Goal: Task Accomplishment & Management: Manage account settings

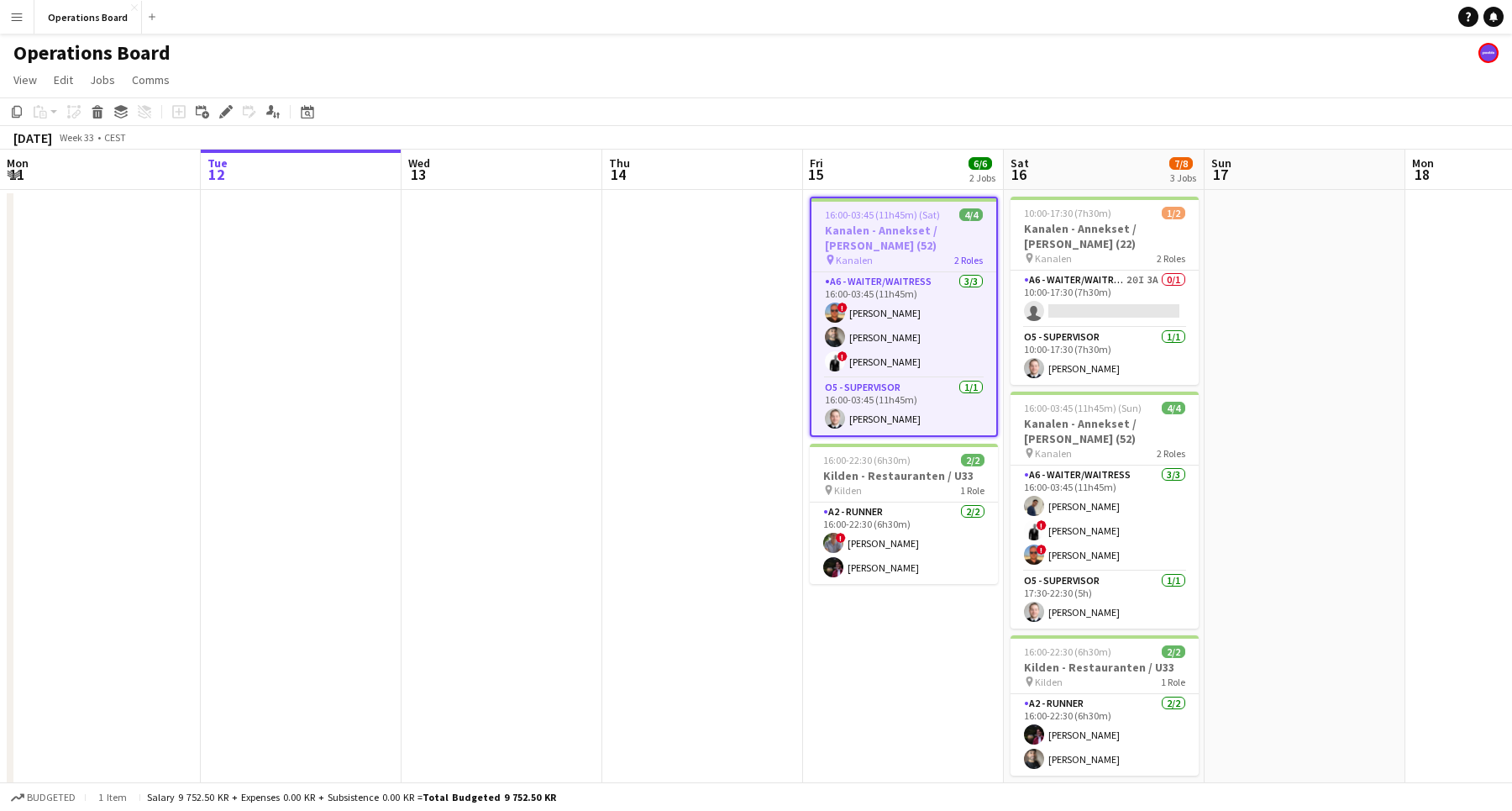
scroll to position [0, 538]
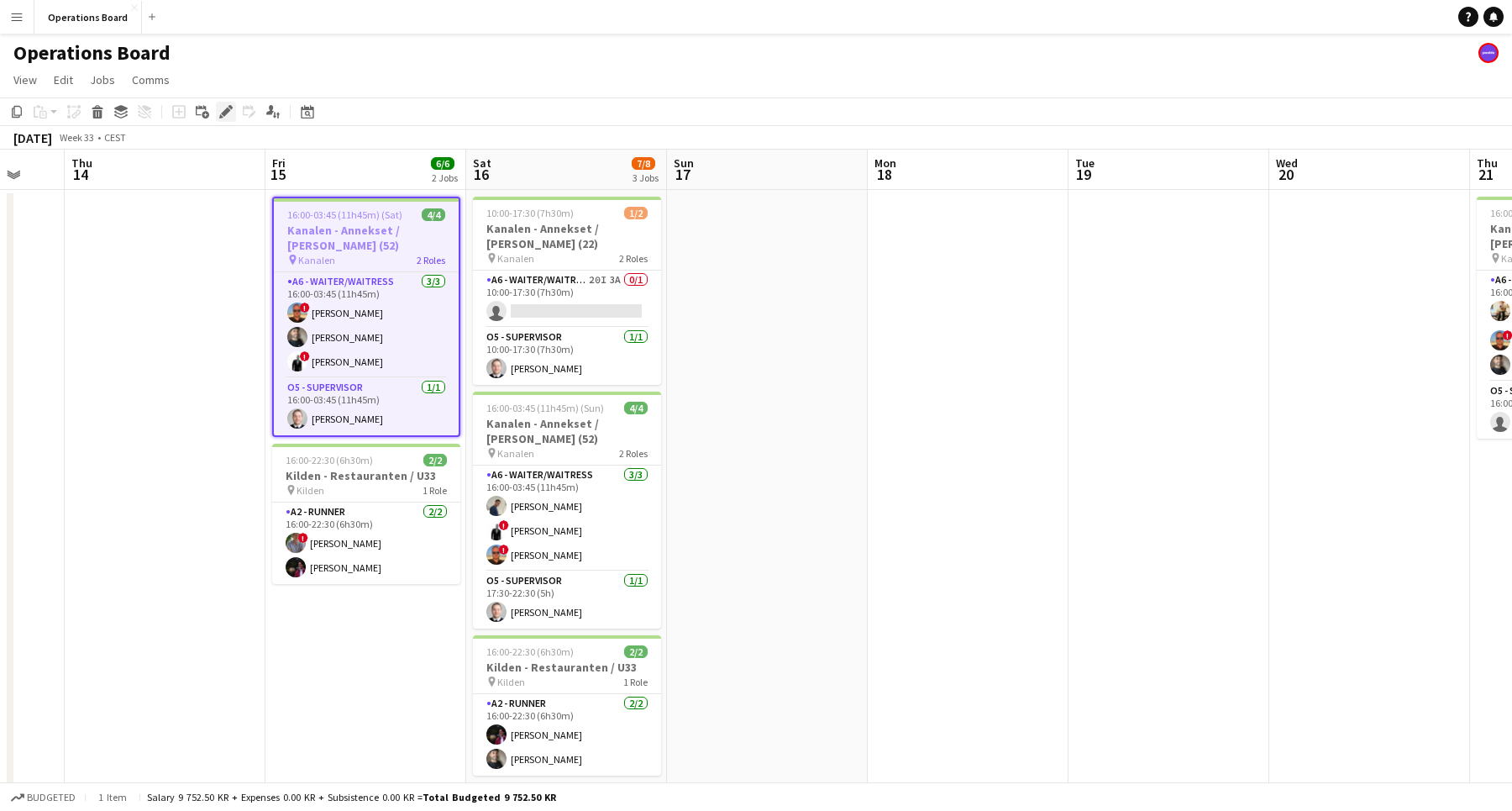
click at [226, 111] on icon at bounding box center [225, 111] width 9 height 9
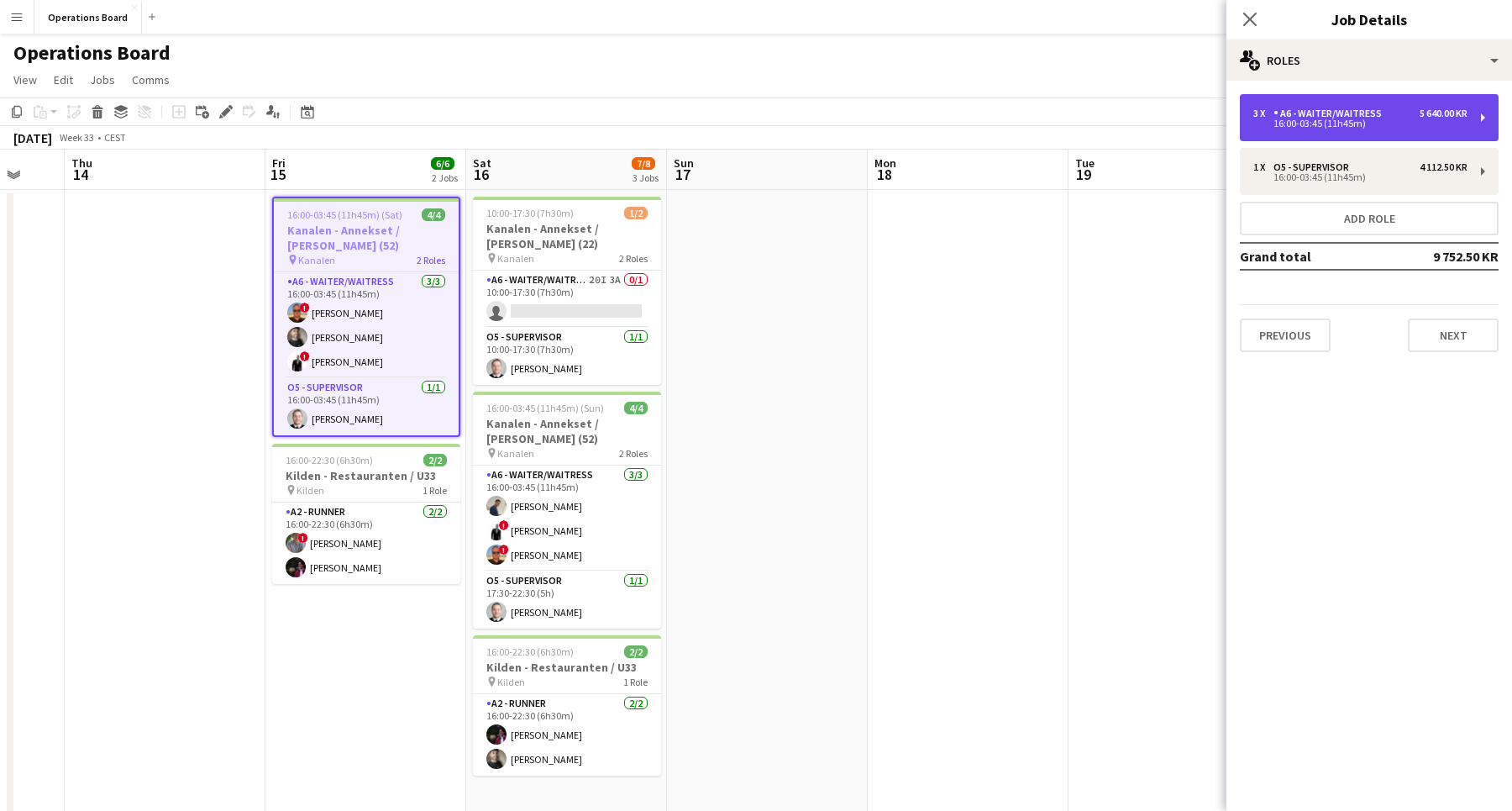
click at [1293, 127] on div "16:00-03:45 (11h45m)" at bounding box center [1361, 123] width 215 height 8
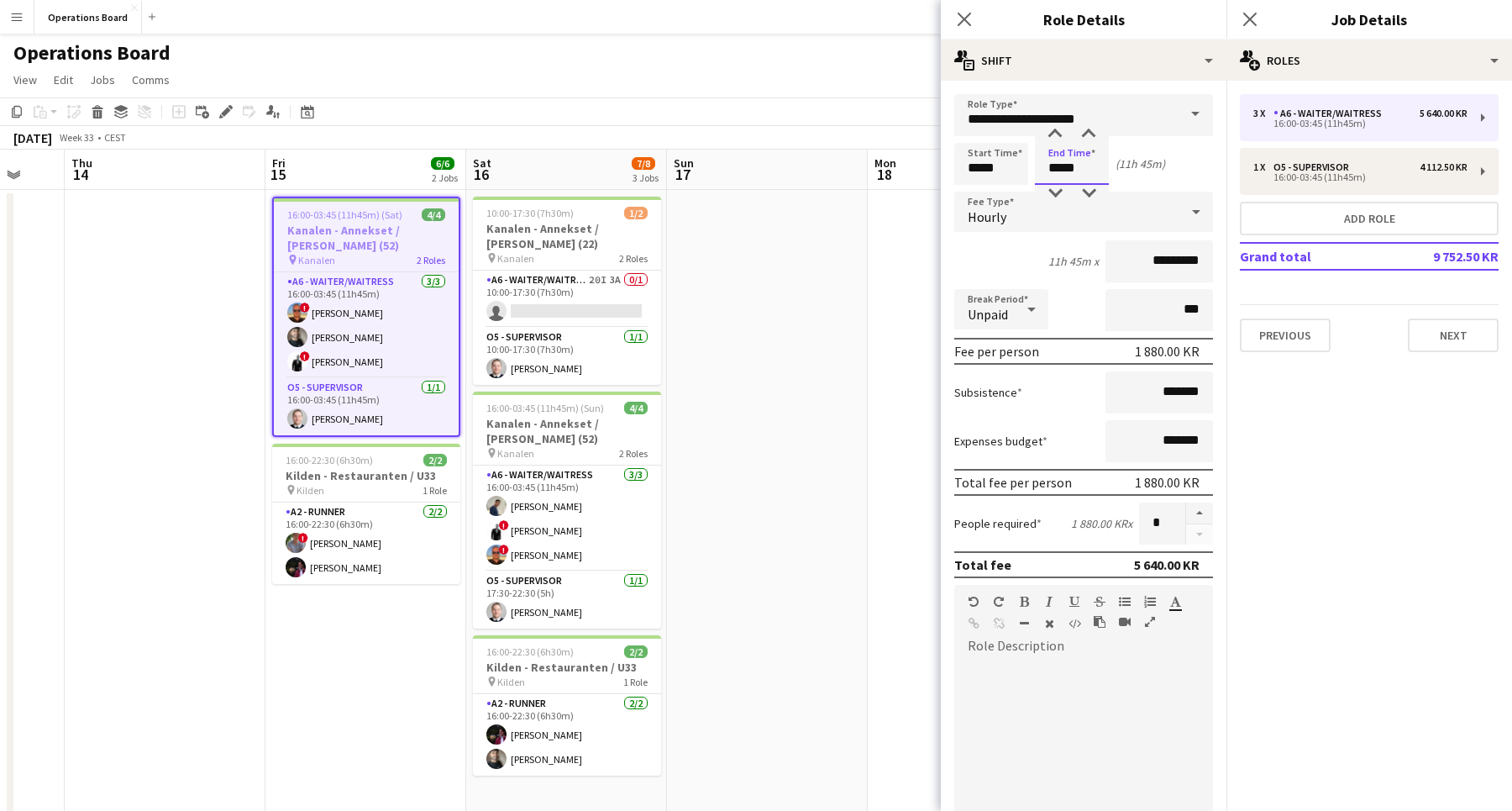
drag, startPoint x: 1048, startPoint y: 171, endPoint x: 1099, endPoint y: 171, distance: 51.0
click at [1099, 171] on input "*****" at bounding box center [1072, 164] width 74 height 42
type input "*****"
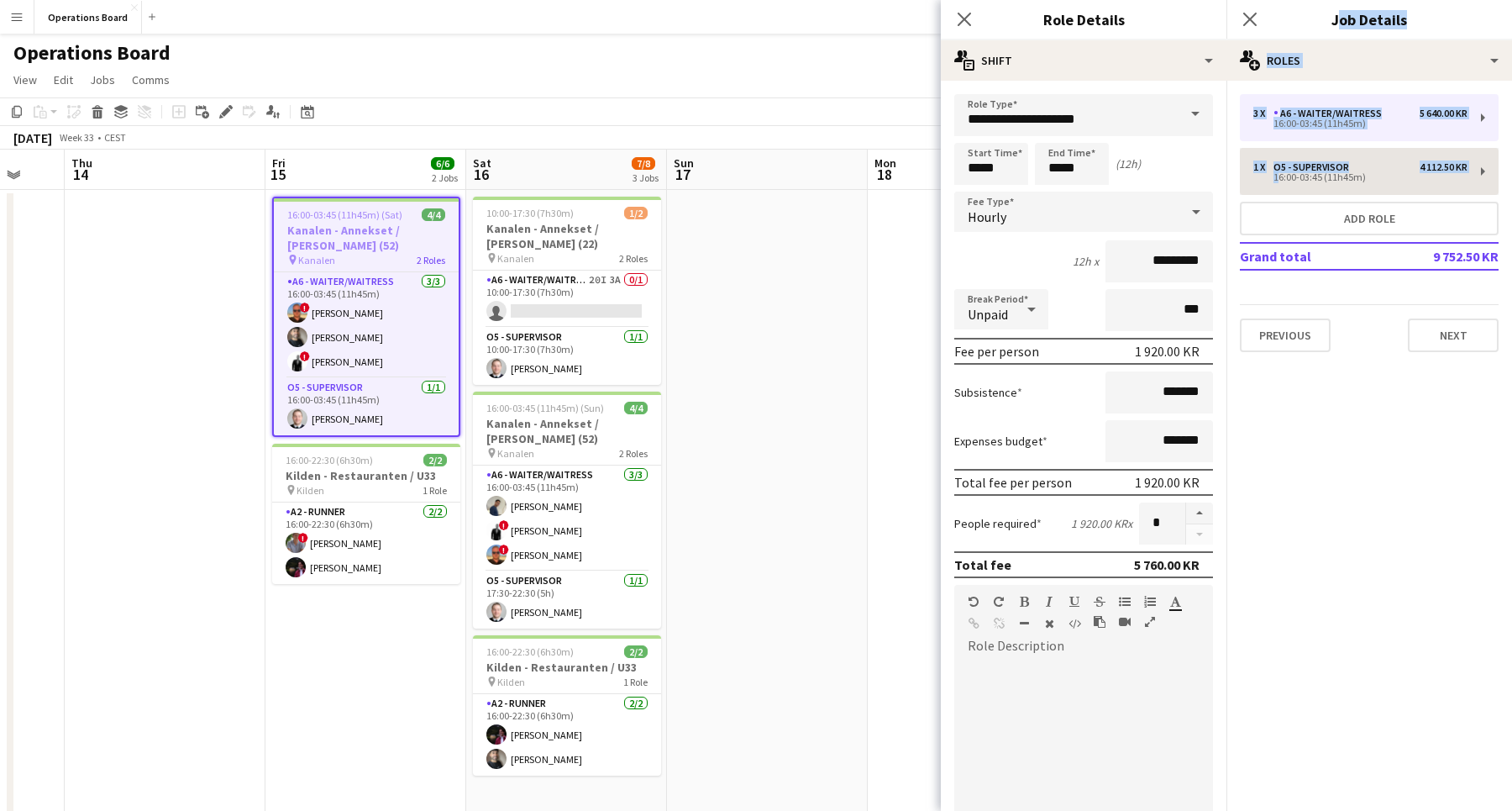
drag, startPoint x: 1248, startPoint y: 24, endPoint x: 1264, endPoint y: 176, distance: 152.8
click at [1264, 176] on app-edit-jobs-popin "**********" at bounding box center [1369, 406] width 285 height 811
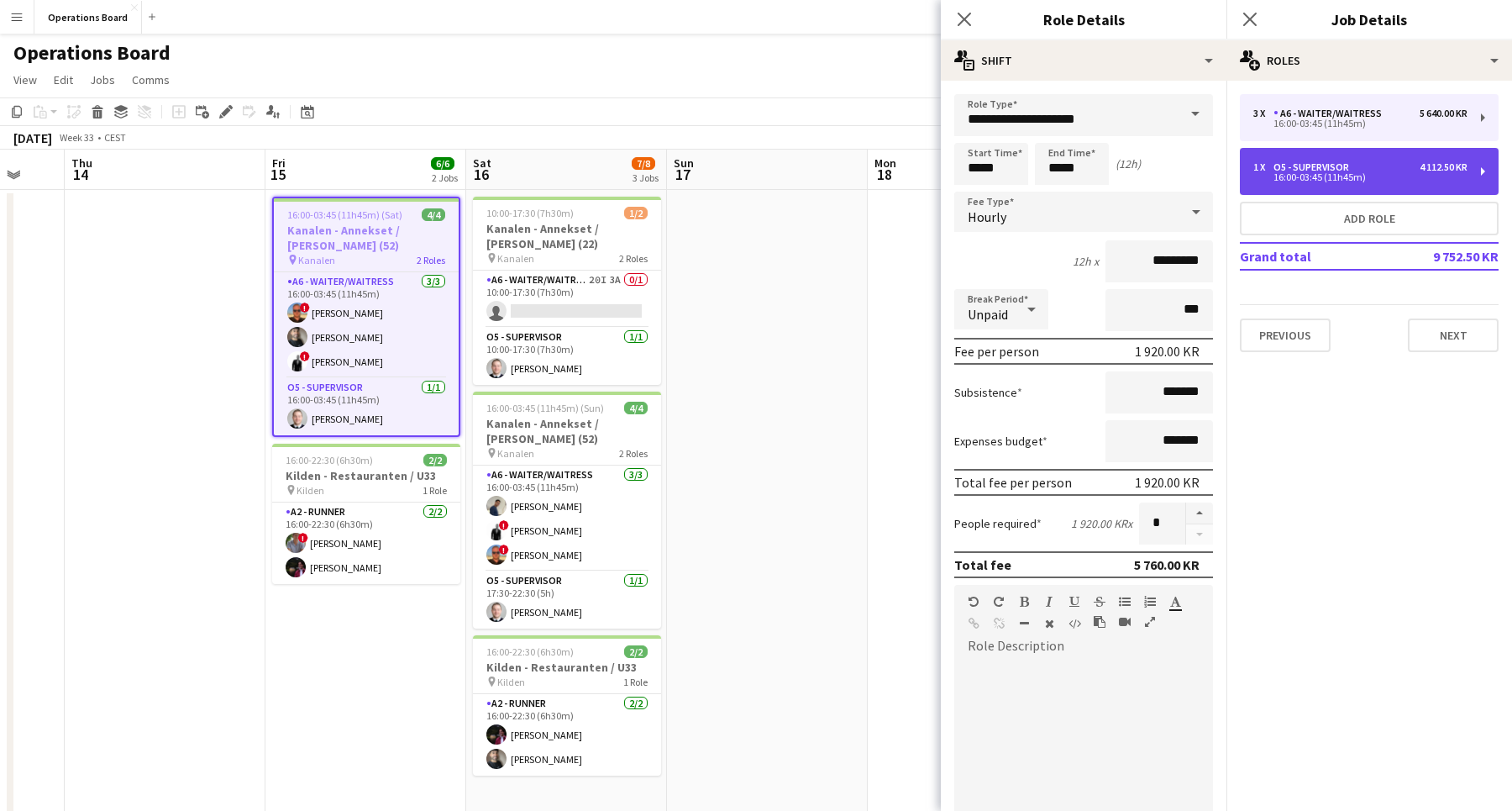
click at [1264, 176] on div "16:00-03:45 (11h45m)" at bounding box center [1361, 177] width 215 height 8
type input "**********"
type input "*****"
type input "*********"
type input "*"
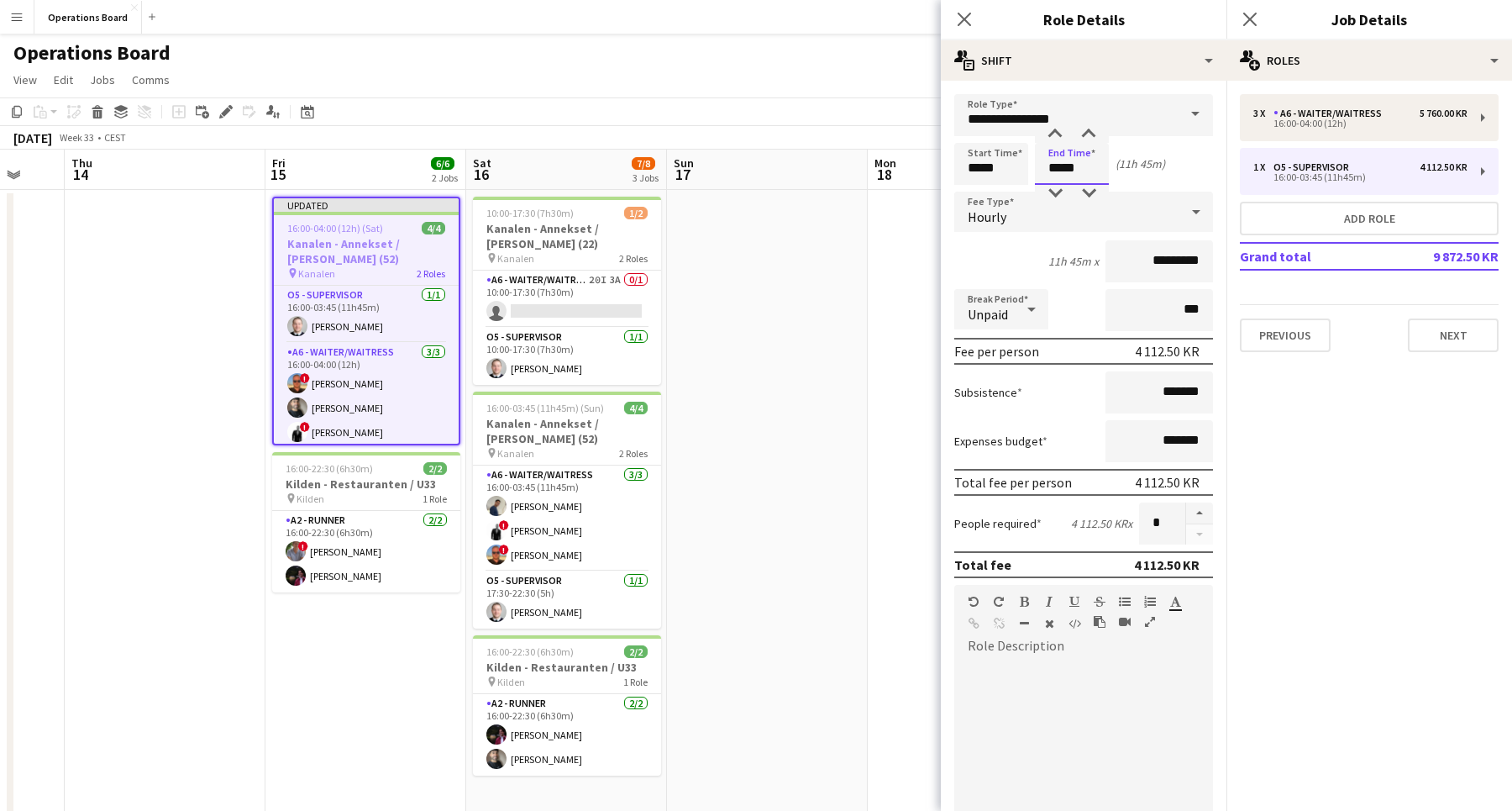
drag, startPoint x: 1045, startPoint y: 174, endPoint x: 1131, endPoint y: 174, distance: 86.0
click at [1131, 174] on div "Start Time ***** End Time ***** (11h 45m)" at bounding box center [1084, 164] width 258 height 42
type input "*****"
click at [1249, 20] on icon at bounding box center [1250, 19] width 16 height 16
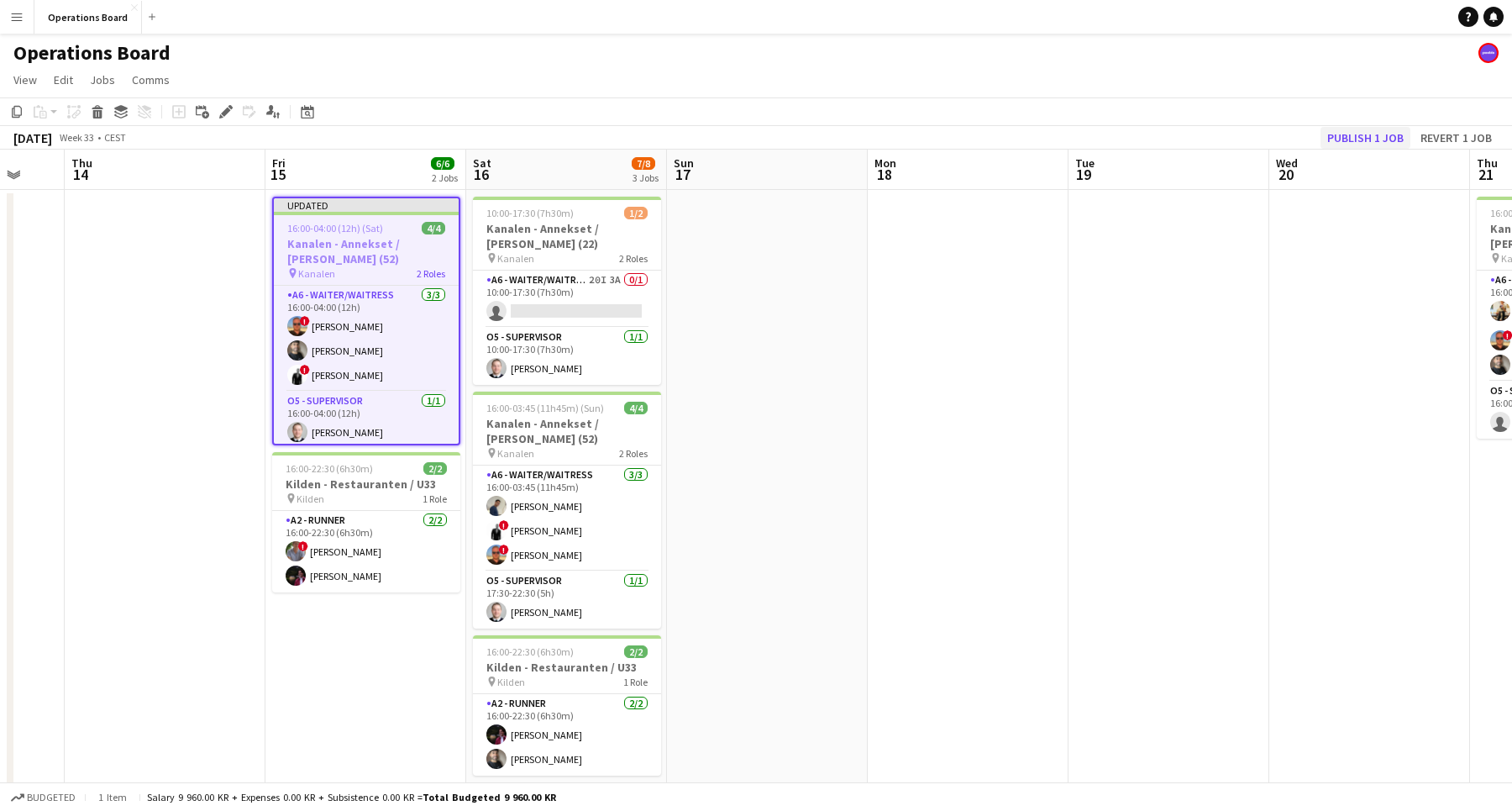
click at [1346, 132] on button "Publish 1 job" at bounding box center [1366, 138] width 89 height 22
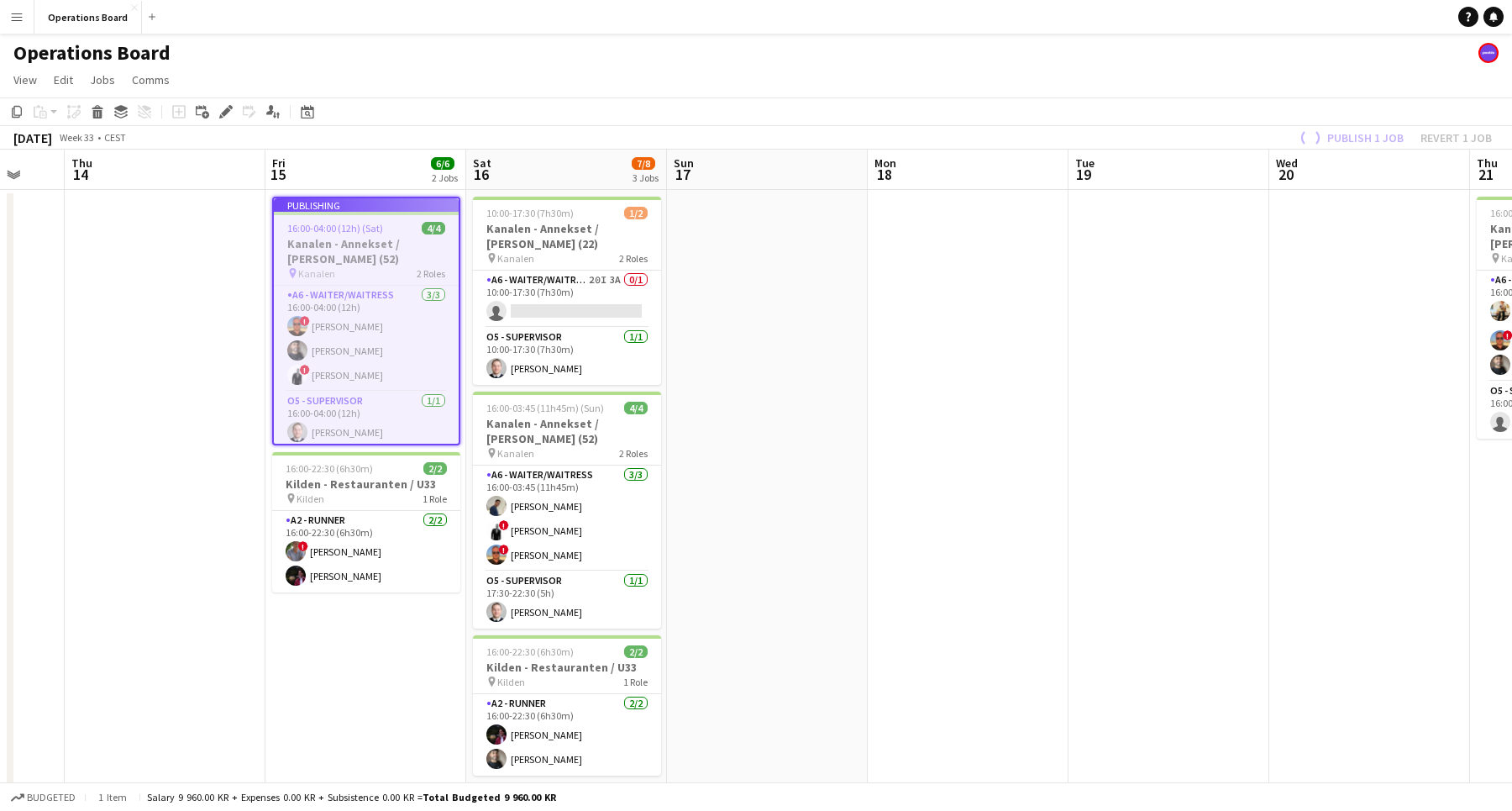
click at [1315, 79] on app-page-menu "View Day view expanded Day view collapsed Month view Date picker Jump to [DATE]…" at bounding box center [756, 81] width 1512 height 32
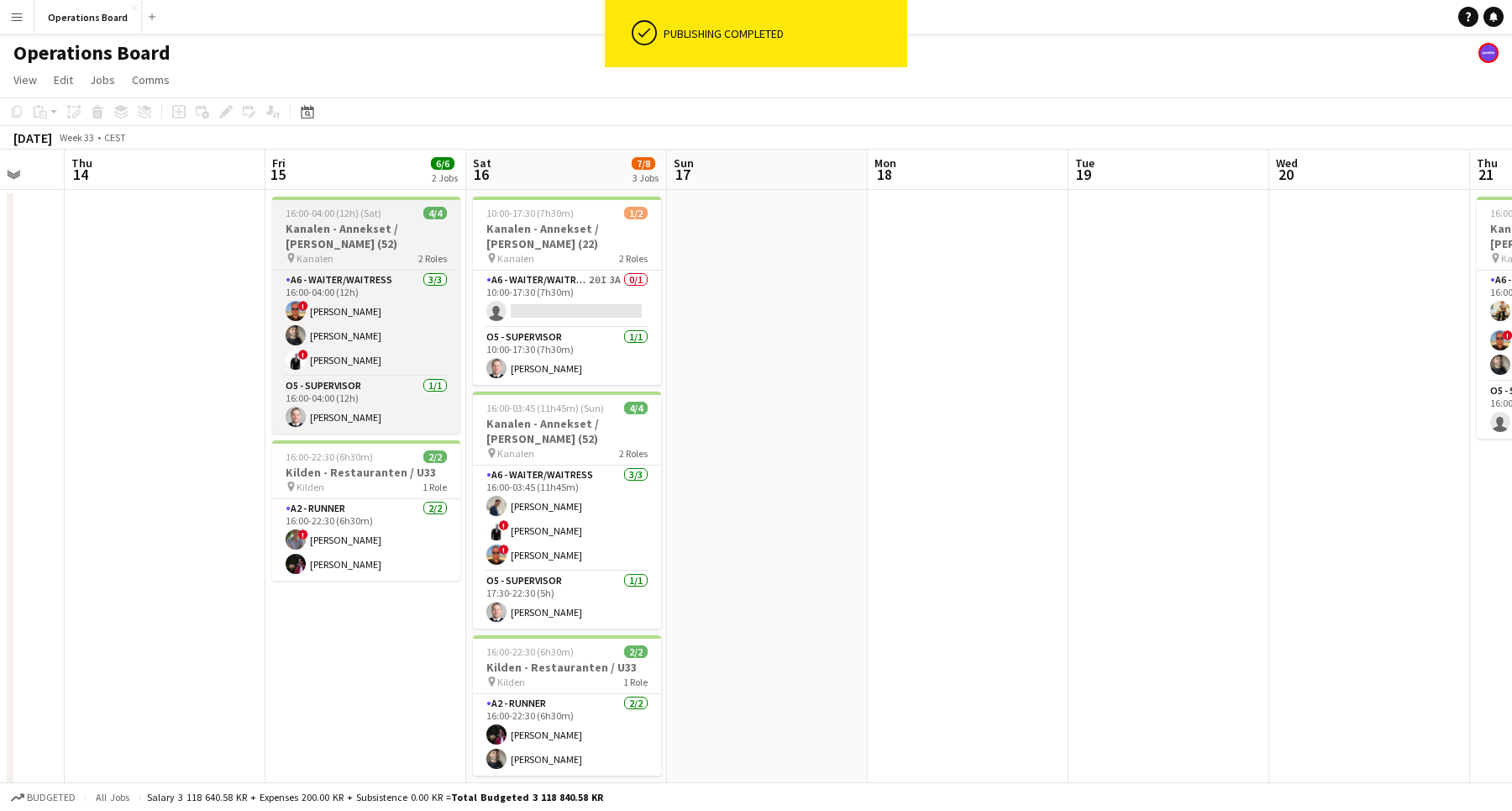
click at [324, 197] on div at bounding box center [366, 198] width 188 height 3
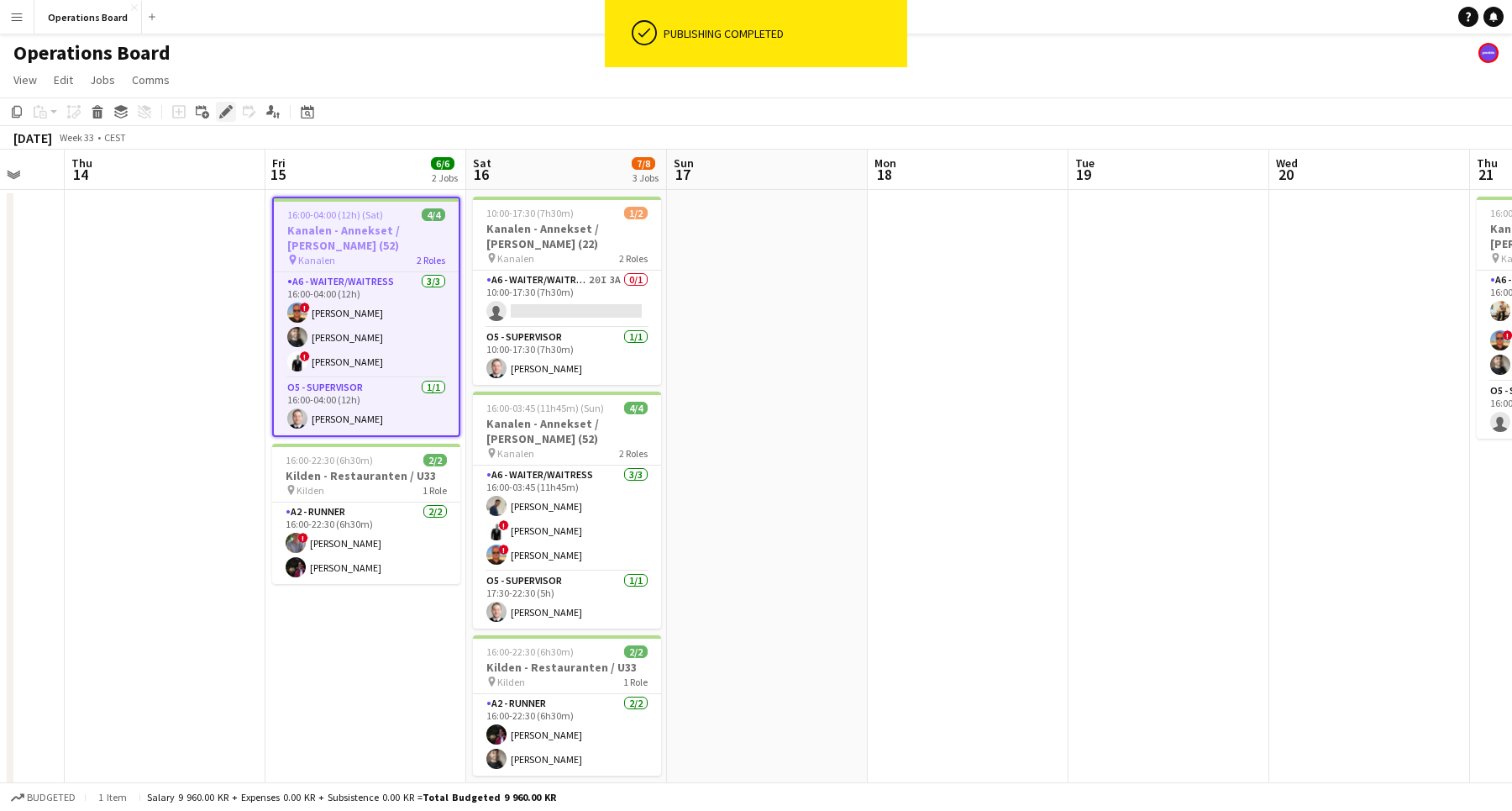
click at [232, 116] on icon "Edit" at bounding box center [227, 112] width 14 height 14
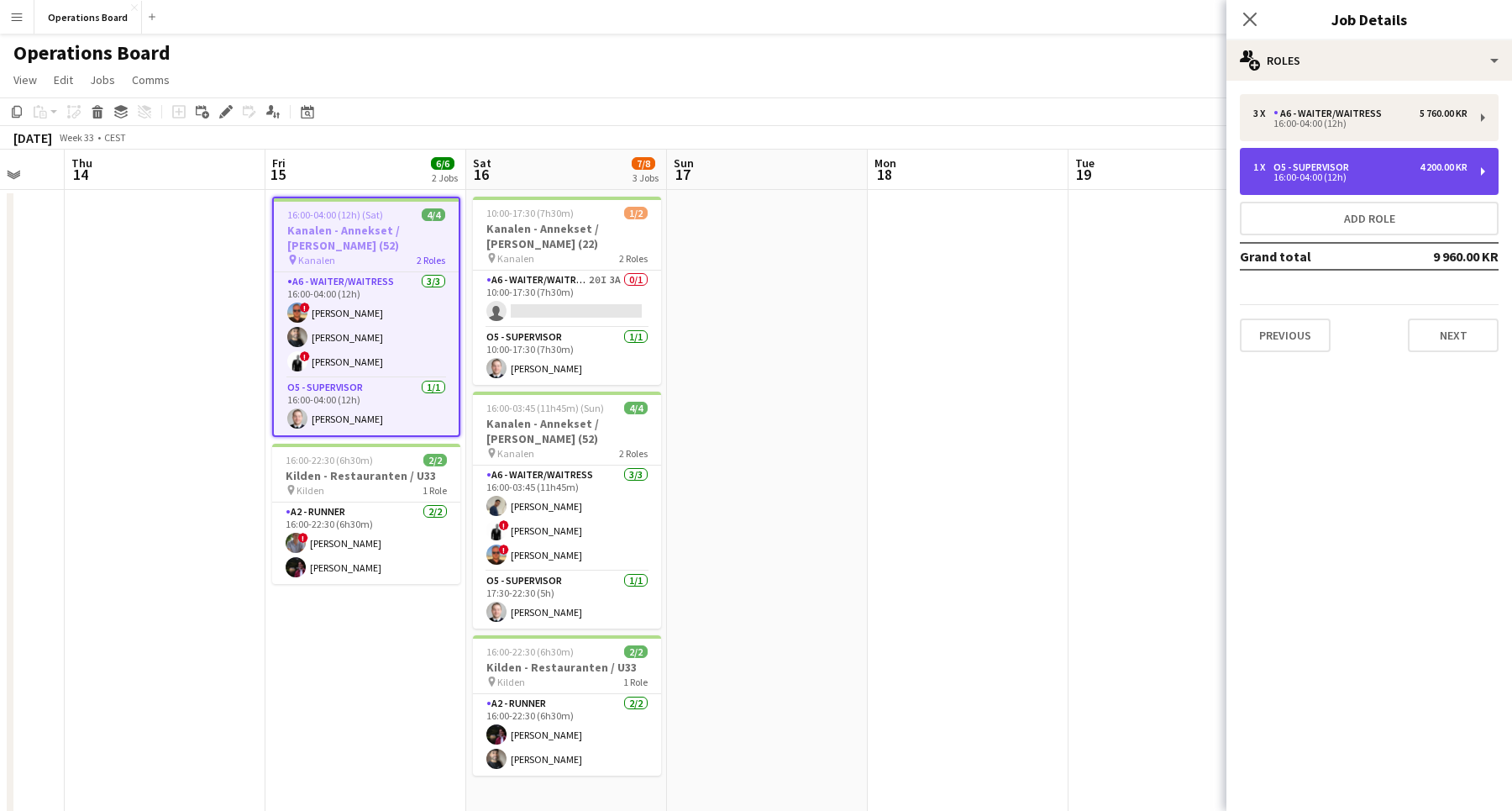
click at [1300, 162] on div "O5 - SUPERVISOR" at bounding box center [1314, 167] width 83 height 12
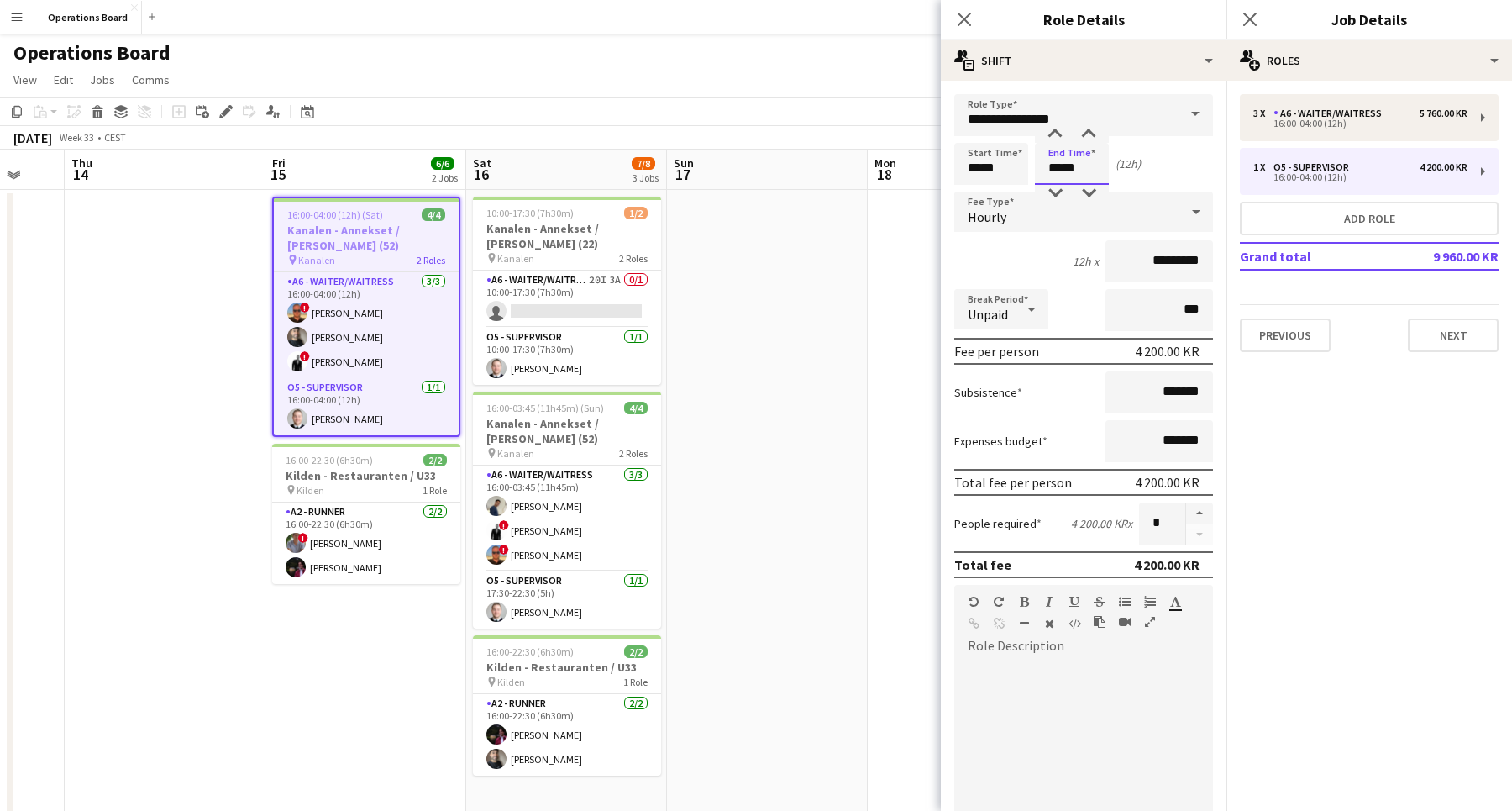
drag, startPoint x: 1049, startPoint y: 171, endPoint x: 1116, endPoint y: 171, distance: 67.0
click at [1116, 171] on div "Start Time ***** End Time ***** (12h)" at bounding box center [1084, 164] width 258 height 42
type input "*****"
click at [1260, 23] on app-icon "Close pop-in" at bounding box center [1251, 20] width 25 height 25
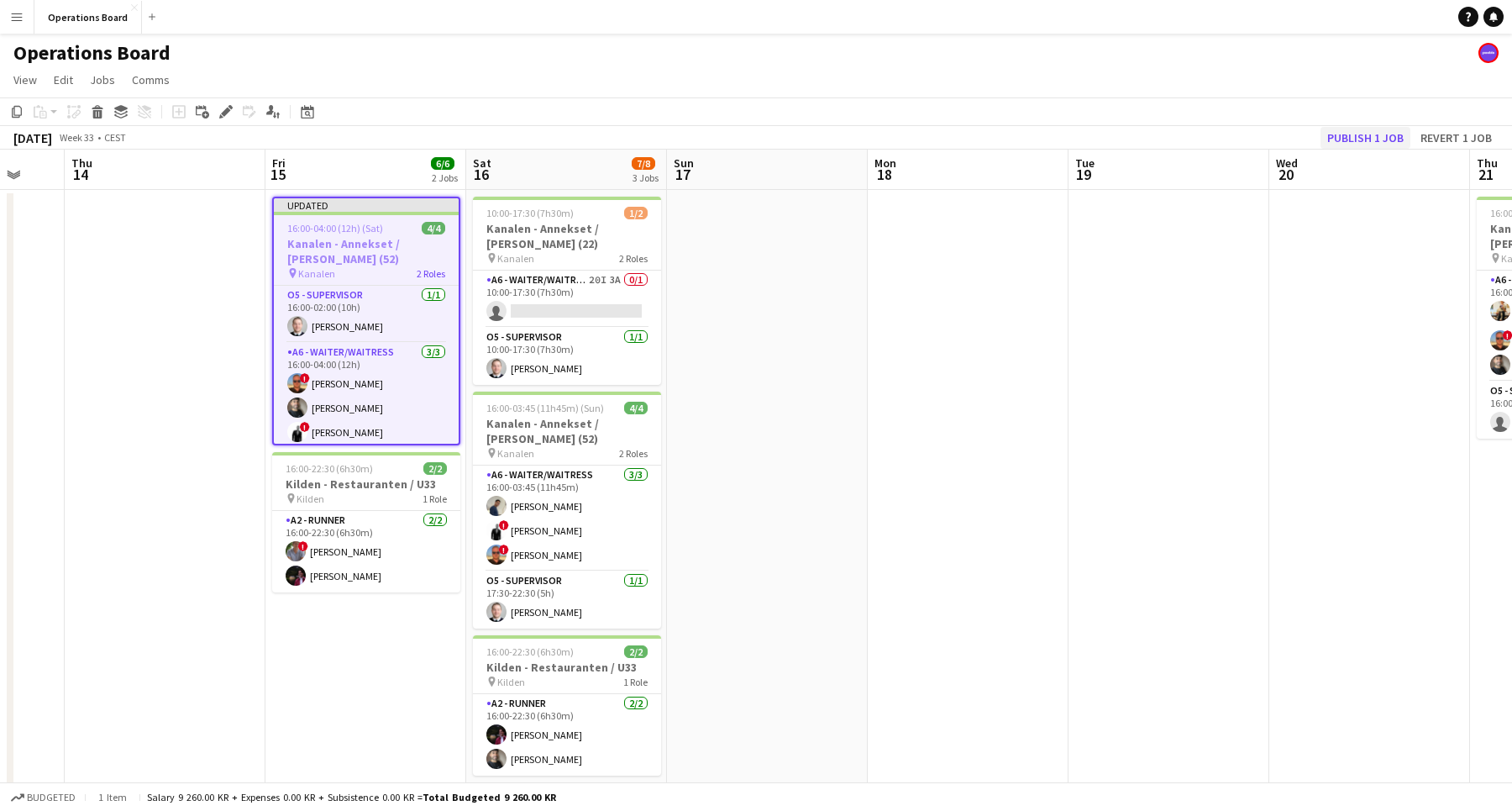
click at [1324, 135] on button "Publish 1 job" at bounding box center [1366, 138] width 89 height 22
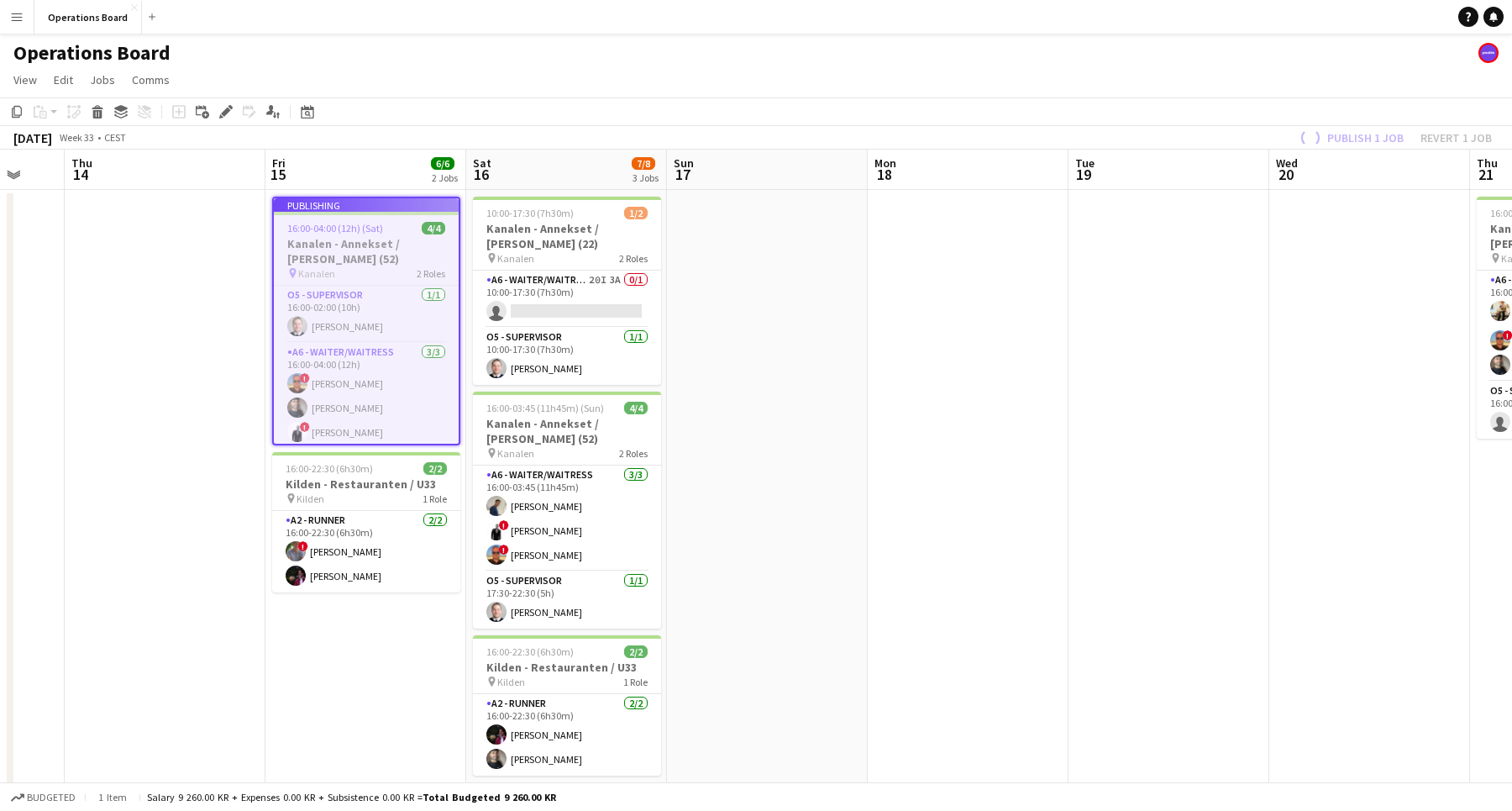
click at [1289, 87] on app-page-menu "View Day view expanded Day view collapsed Month view Date picker Jump to [DATE]…" at bounding box center [756, 81] width 1512 height 32
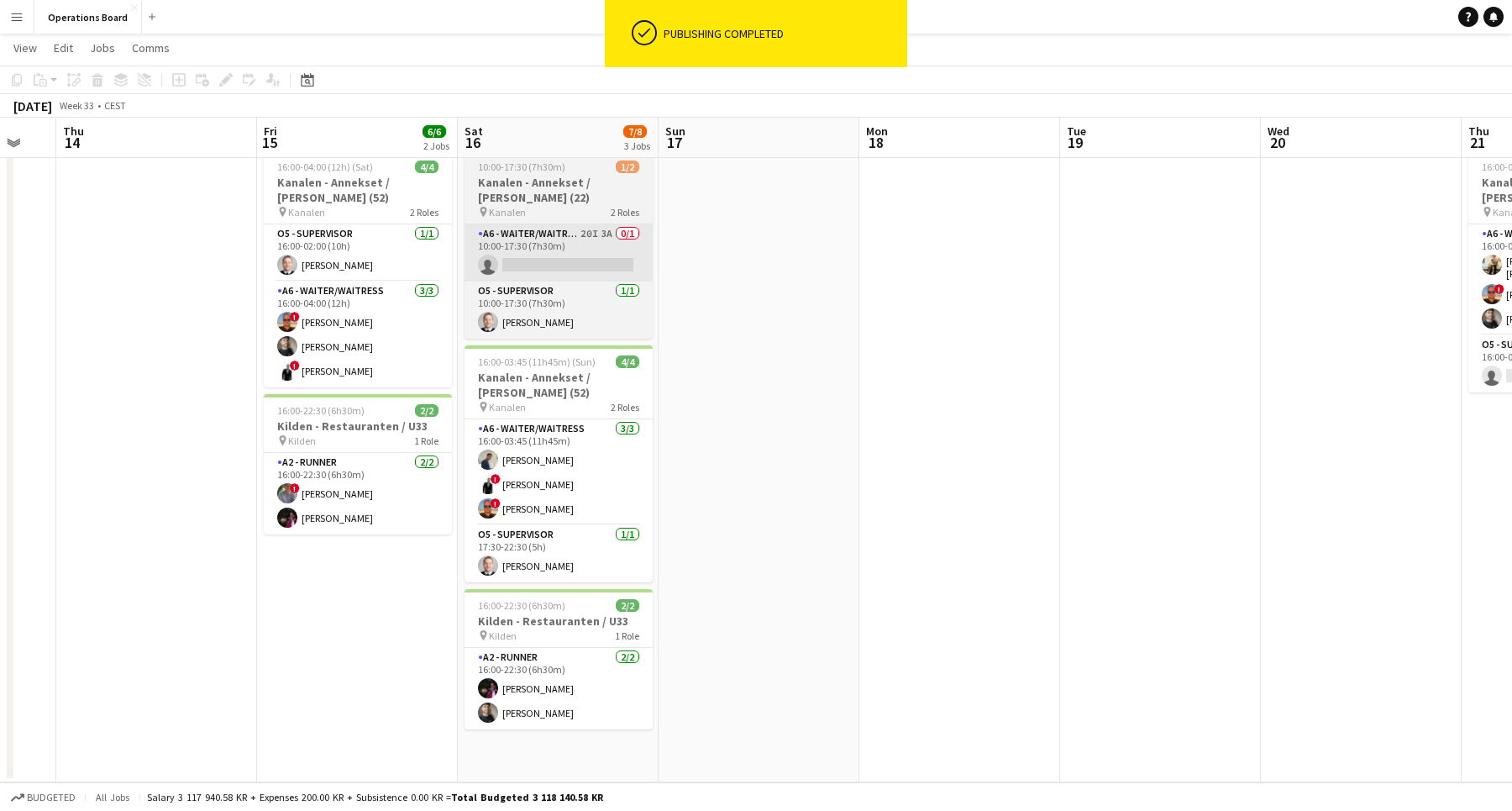
scroll to position [45, 0]
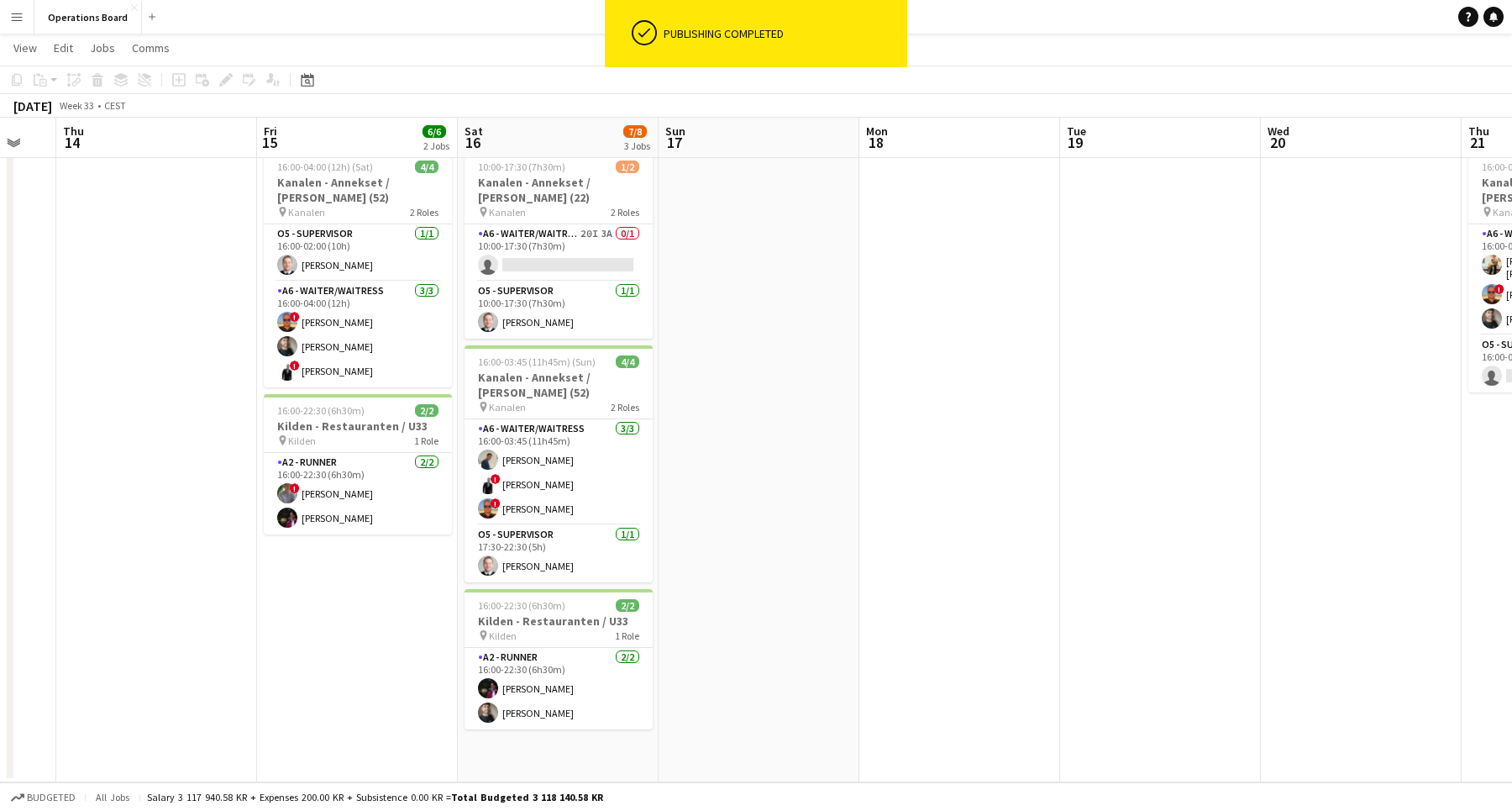
drag, startPoint x: 633, startPoint y: 252, endPoint x: 1252, endPoint y: 153, distance: 626.9
click at [633, 252] on app-card-role "A6 - WAITER/WAITRESS 20I 3A 0/1 10:00-17:30 (7h30m) single-neutral-actions" at bounding box center [558, 252] width 188 height 57
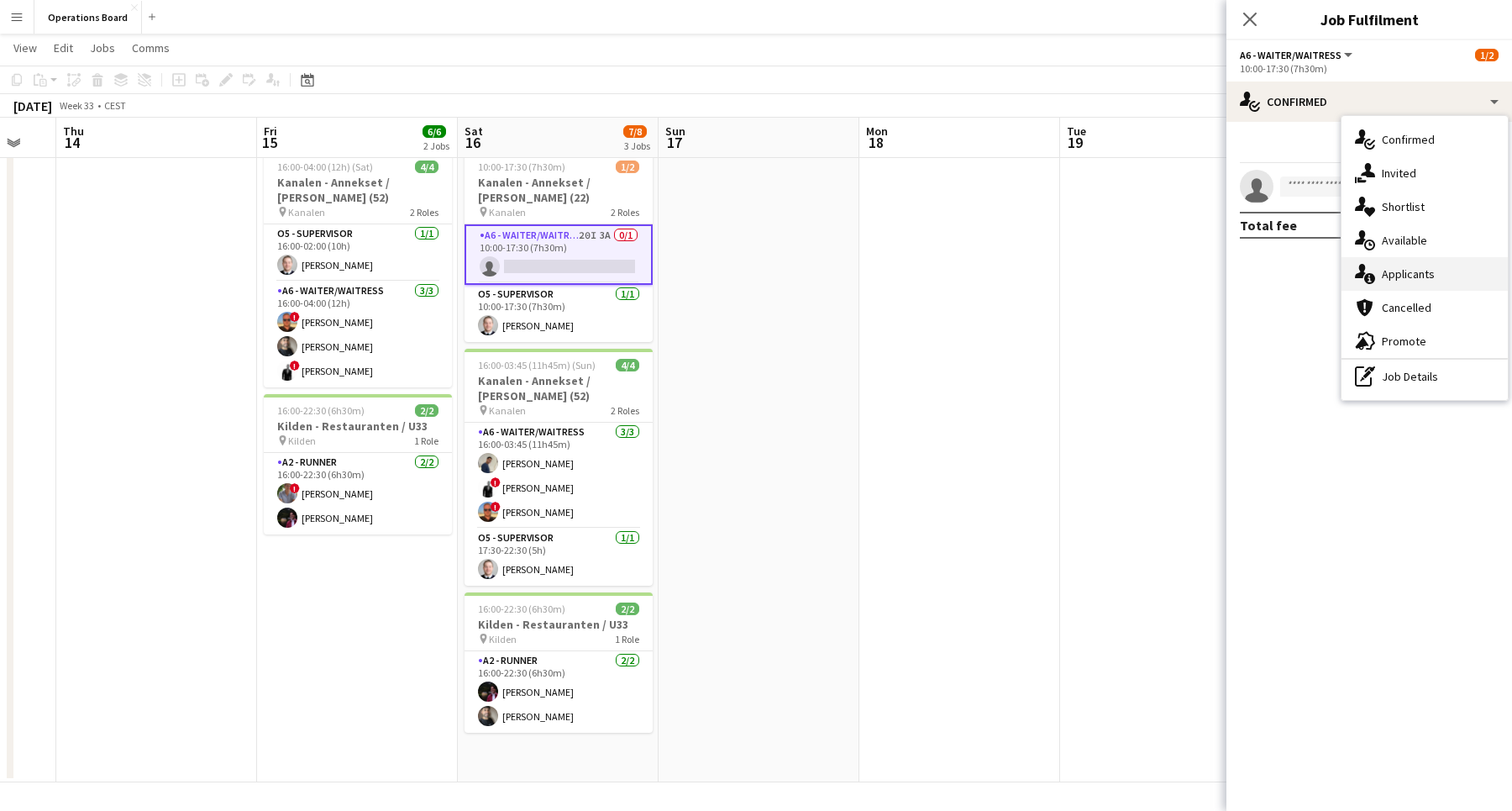
click at [1388, 282] on div "single-neutral-actions-information Applicants" at bounding box center [1425, 274] width 166 height 34
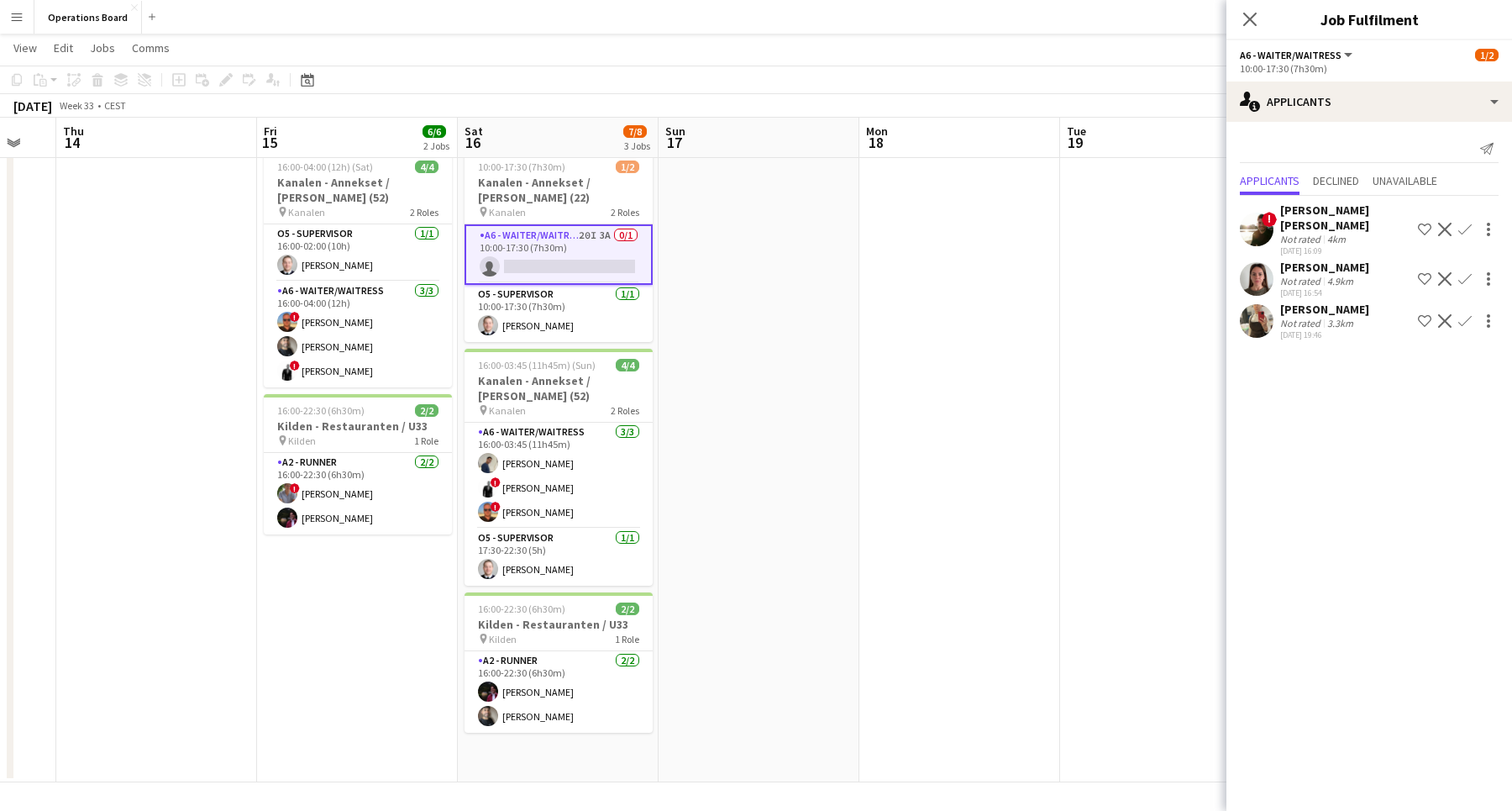
click at [1380, 304] on div "[PERSON_NAME] Not rated 3.3km [DATE] 19:46 Shortlist crew Decline Confirm" at bounding box center [1369, 320] width 285 height 39
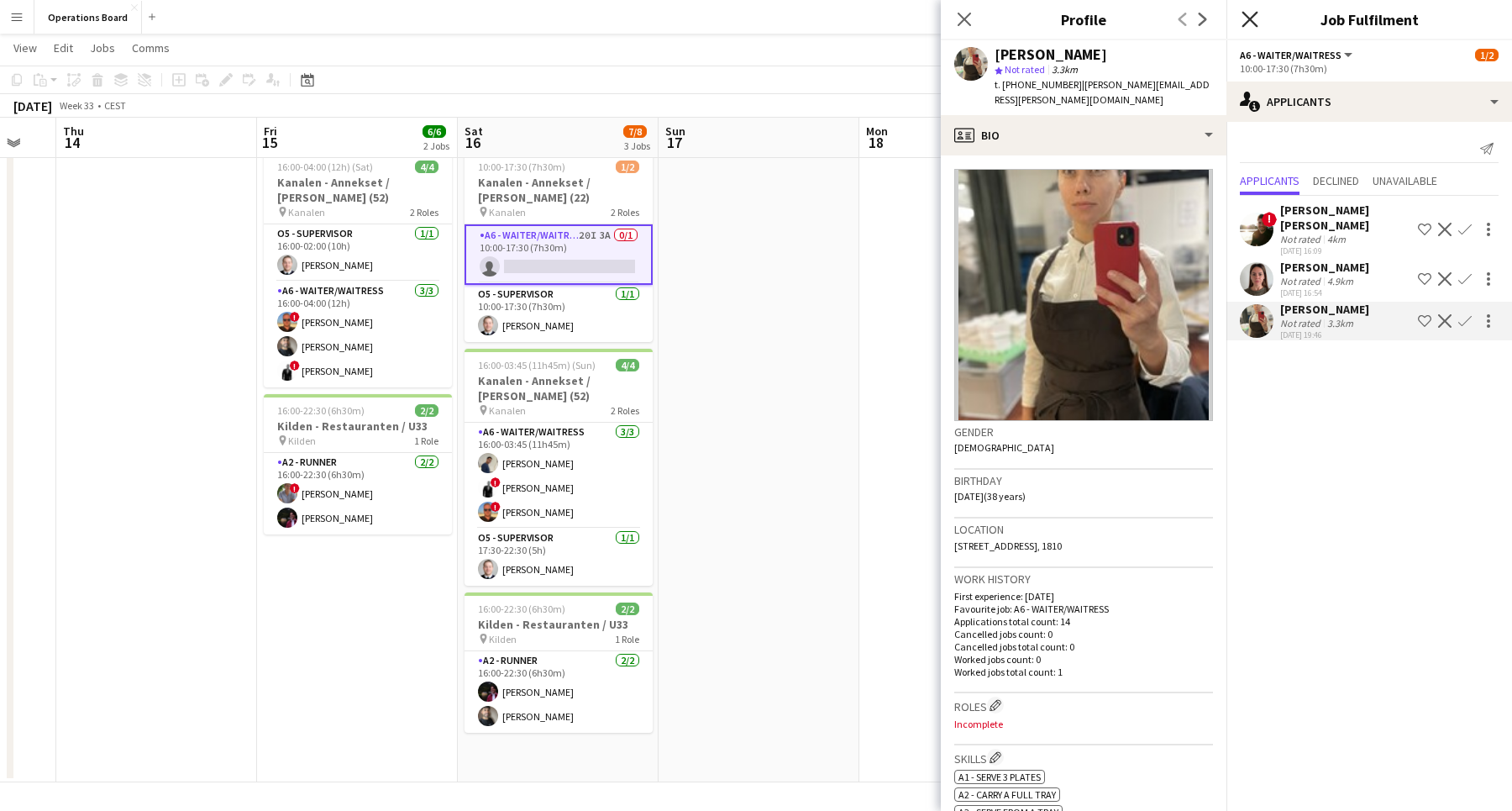
click at [1257, 25] on icon at bounding box center [1250, 19] width 16 height 16
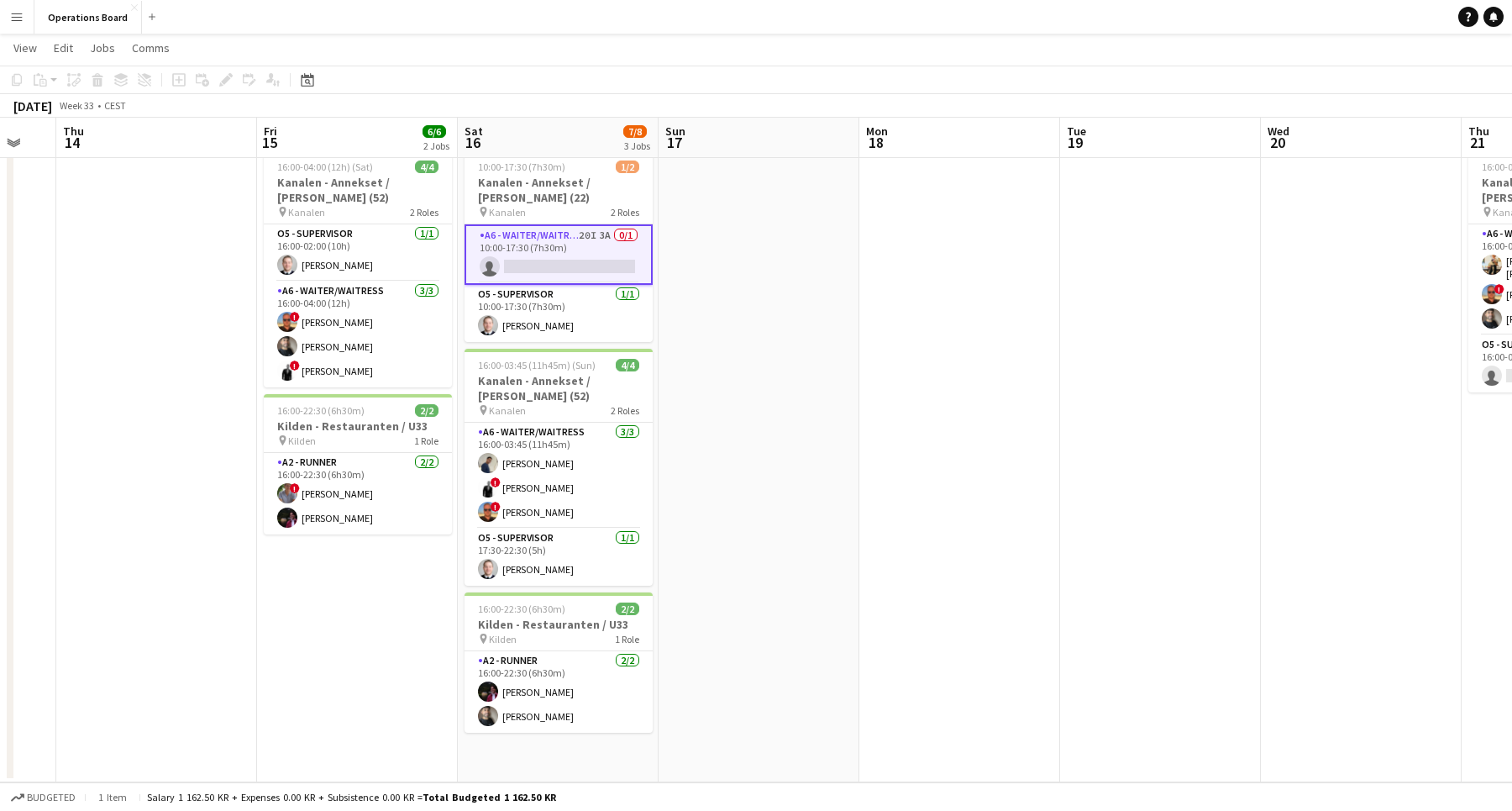
click at [1204, 71] on app-toolbar "Copy Paste Paste Command V Paste with crew Command Shift V Paste linked Job [GE…" at bounding box center [756, 80] width 1512 height 29
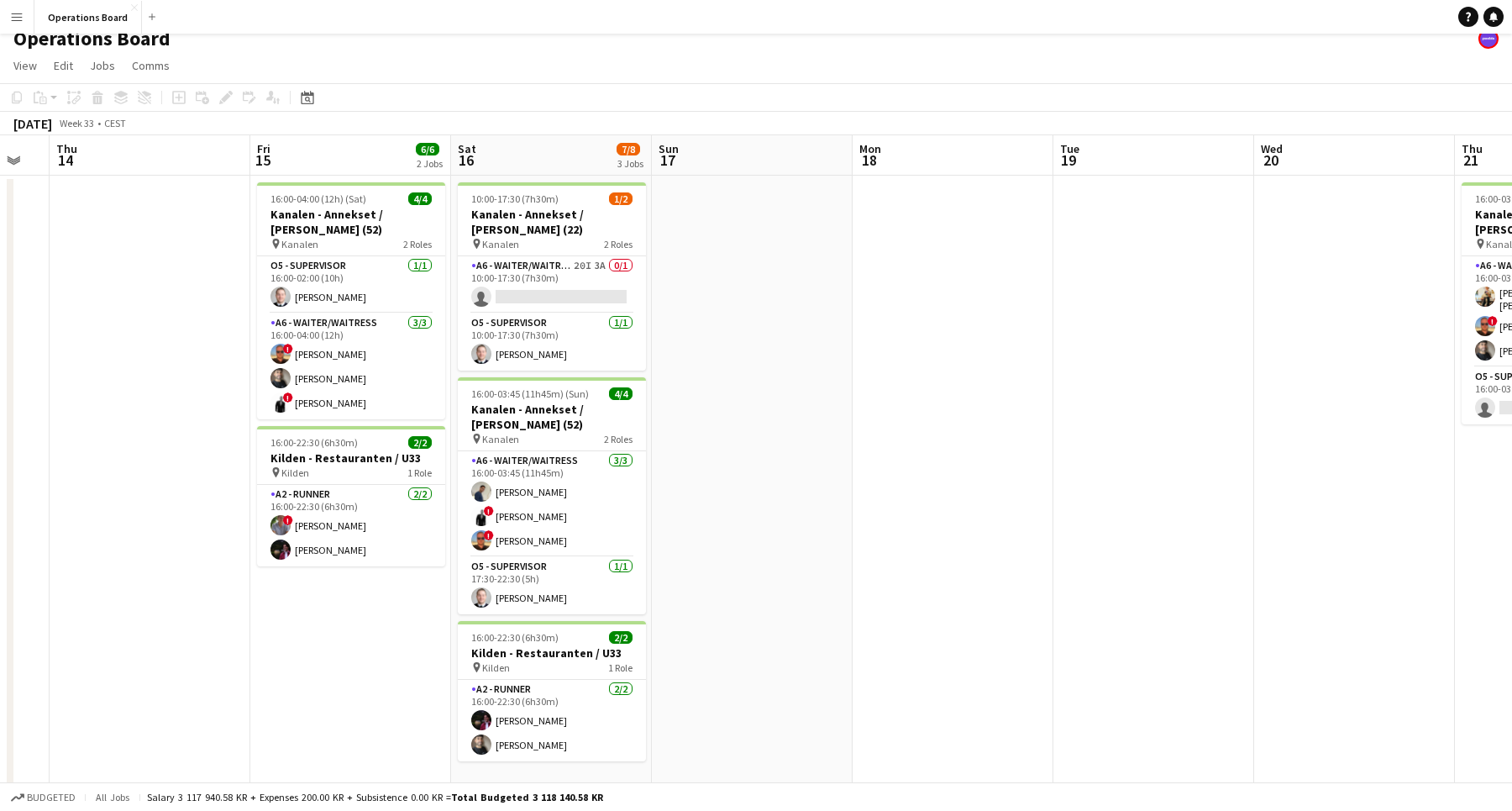
scroll to position [13, 0]
click at [676, 518] on app-date-cell at bounding box center [753, 496] width 201 height 638
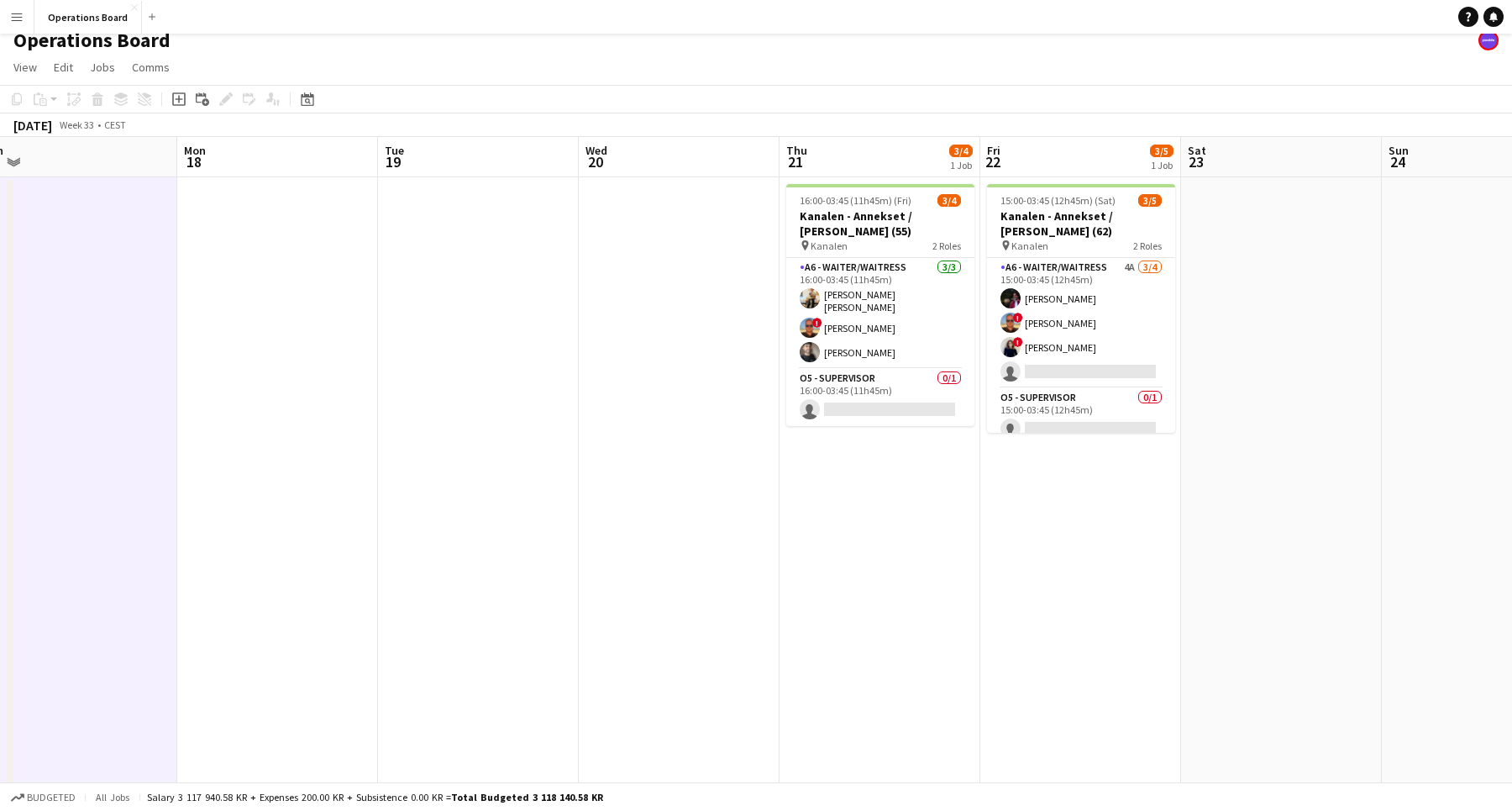
scroll to position [0, 661]
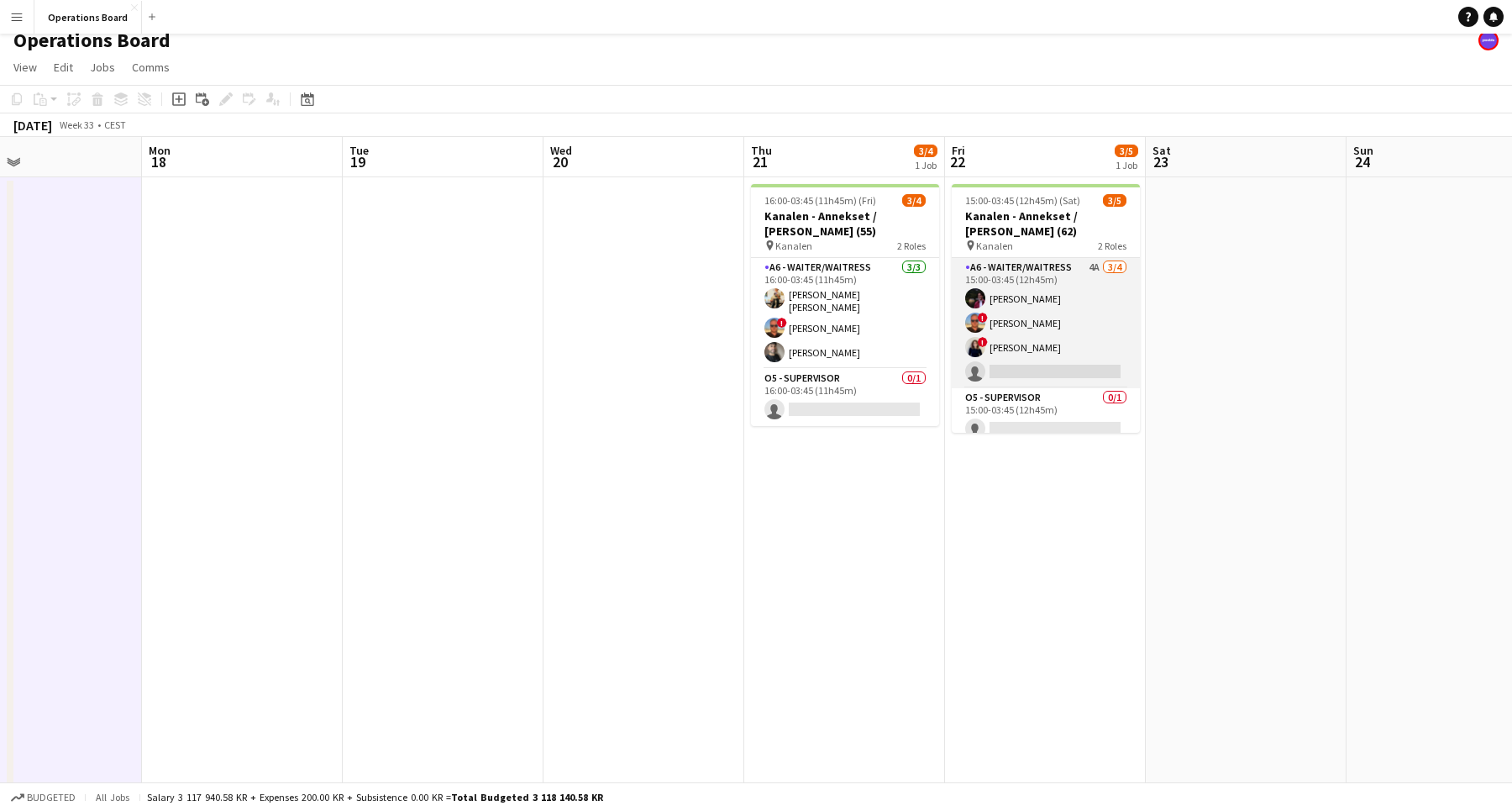
click at [1109, 312] on app-card-role "A6 - WAITER/WAITRESS 4A [DATE] 15:00-03:45 (12h45m) [PERSON_NAME] ! [PERSON_NAM…" at bounding box center [1046, 322] width 188 height 130
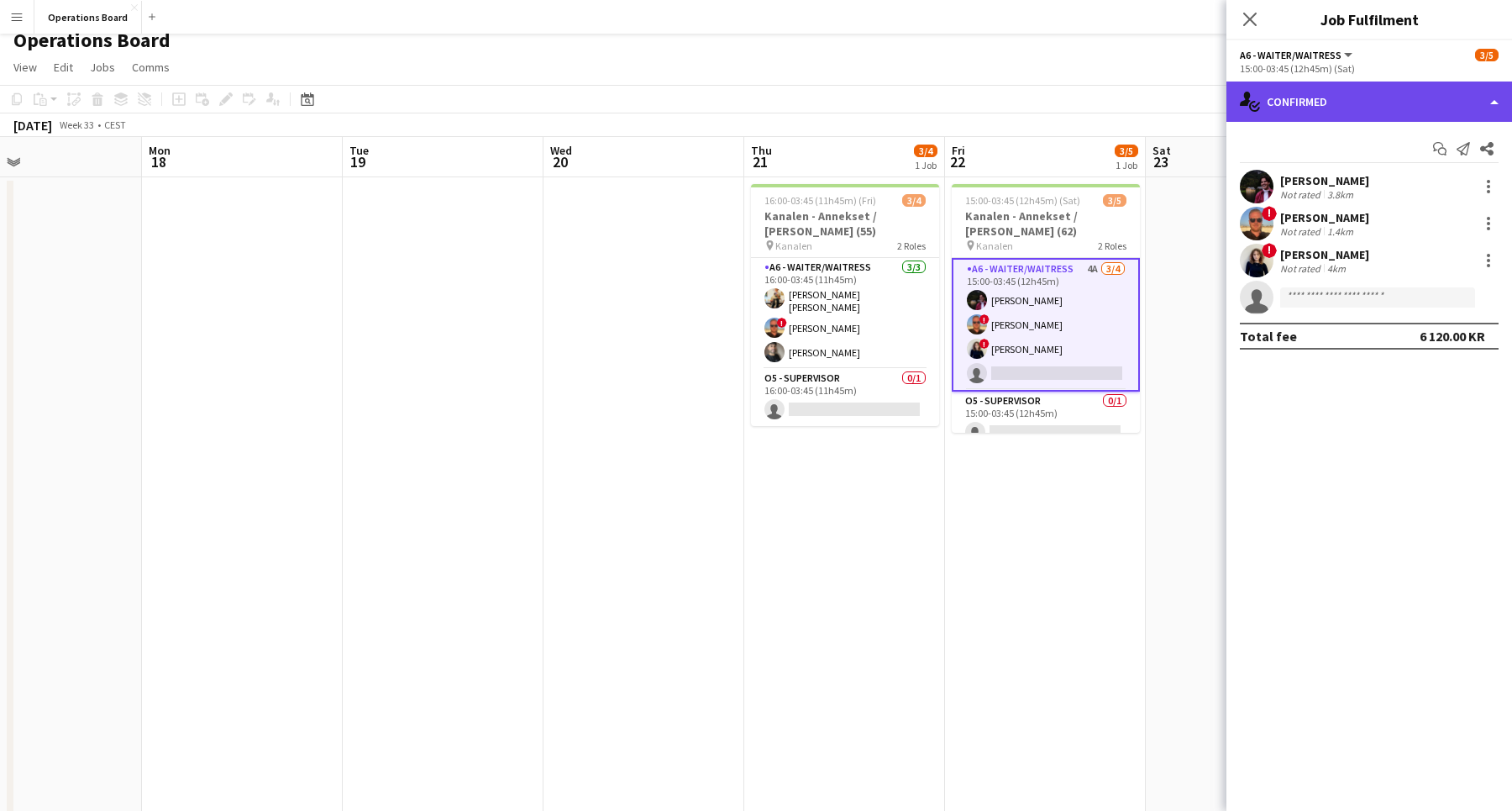
click at [1396, 111] on div "single-neutral-actions-check-2 Confirmed" at bounding box center [1369, 101] width 285 height 41
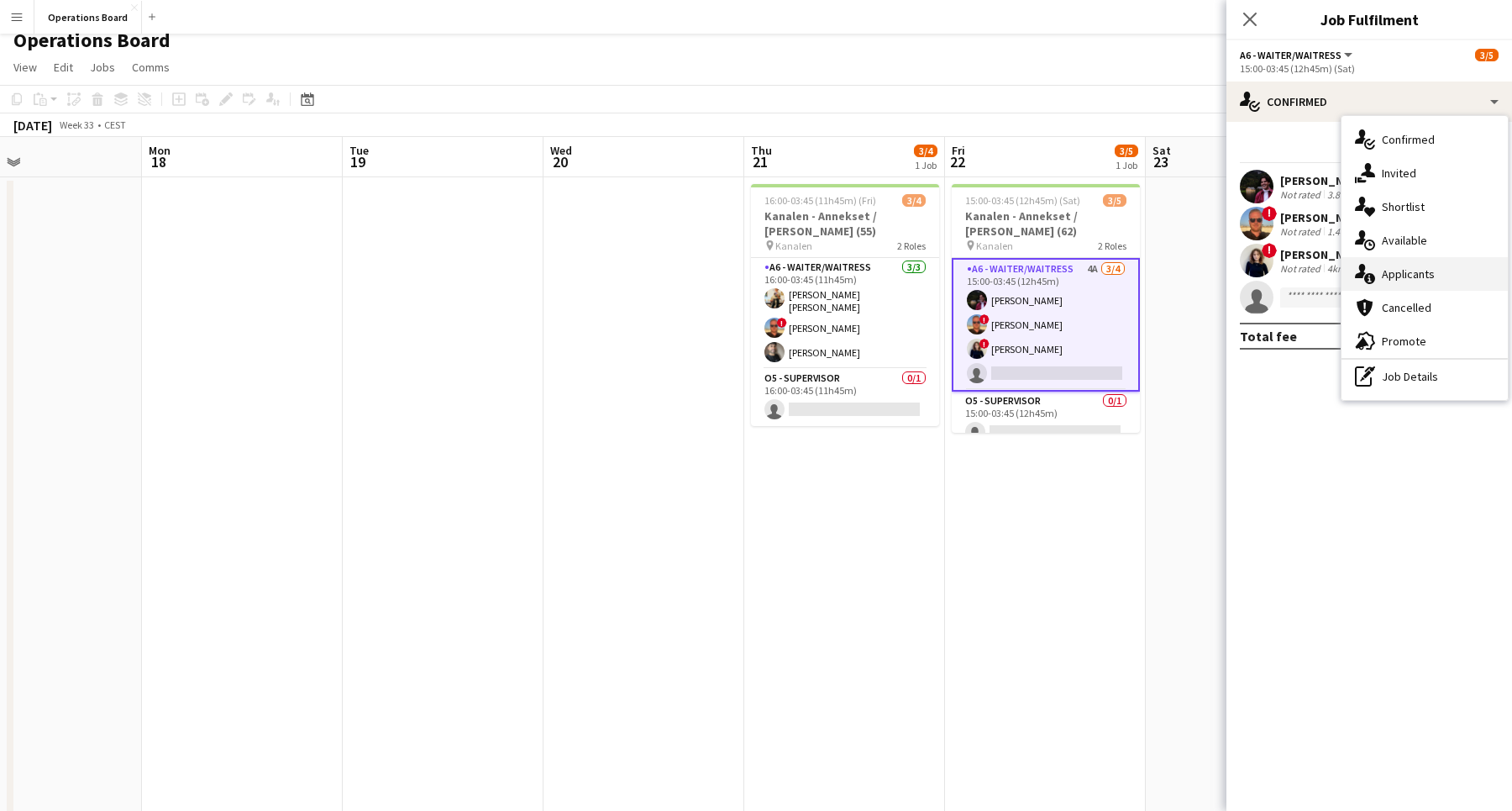
click at [1416, 276] on div "single-neutral-actions-information Applicants" at bounding box center [1425, 274] width 166 height 34
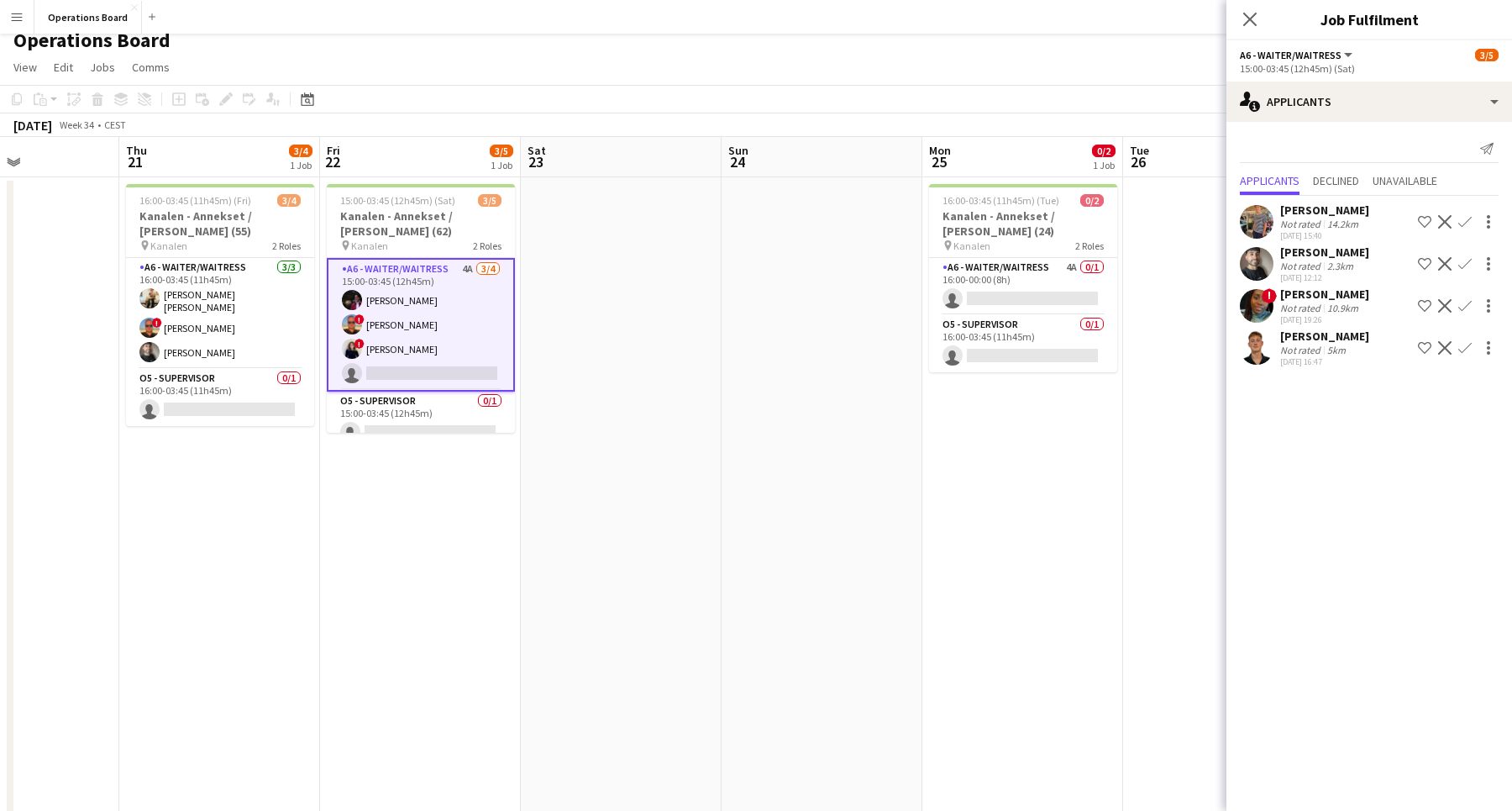
scroll to position [0, 625]
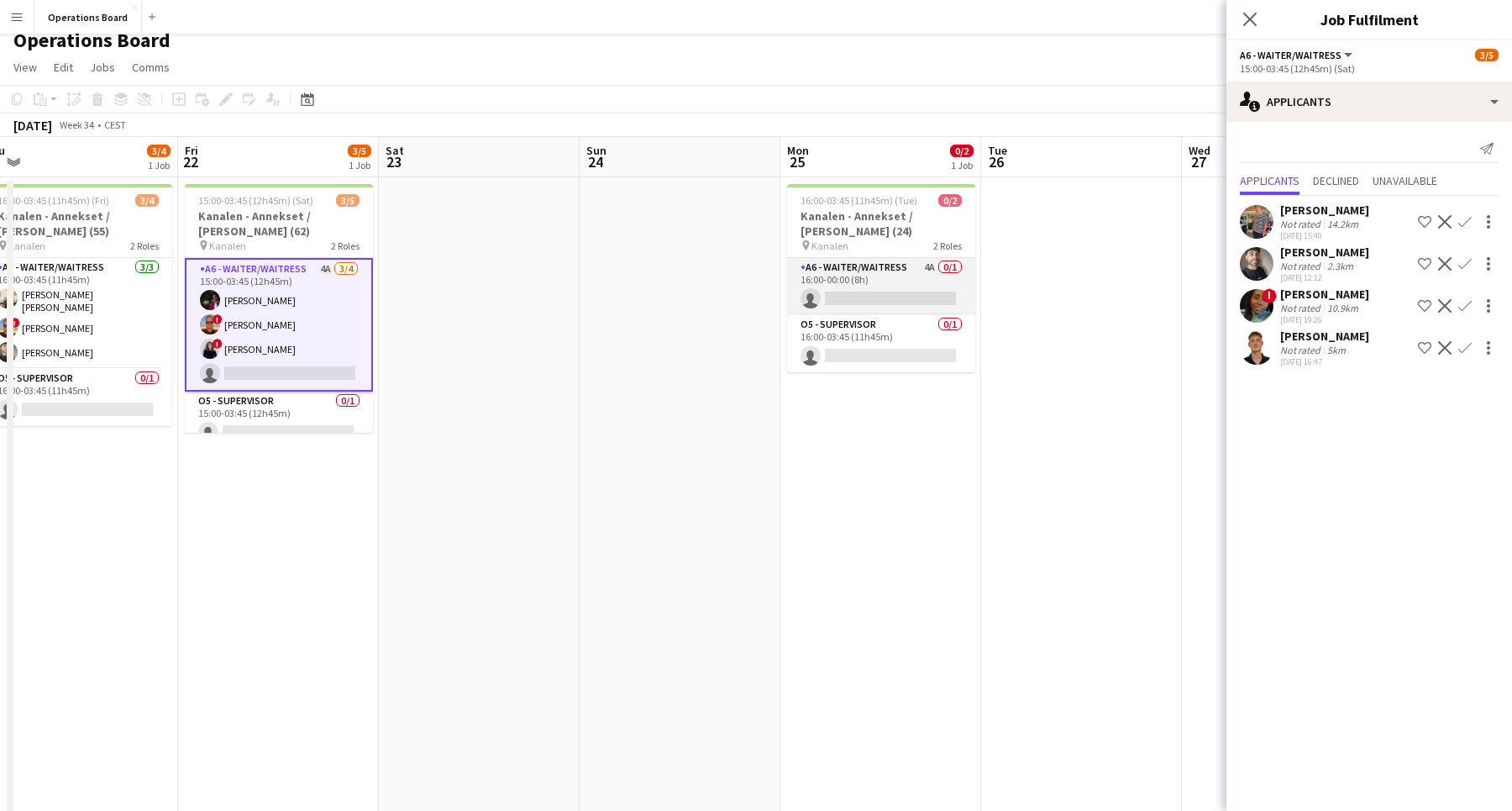
click at [904, 289] on app-card-role "A6 - WAITER/WAITRESS 4A 0/1 16:00-00:00 (8h) single-neutral-actions" at bounding box center [881, 285] width 188 height 57
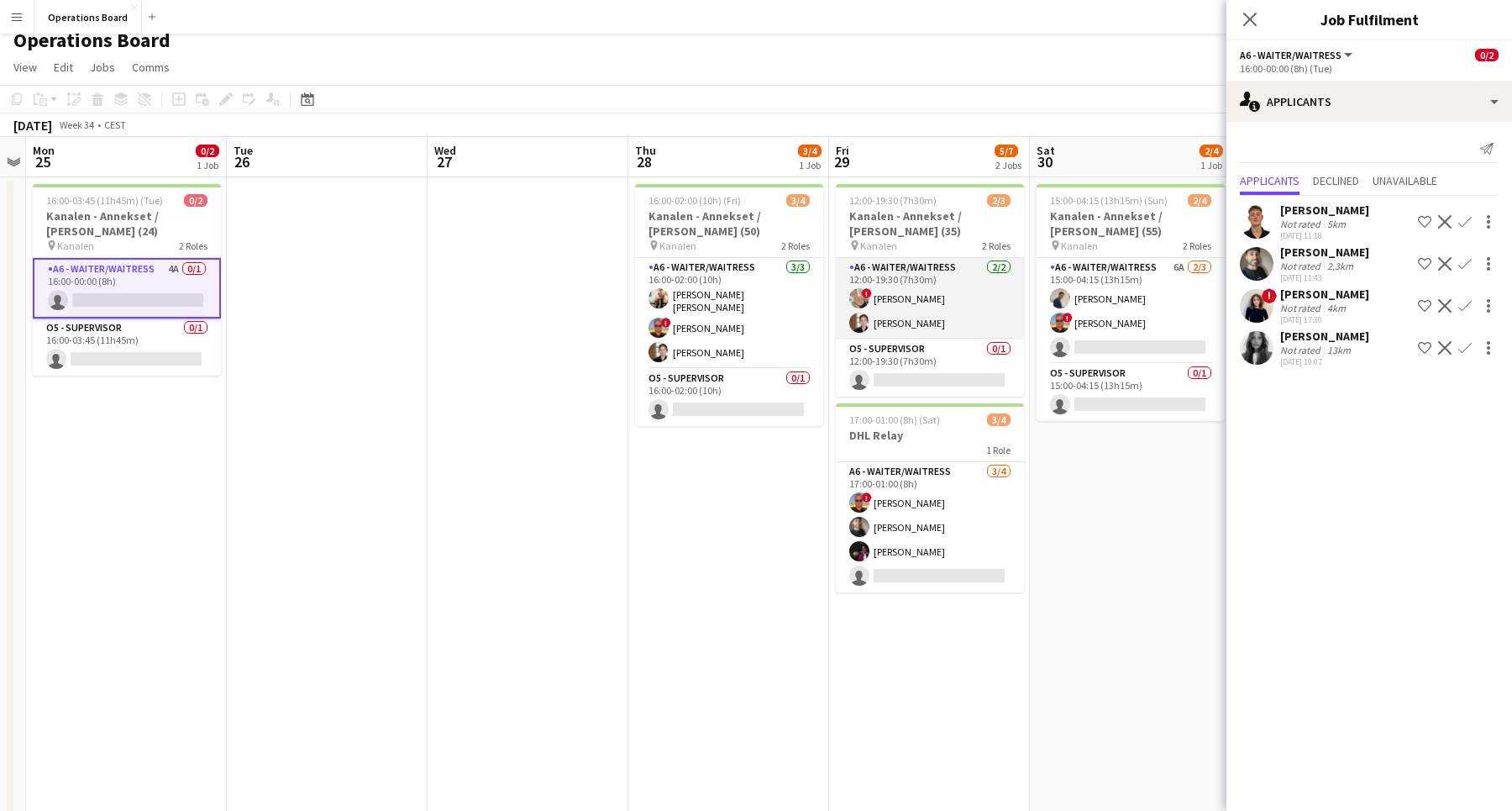
scroll to position [0, 671]
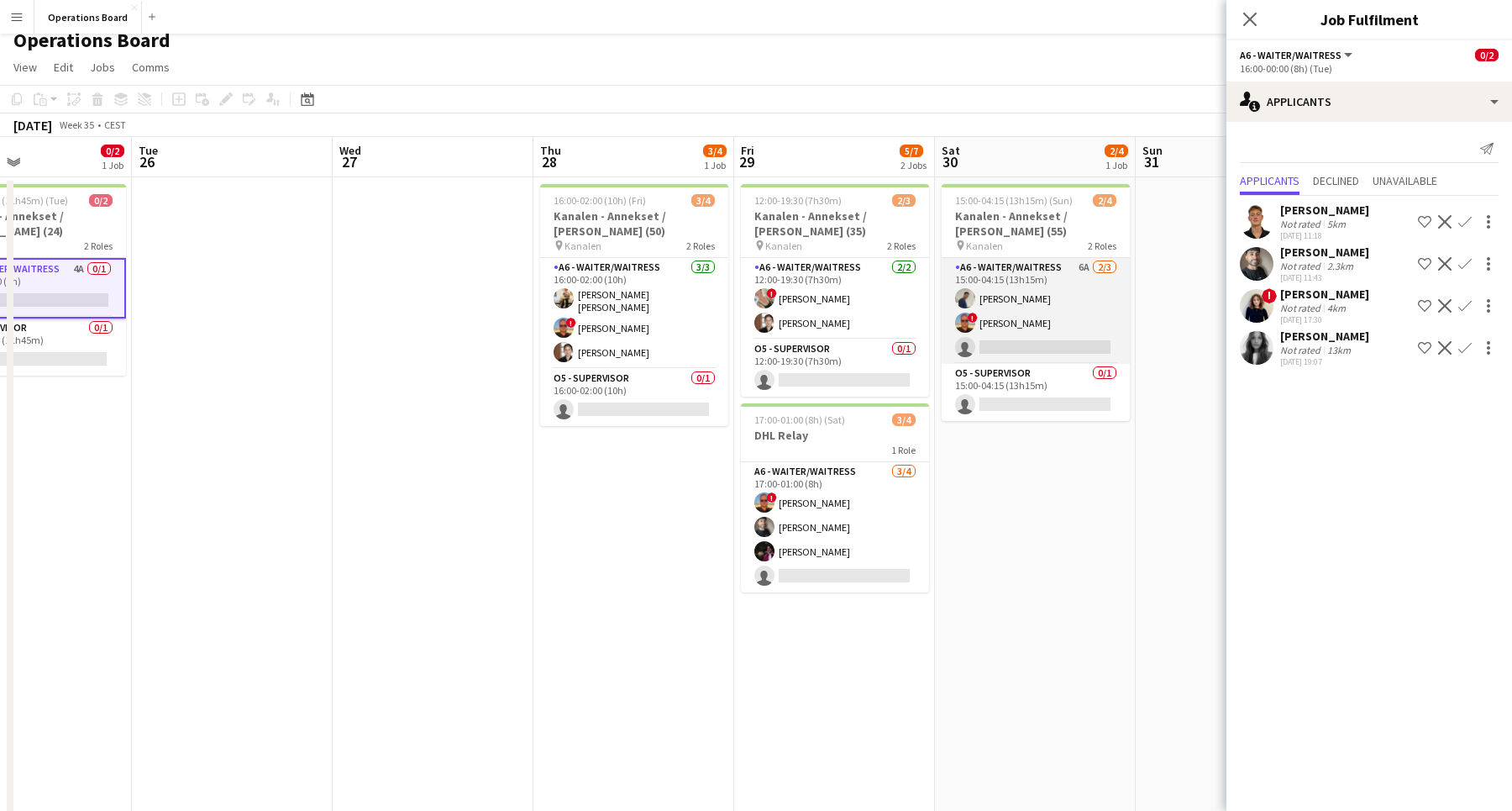
click at [1027, 329] on app-card-role "A6 - WAITER/WAITRESS 6A [DATE] 15:00-04:15 (13h15m) [PERSON_NAME] ! [PERSON_NAM…" at bounding box center [1035, 310] width 188 height 105
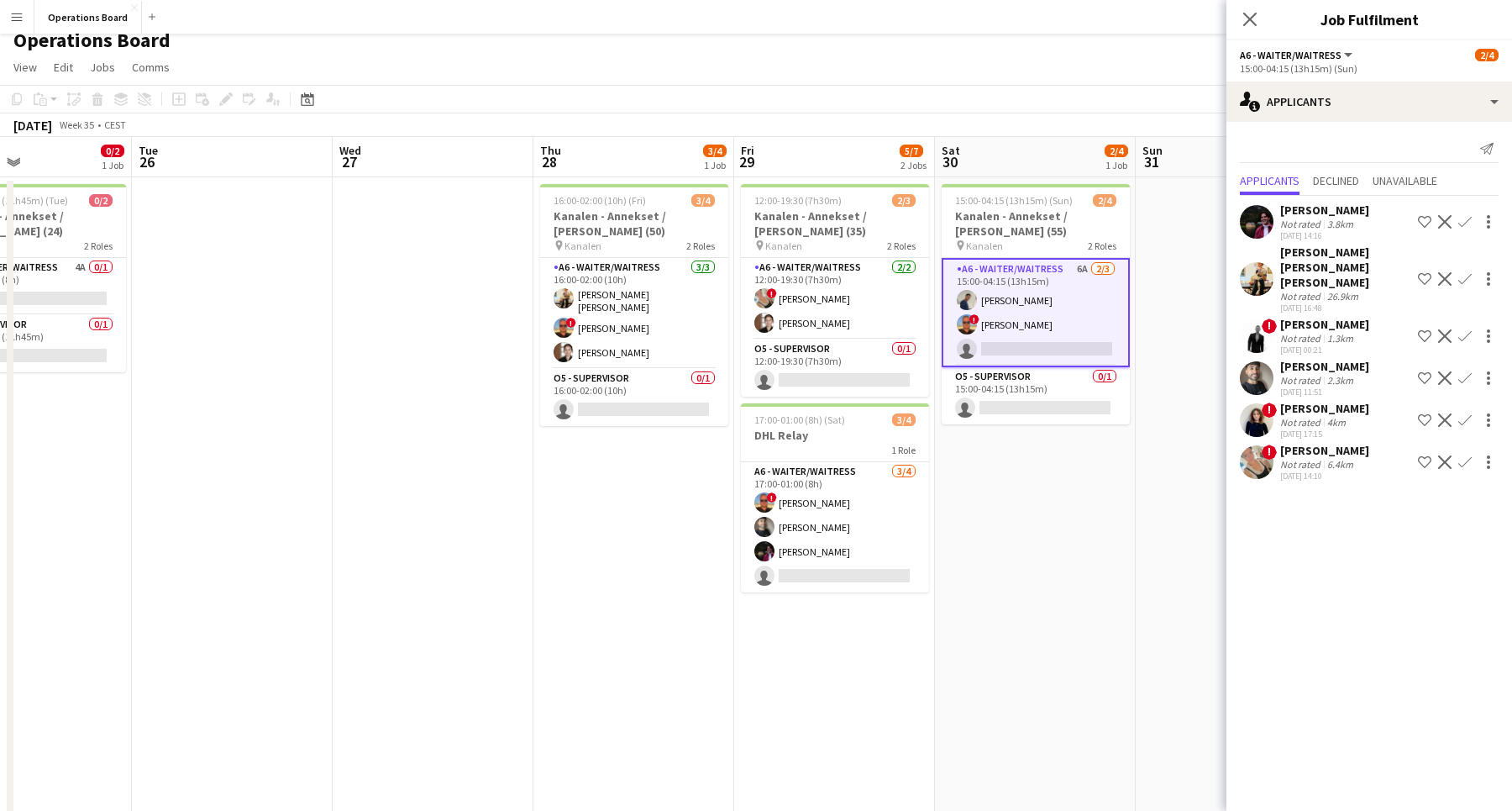
click at [1466, 413] on app-icon "Confirm" at bounding box center [1465, 420] width 14 height 14
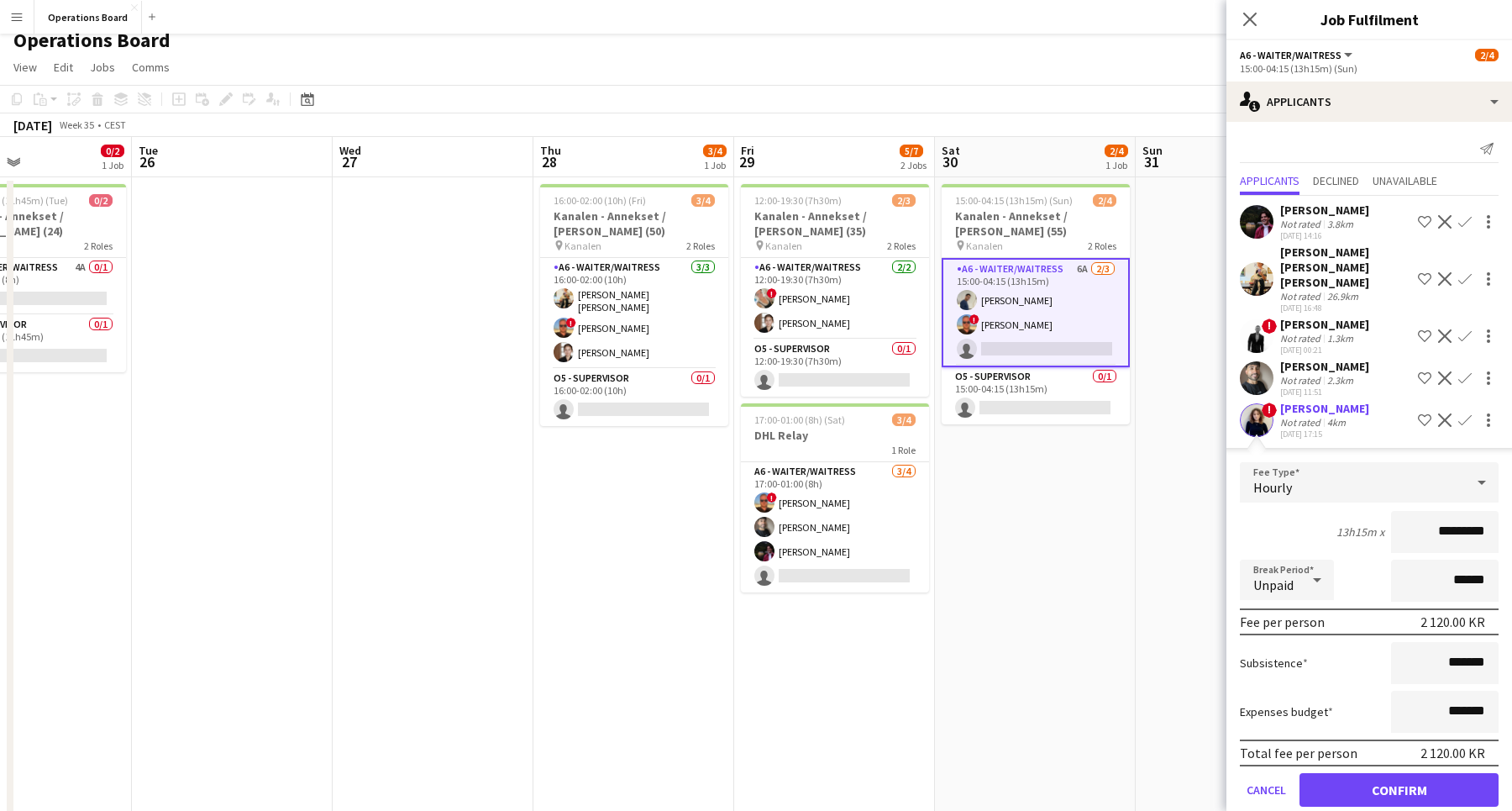
click at [1353, 773] on button "Confirm" at bounding box center [1400, 790] width 199 height 34
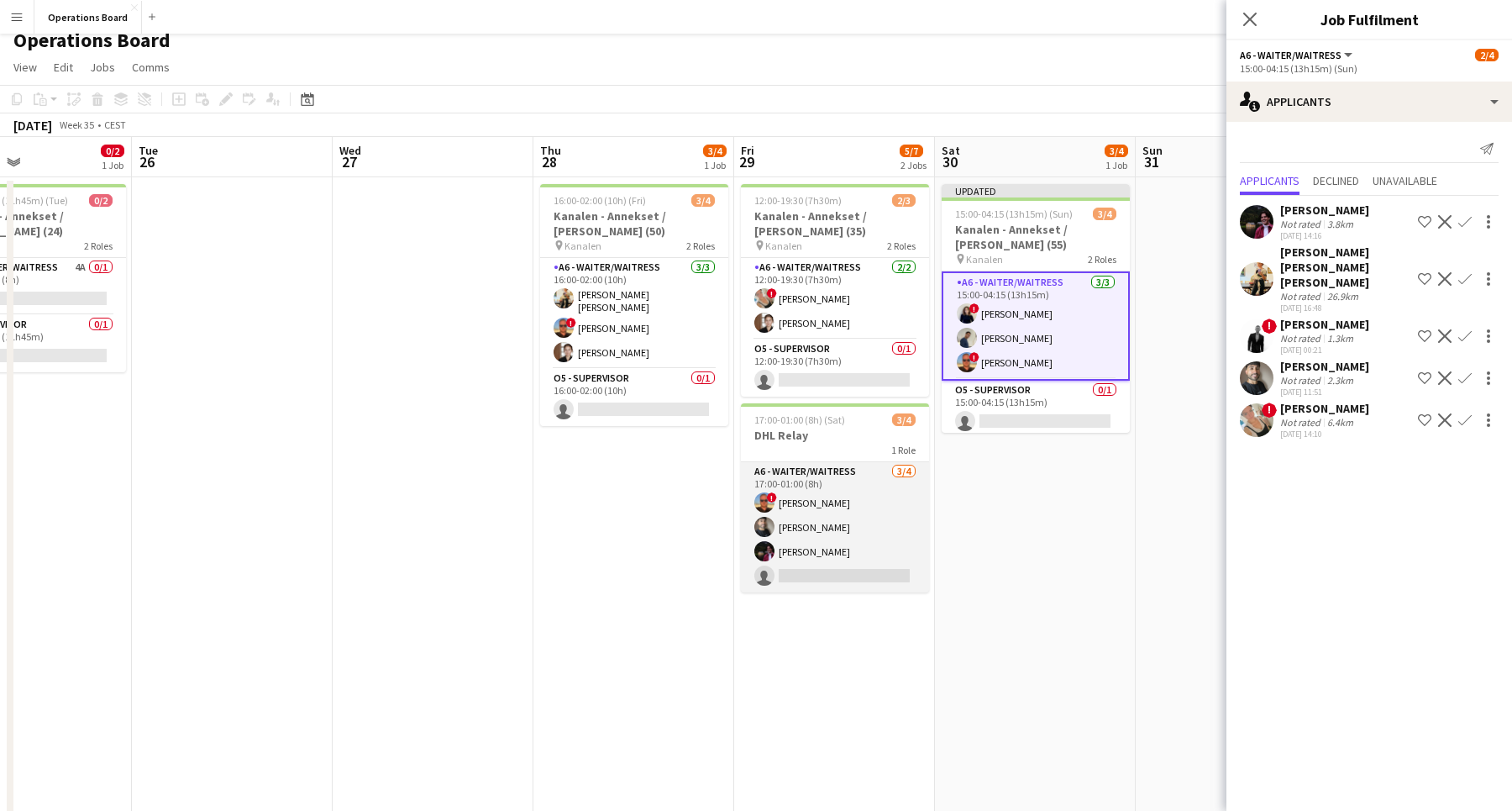
click at [857, 523] on app-card-role "A6 - WAITER/WAITRESS [DATE] 17:00-01:00 (8h) ! [PERSON_NAME] [PERSON_NAME] [PER…" at bounding box center [834, 527] width 188 height 130
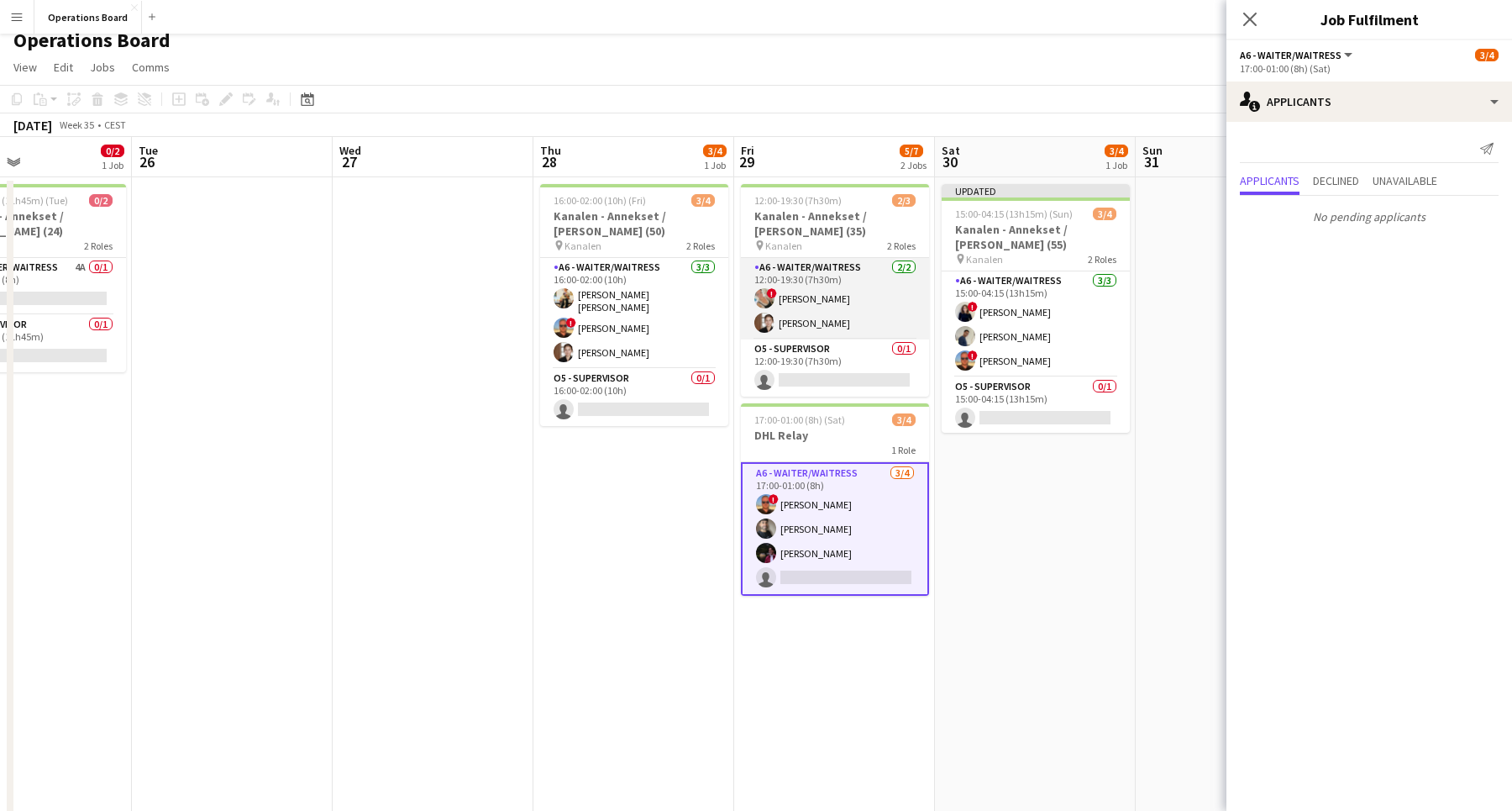
click at [861, 302] on app-card-role "A6 - WAITER/WAITRESS [DATE] 12:00-19:30 (7h30m) ! [PERSON_NAME] [PERSON_NAME]" at bounding box center [834, 298] width 188 height 81
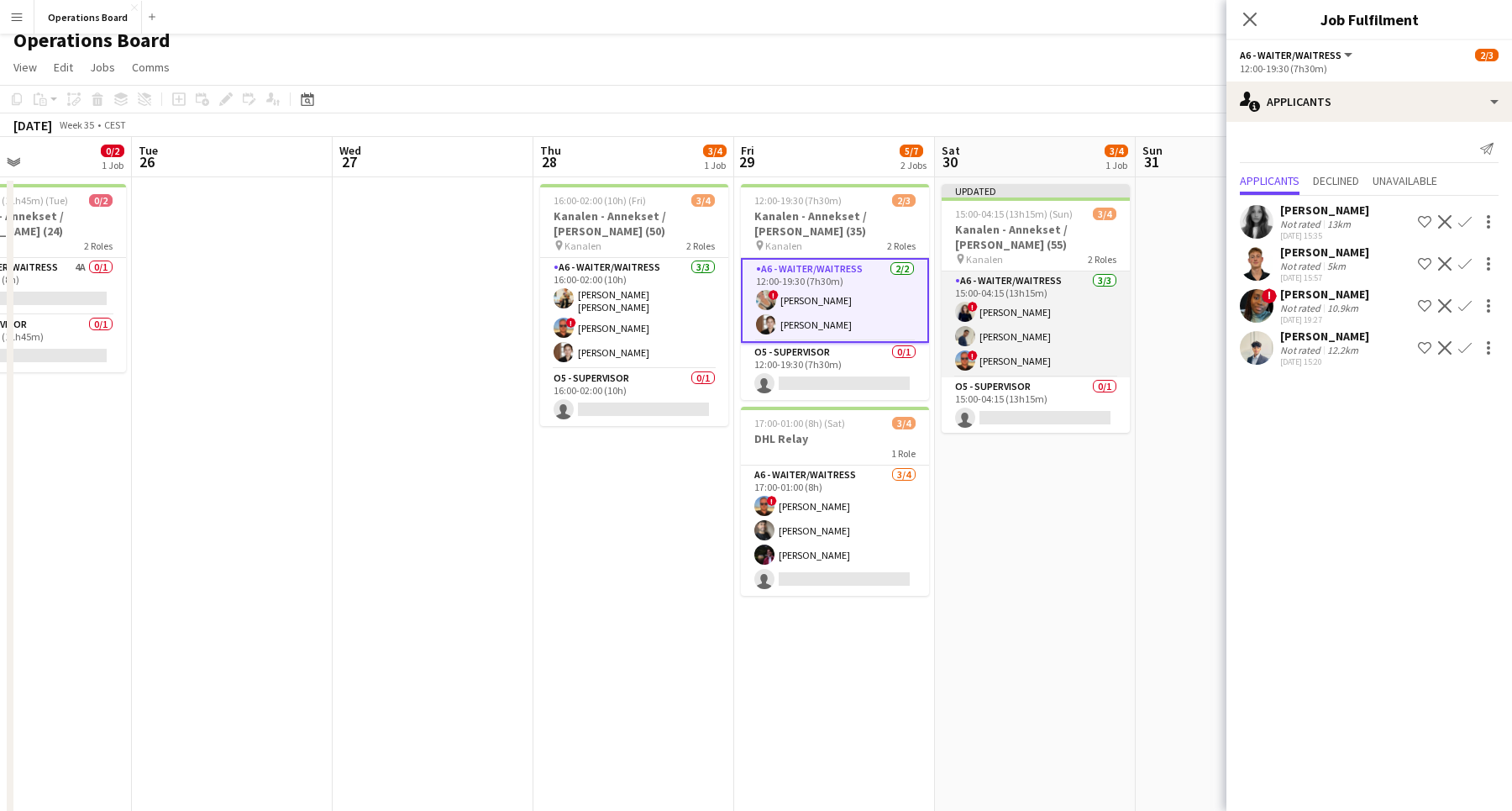
click at [961, 326] on app-user-avatar at bounding box center [965, 336] width 20 height 20
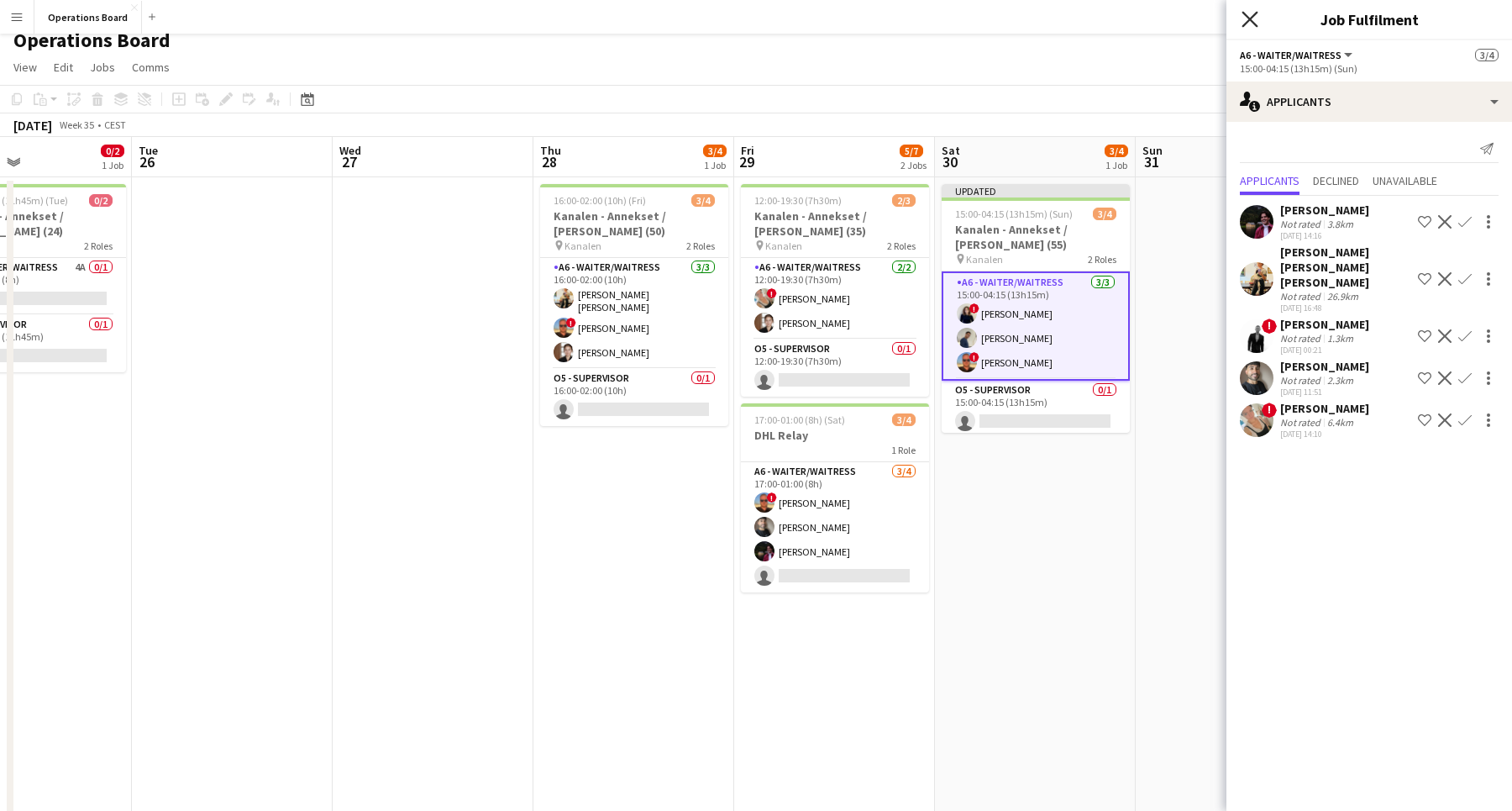
click at [1252, 17] on icon "Close pop-in" at bounding box center [1250, 19] width 16 height 16
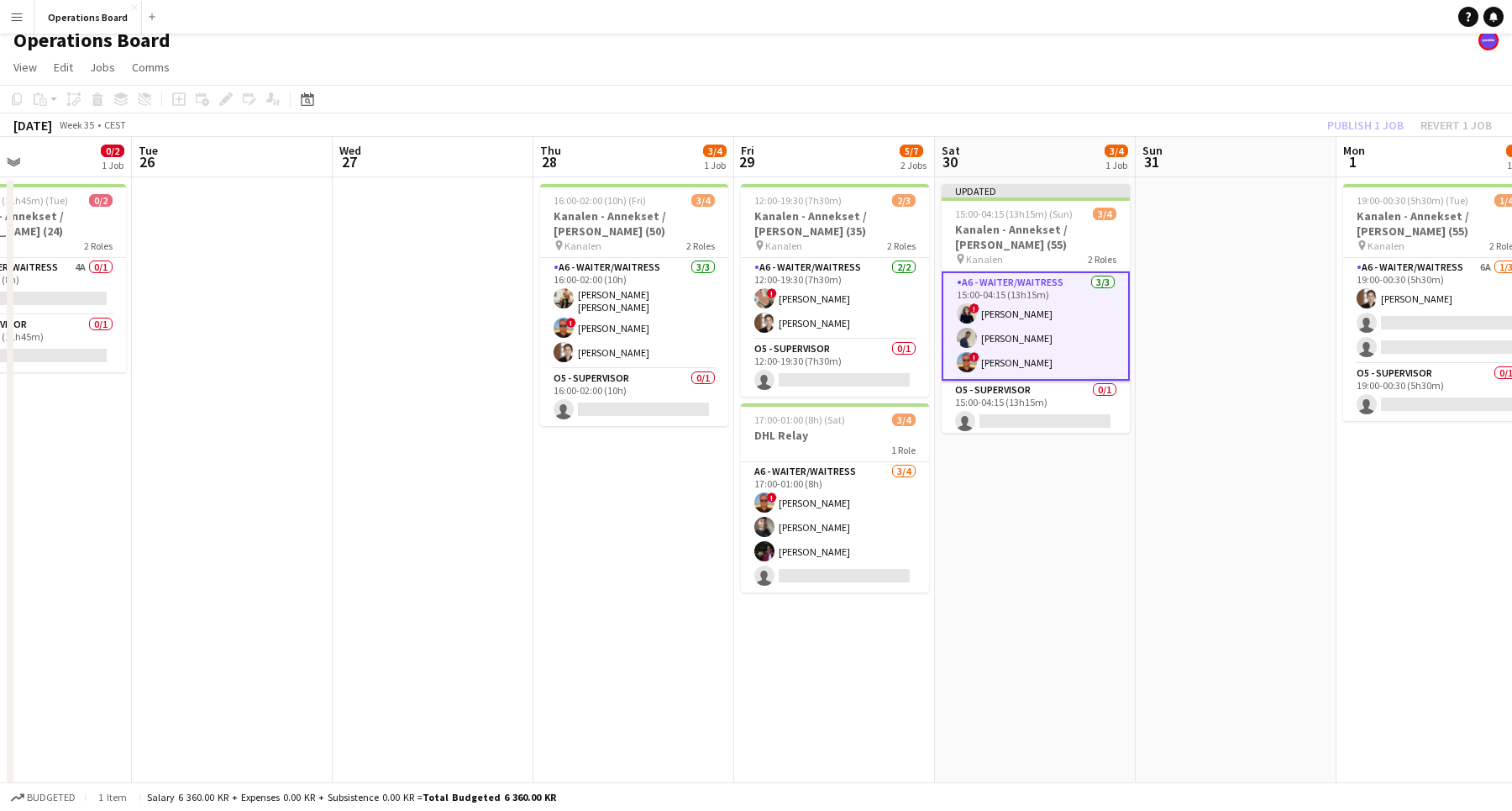
click at [1310, 65] on app-page-menu "View Day view expanded Day view collapsed Month view Date picker Jump to [DATE]…" at bounding box center [756, 69] width 1512 height 32
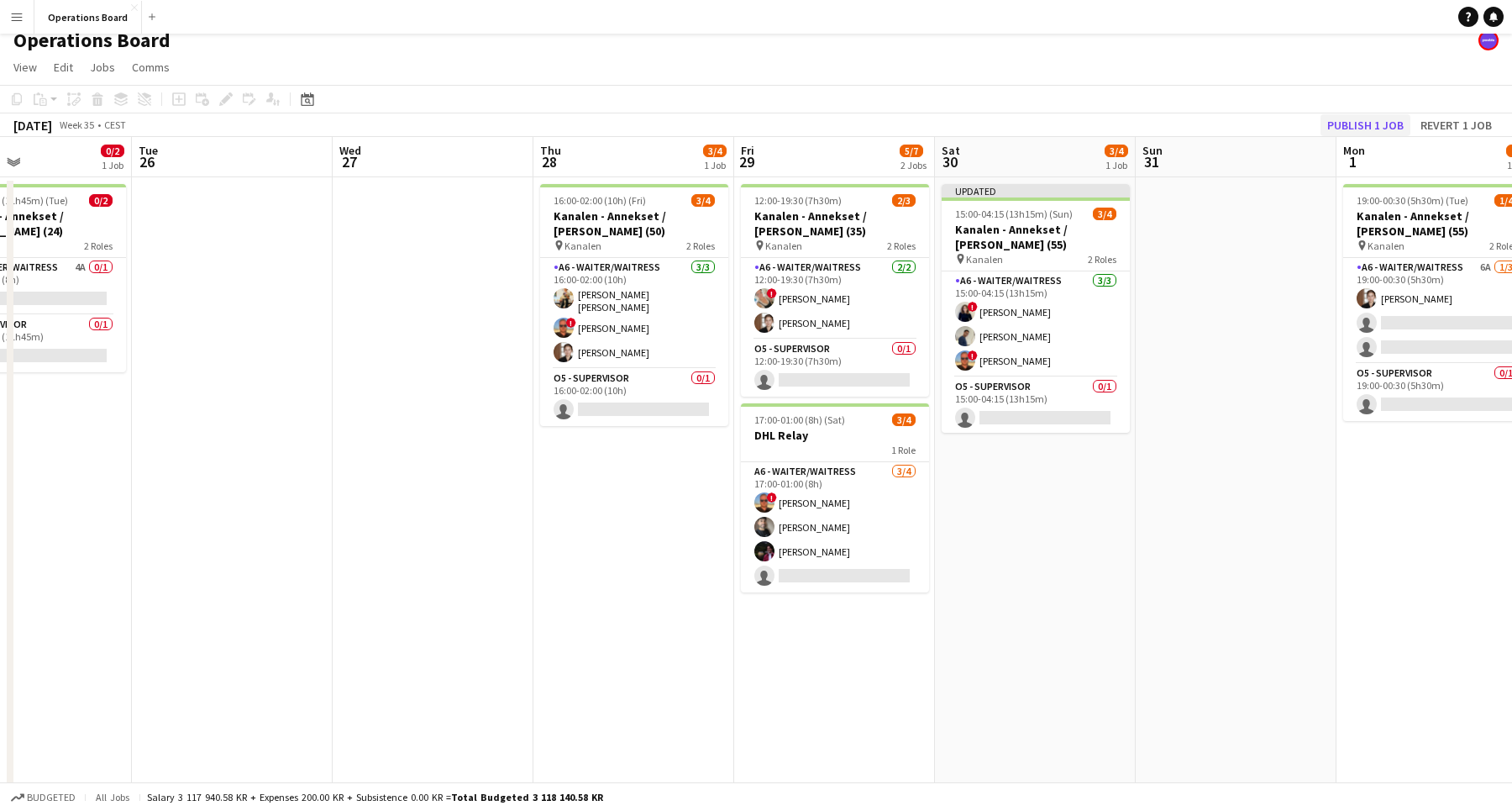
click at [1352, 126] on button "Publish 1 job" at bounding box center [1366, 125] width 89 height 22
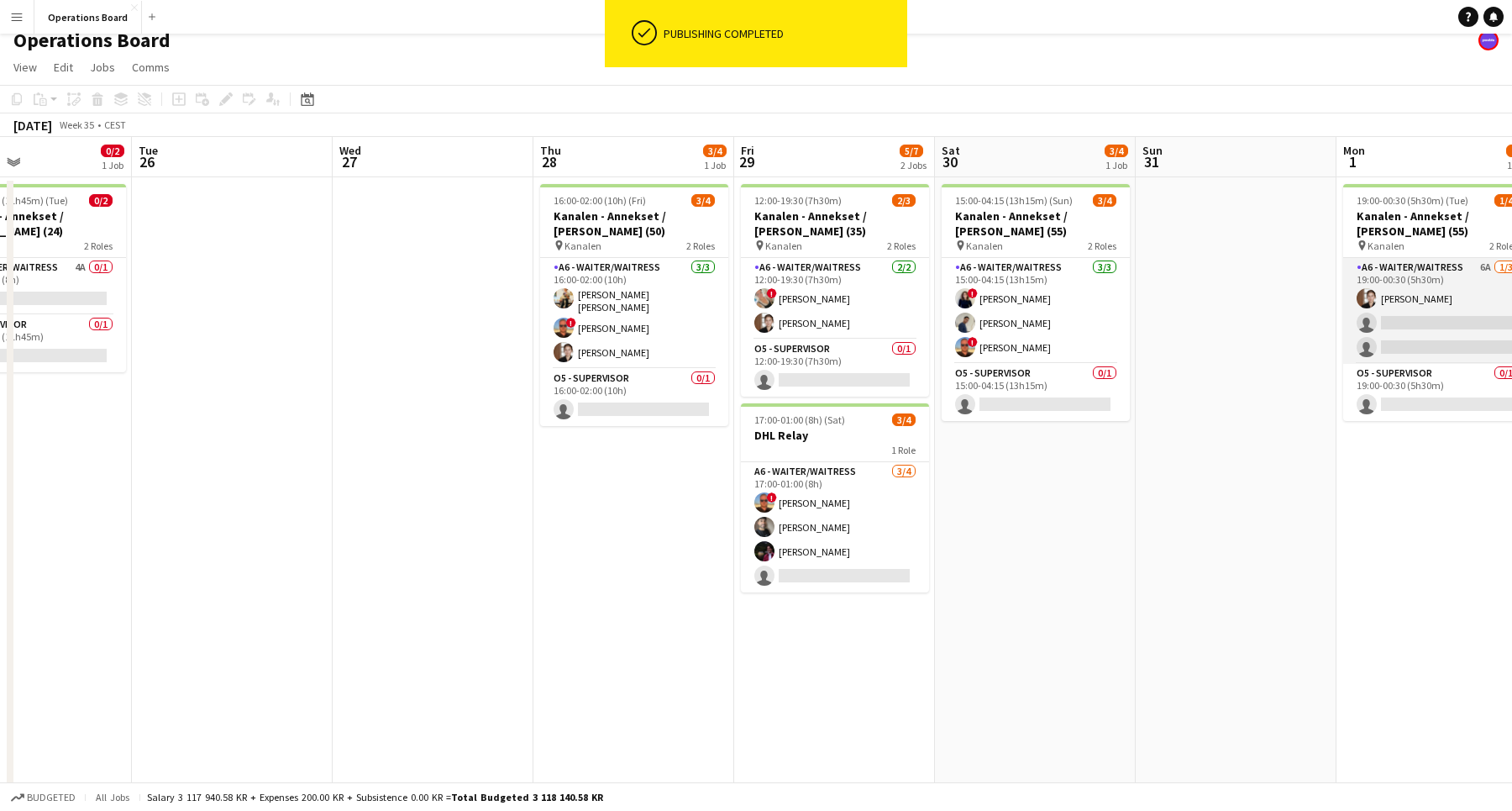
click at [1384, 302] on app-card-role "A6 - WAITER/WAITRESS 6A [DATE] 19:00-00:30 (5h30m) [PERSON_NAME] single-neutral…" at bounding box center [1436, 310] width 188 height 105
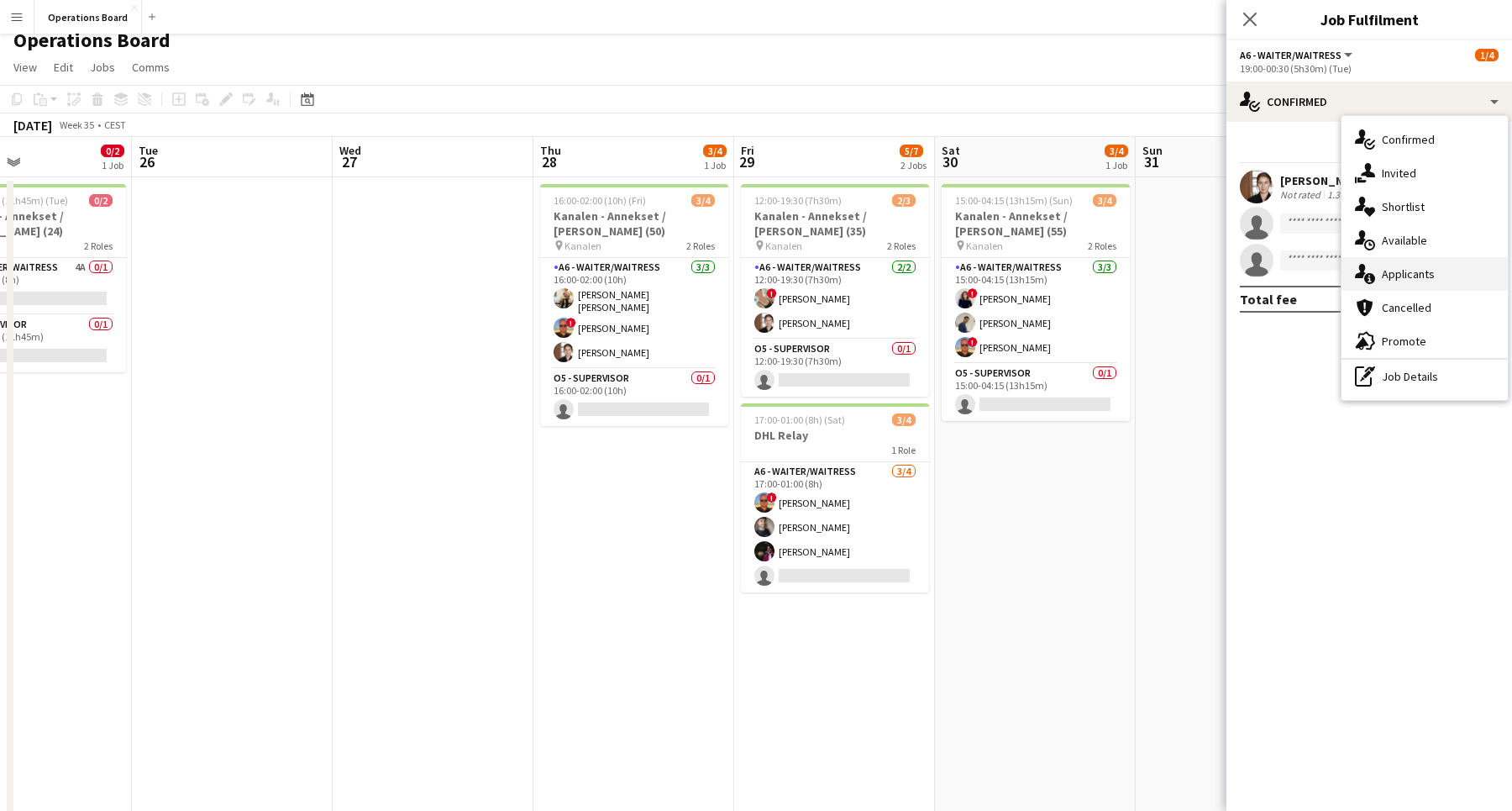
click at [1409, 266] on div "single-neutral-actions-information Applicants" at bounding box center [1425, 274] width 166 height 34
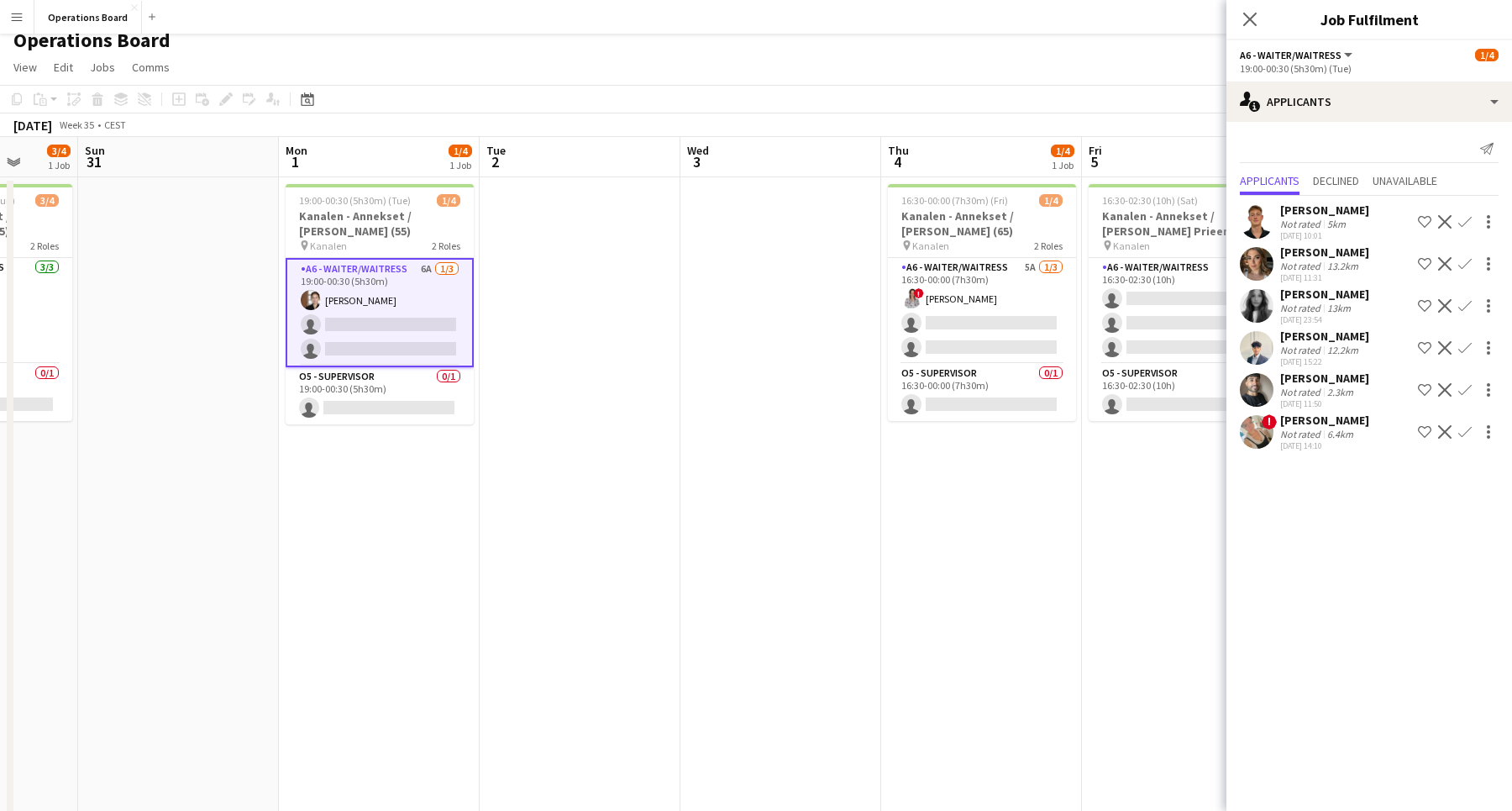
scroll to position [0, 643]
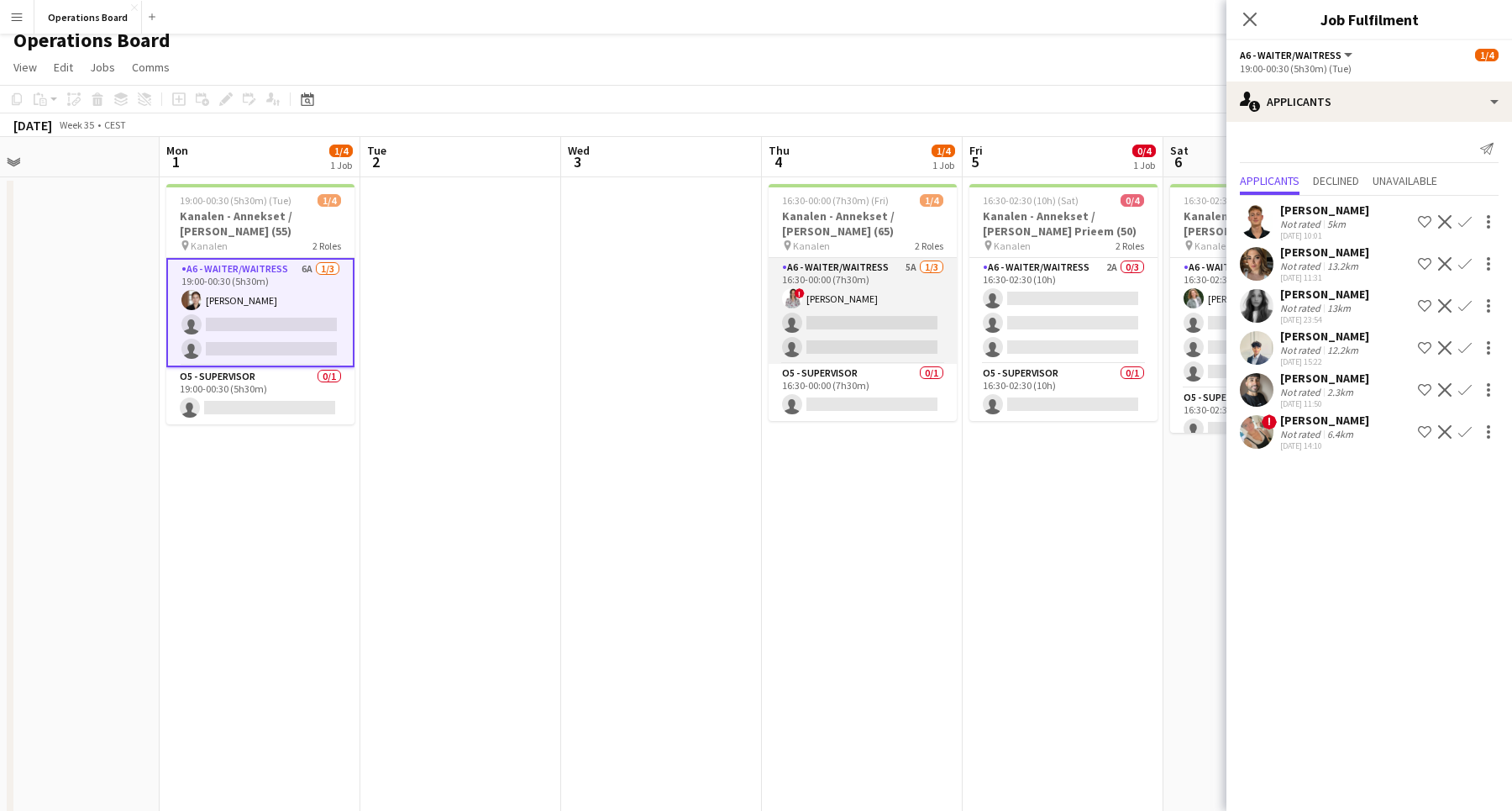
click at [931, 316] on app-card-role "A6 - WAITER/WAITRESS 5A [DATE] 16:30-00:00 (7h30m) ! [PERSON_NAME] single-neutr…" at bounding box center [862, 310] width 188 height 105
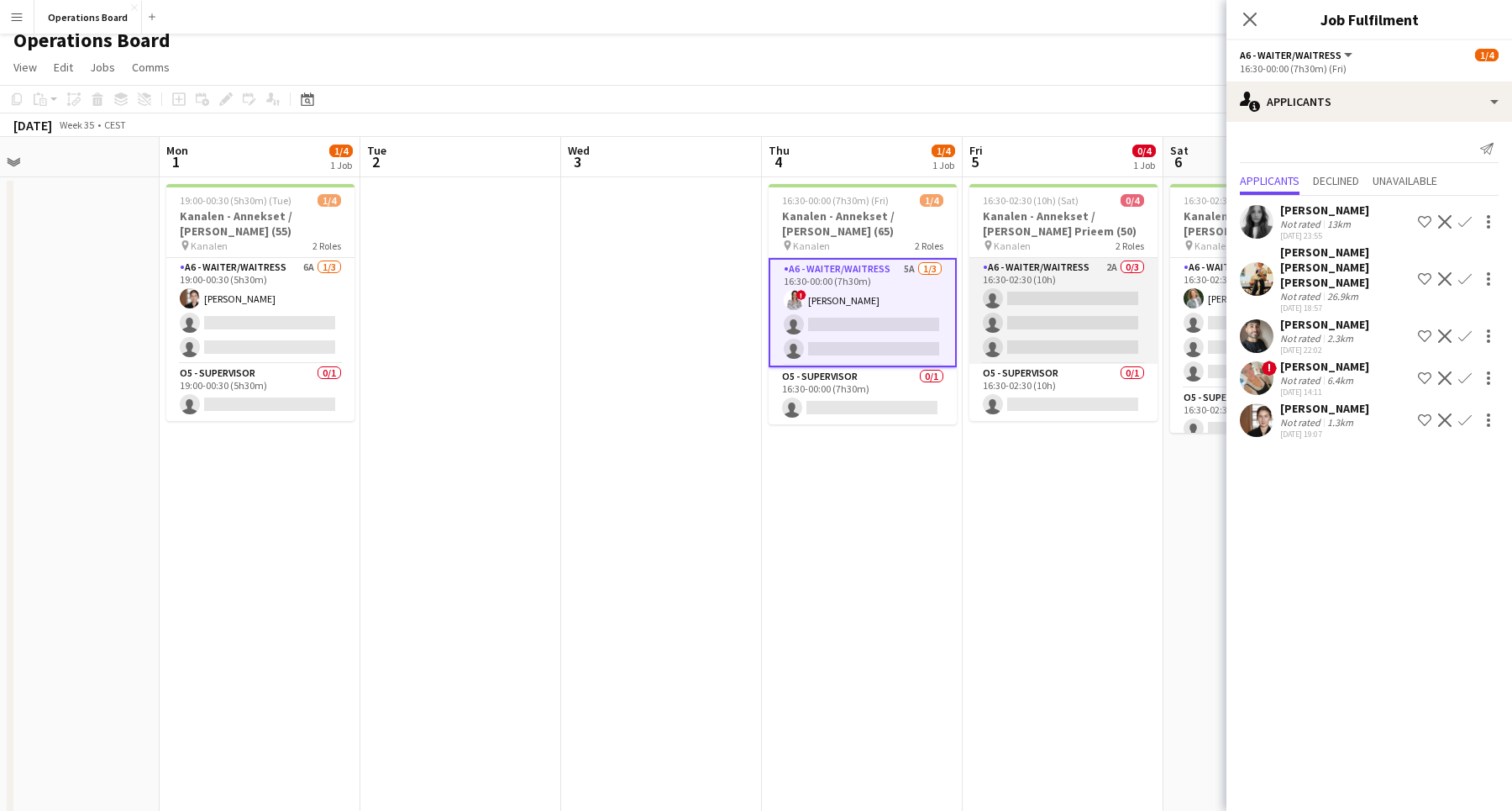
click at [1102, 293] on app-card-role "A6 - WAITER/WAITRESS 2A 0/3 16:30-02:30 (10h) single-neutral-actions single-neu…" at bounding box center [1063, 310] width 188 height 105
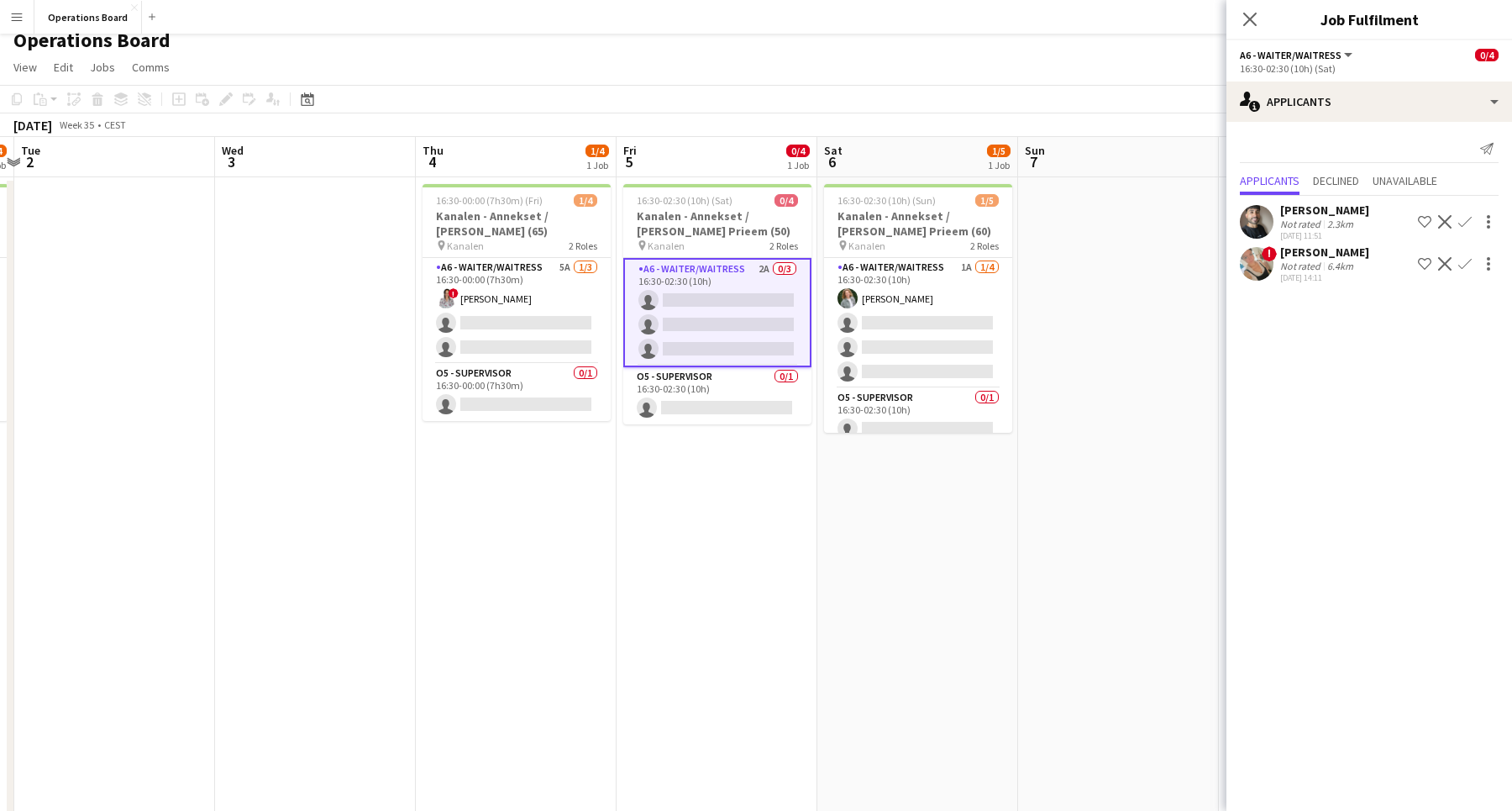
scroll to position [0, 630]
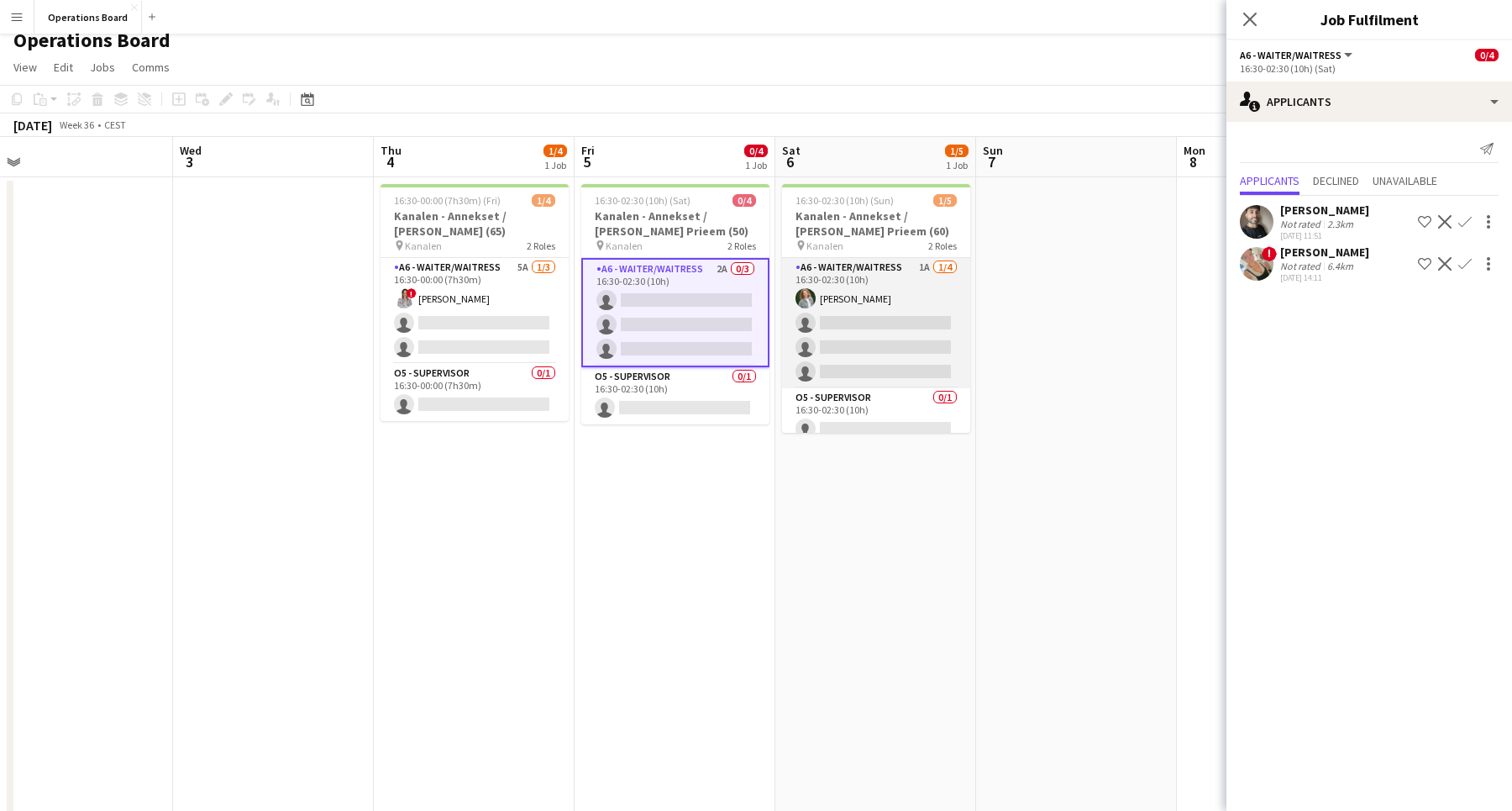
click at [938, 328] on app-card-role "A6 - WAITER/WAITRESS 1A [DATE] 16:30-02:30 (10h) [PERSON_NAME] single-neutral-a…" at bounding box center [876, 322] width 188 height 130
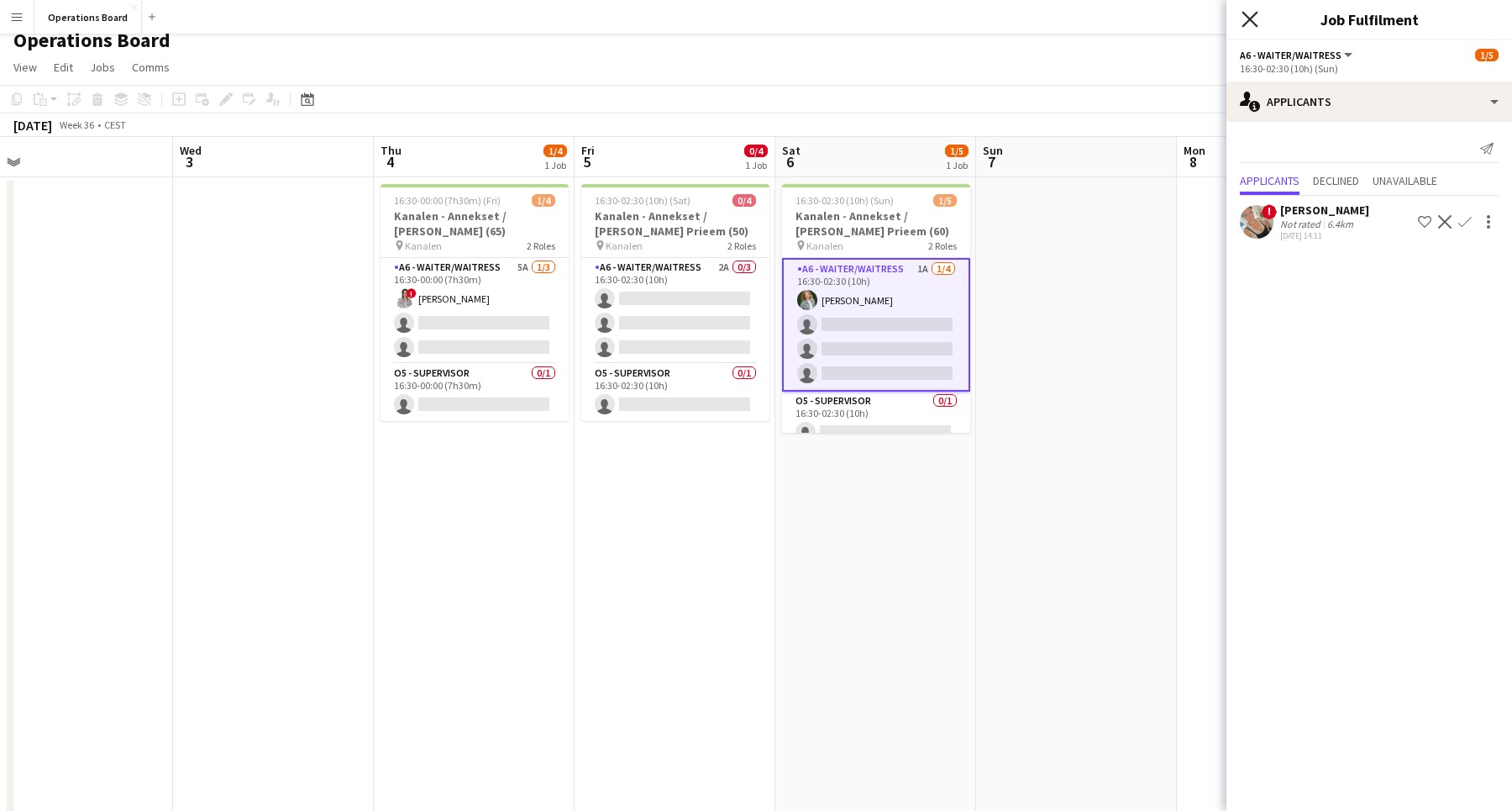
click at [1254, 24] on icon at bounding box center [1250, 19] width 16 height 16
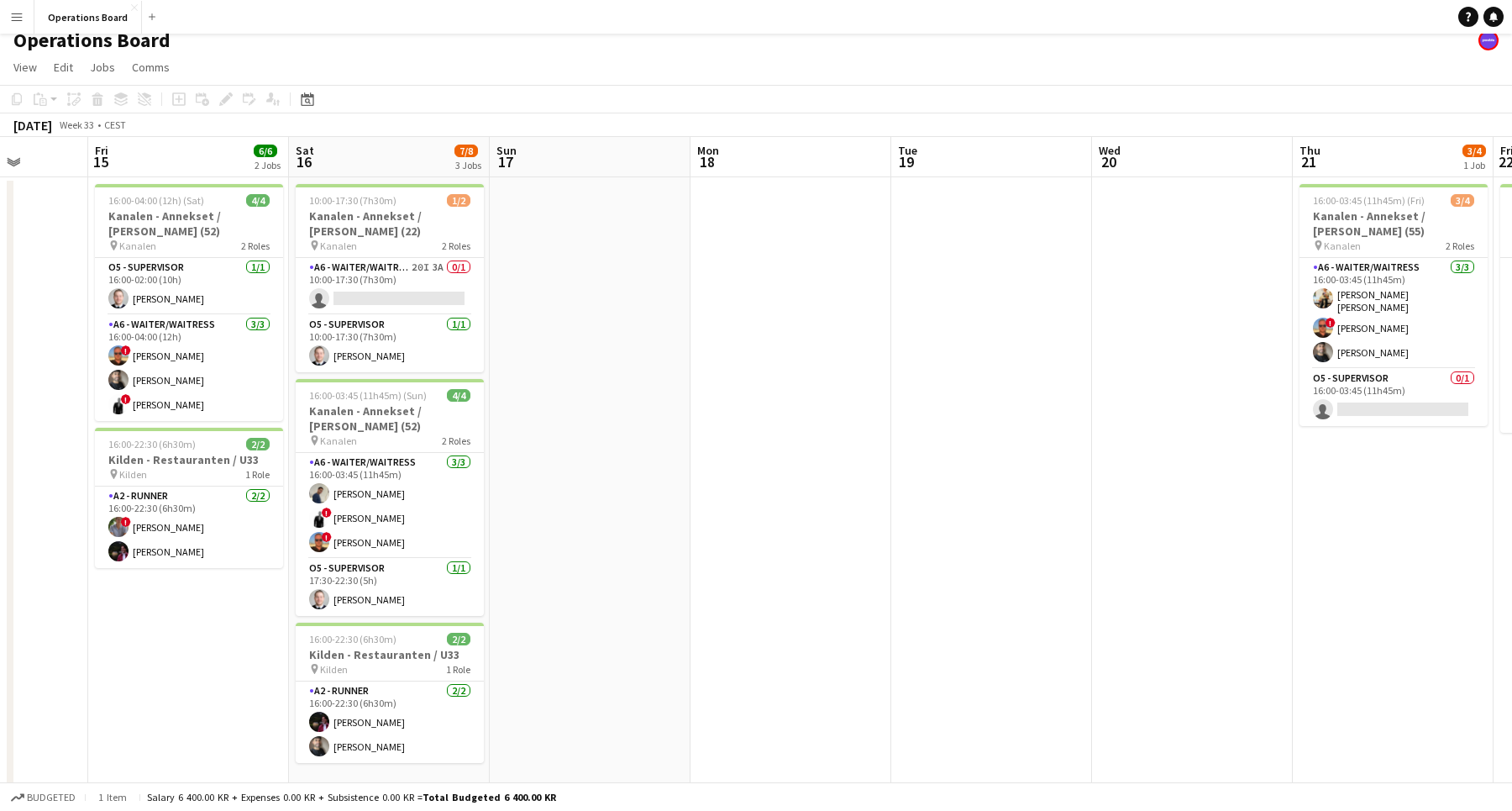
scroll to position [0, 515]
click at [458, 302] on app-card-role "A6 - WAITER/WAITRESS 20I 3A 0/1 10:00-17:30 (7h30m) single-neutral-actions" at bounding box center [389, 285] width 188 height 57
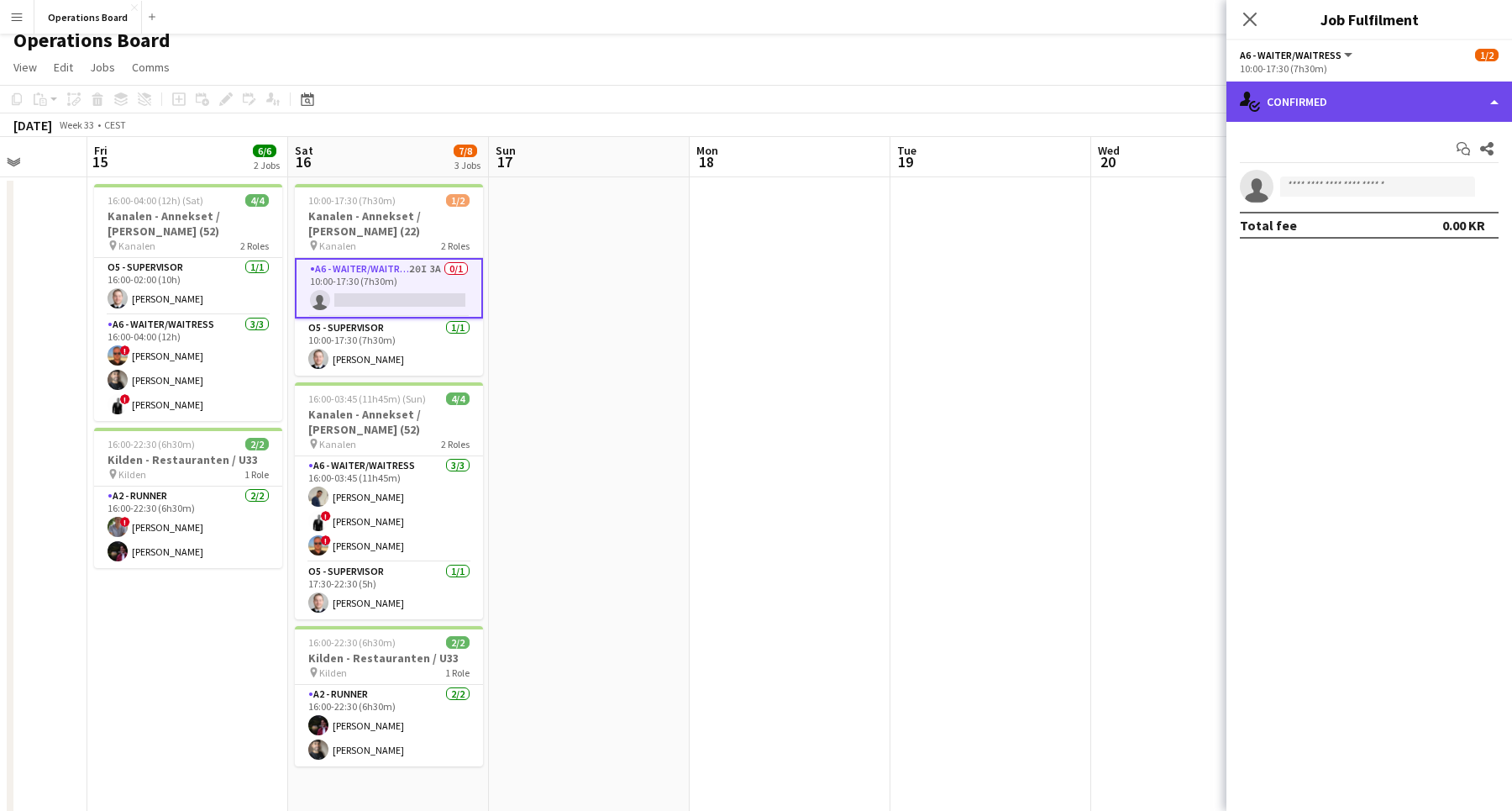
click at [1314, 117] on div "single-neutral-actions-check-2 Confirmed" at bounding box center [1369, 101] width 285 height 41
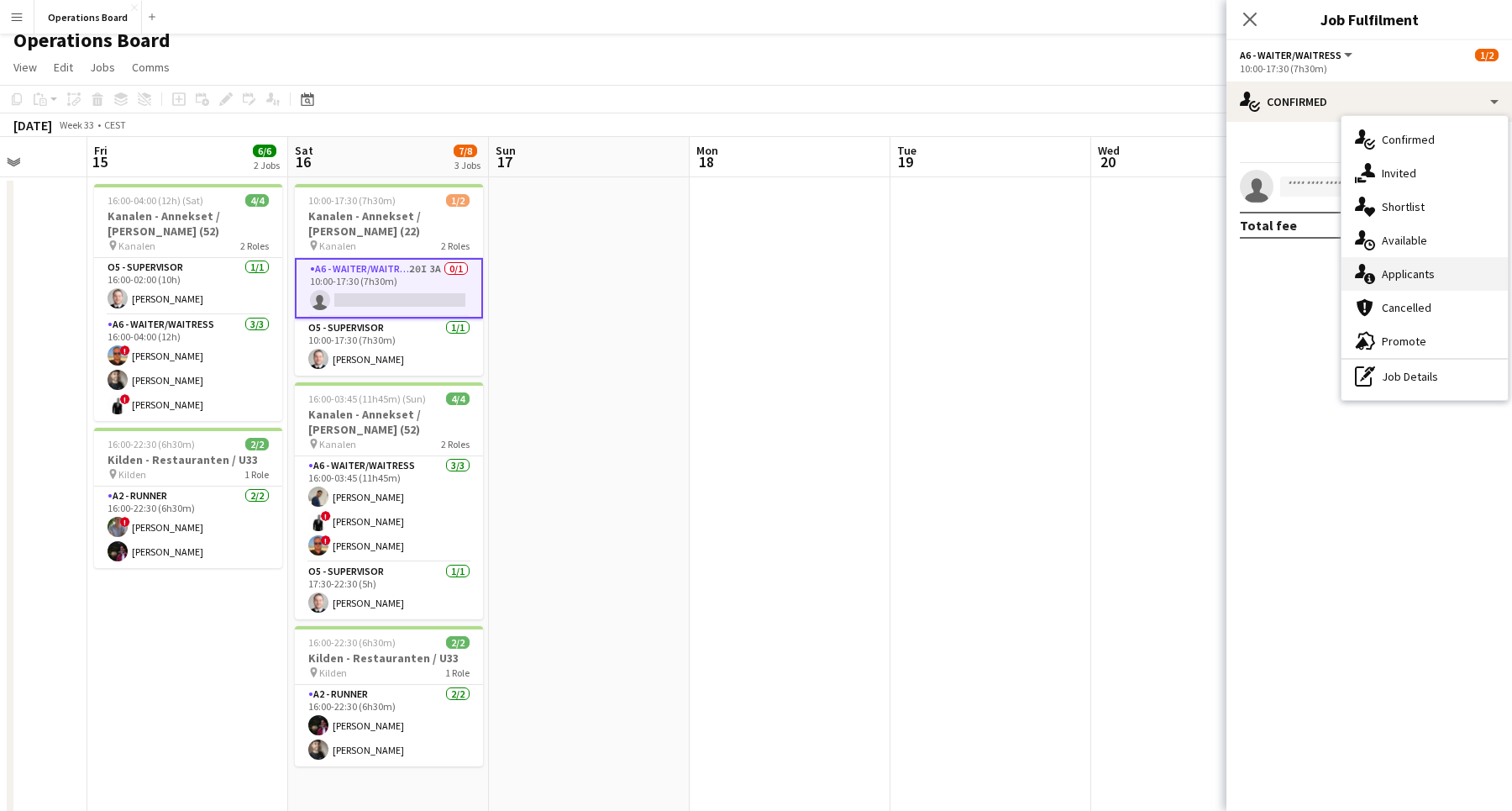
click at [1392, 279] on div "single-neutral-actions-information Applicants" at bounding box center [1425, 274] width 166 height 34
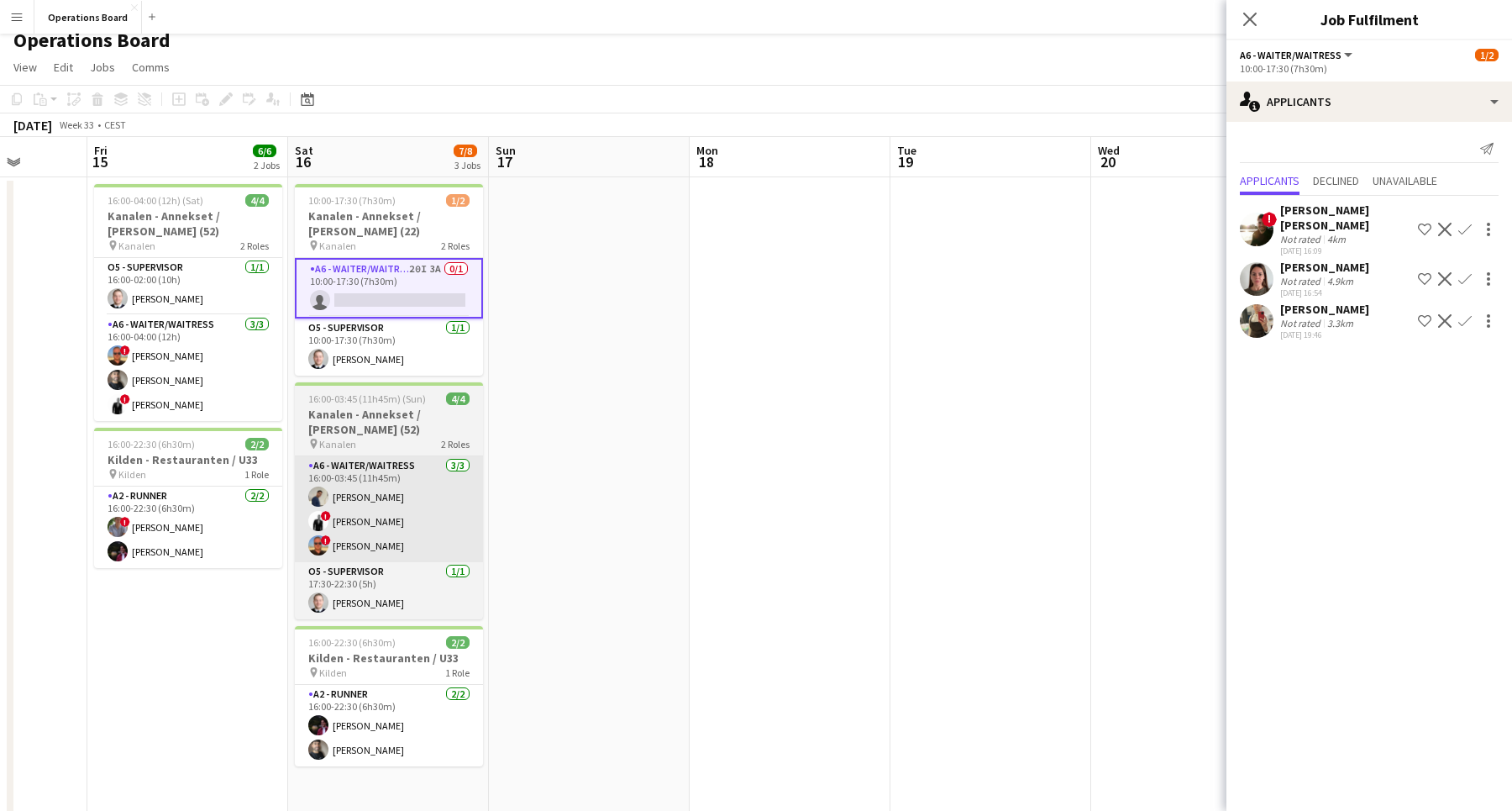
click at [432, 529] on app-card-role "A6 - WAITER/WAITRESS [DATE] 16:00-03:45 (11h45m) [PERSON_NAME] ! [PERSON_NAME] …" at bounding box center [389, 509] width 188 height 105
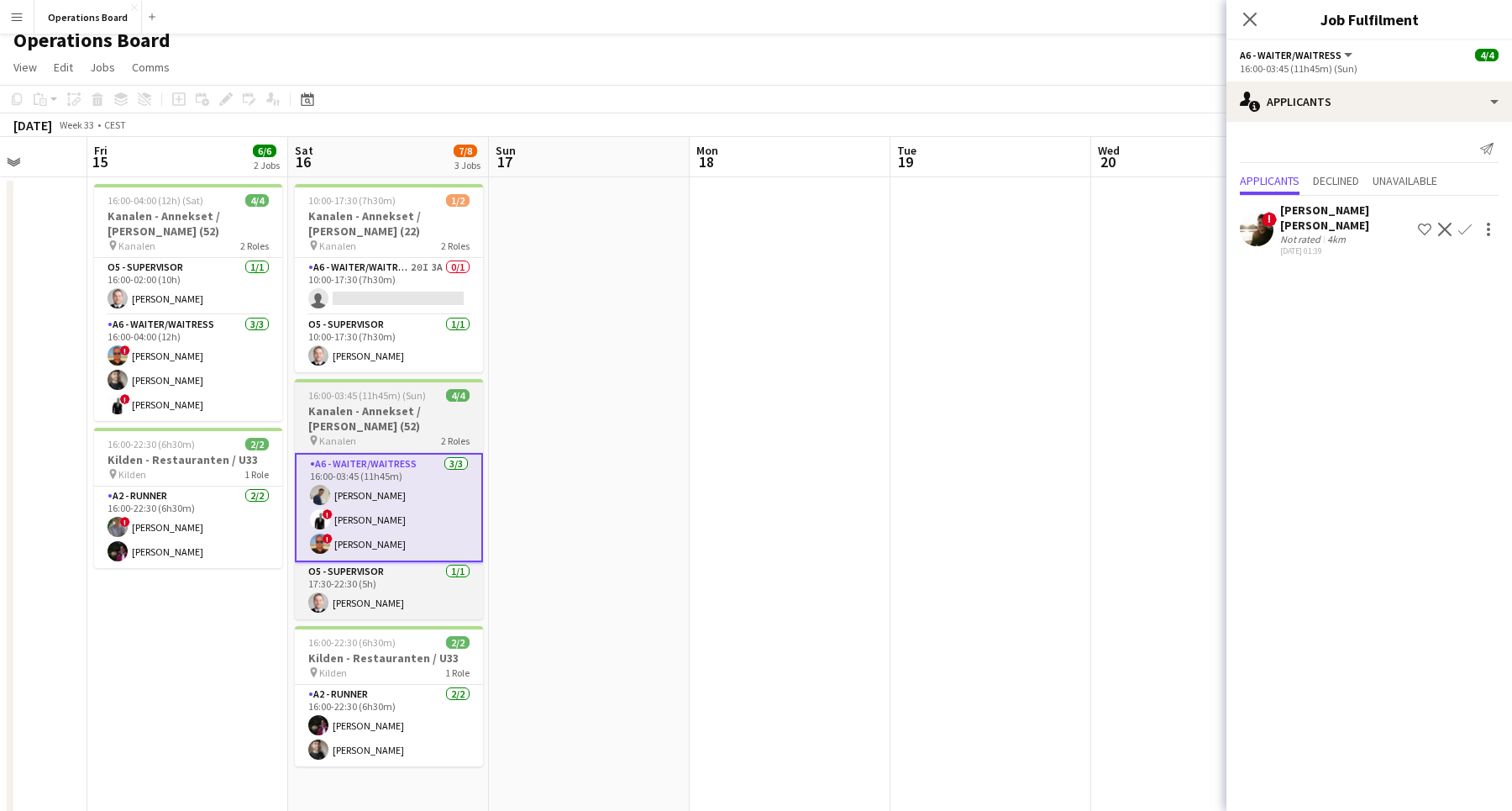
click at [343, 394] on span "16:00-03:45 (11h45m) (Sun)" at bounding box center [367, 395] width 117 height 13
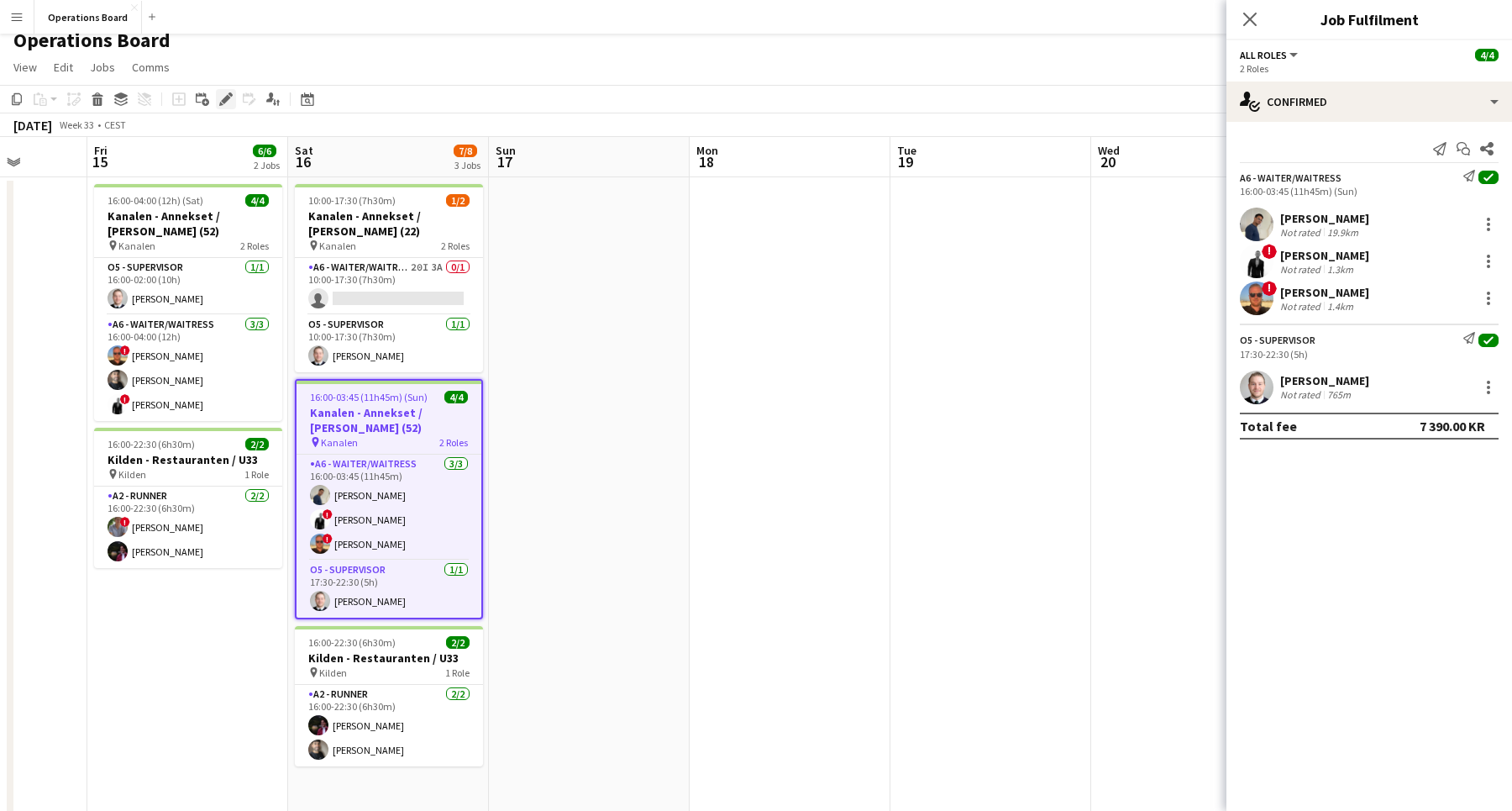
click at [222, 97] on icon "Edit" at bounding box center [227, 99] width 14 height 14
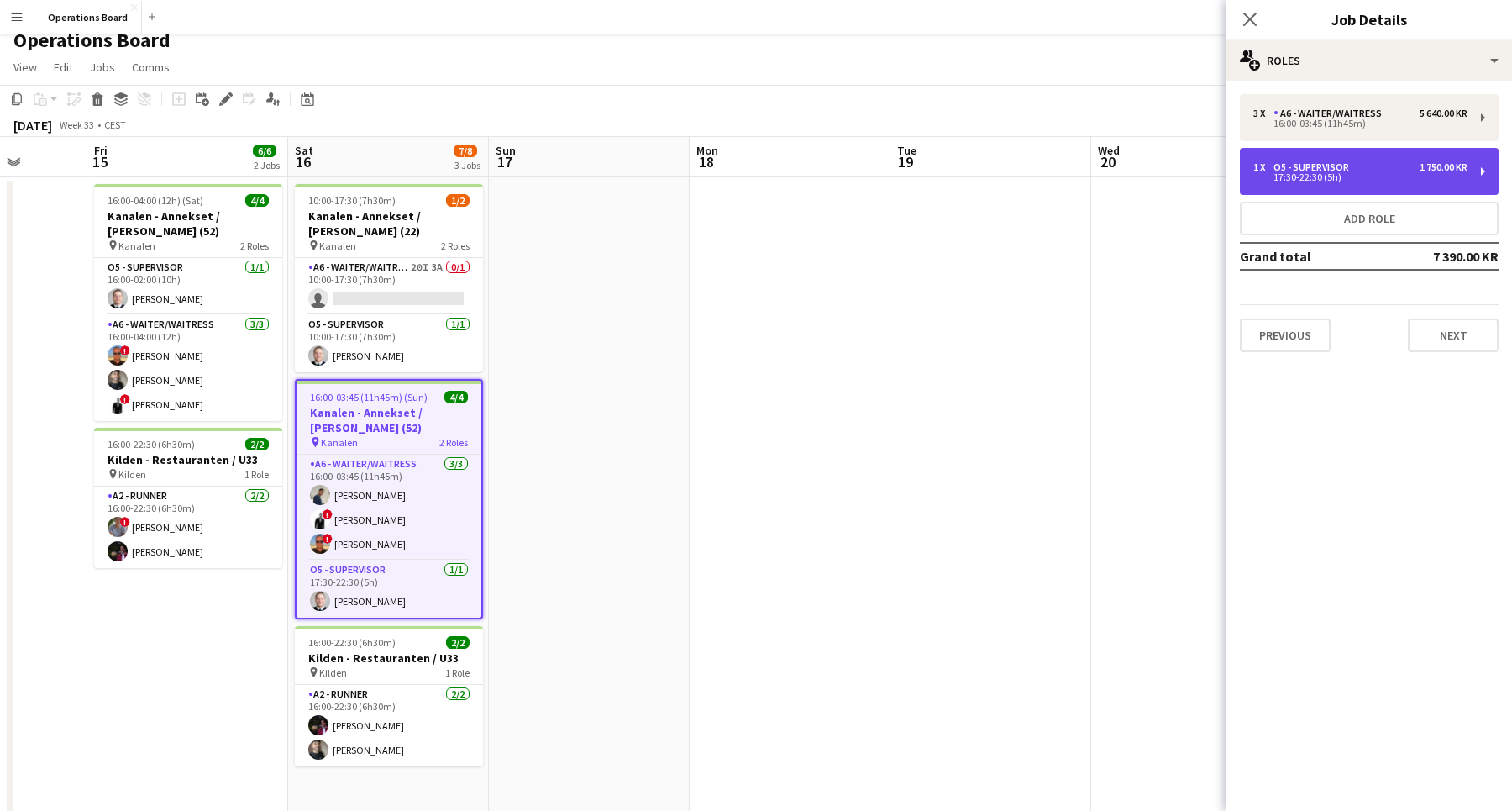
click at [1422, 175] on div "17:30-22:30 (5h)" at bounding box center [1361, 177] width 215 height 8
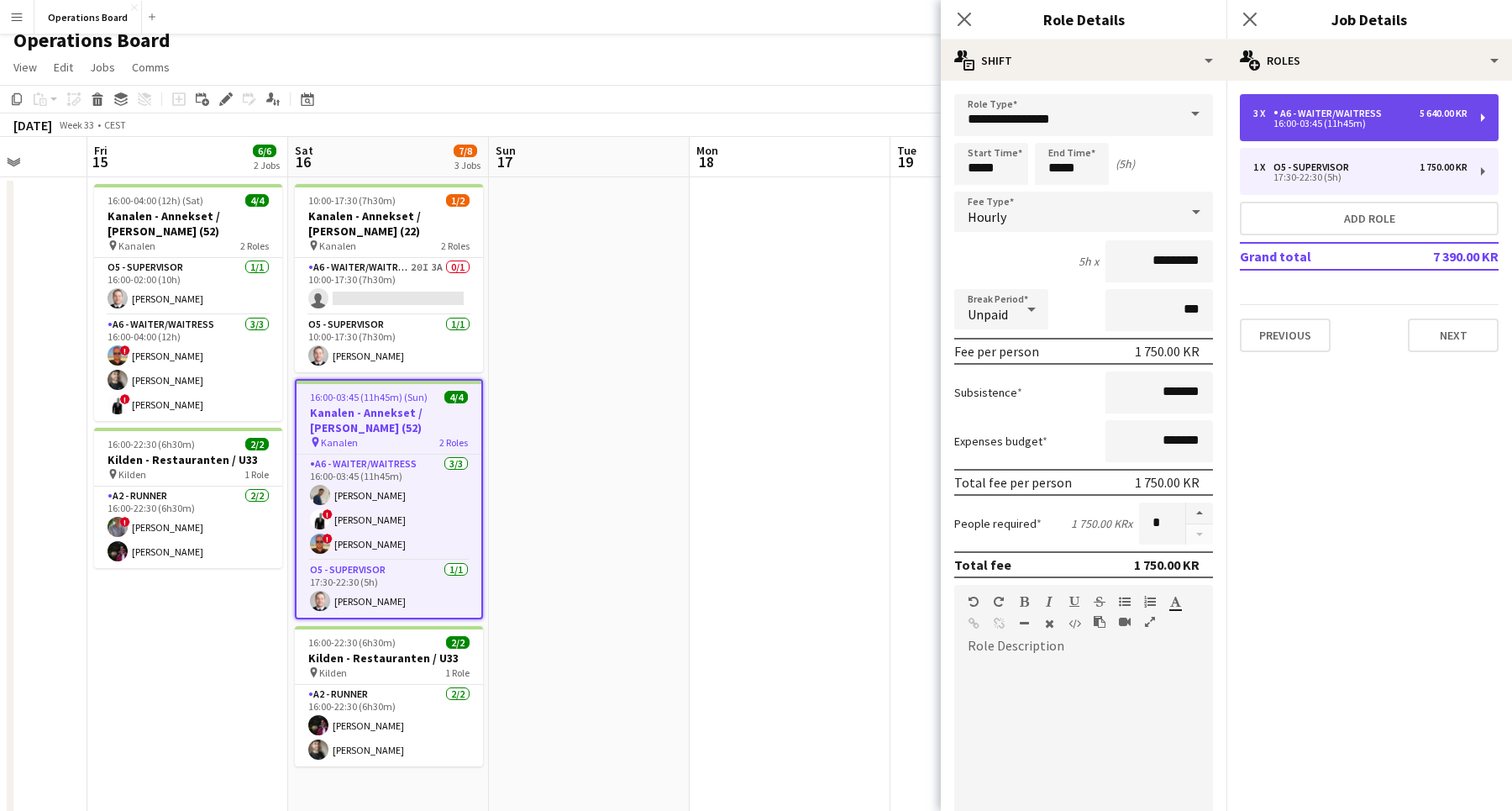
click at [1269, 116] on div "3 x" at bounding box center [1263, 113] width 20 height 12
type input "**********"
type input "*****"
type input "*********"
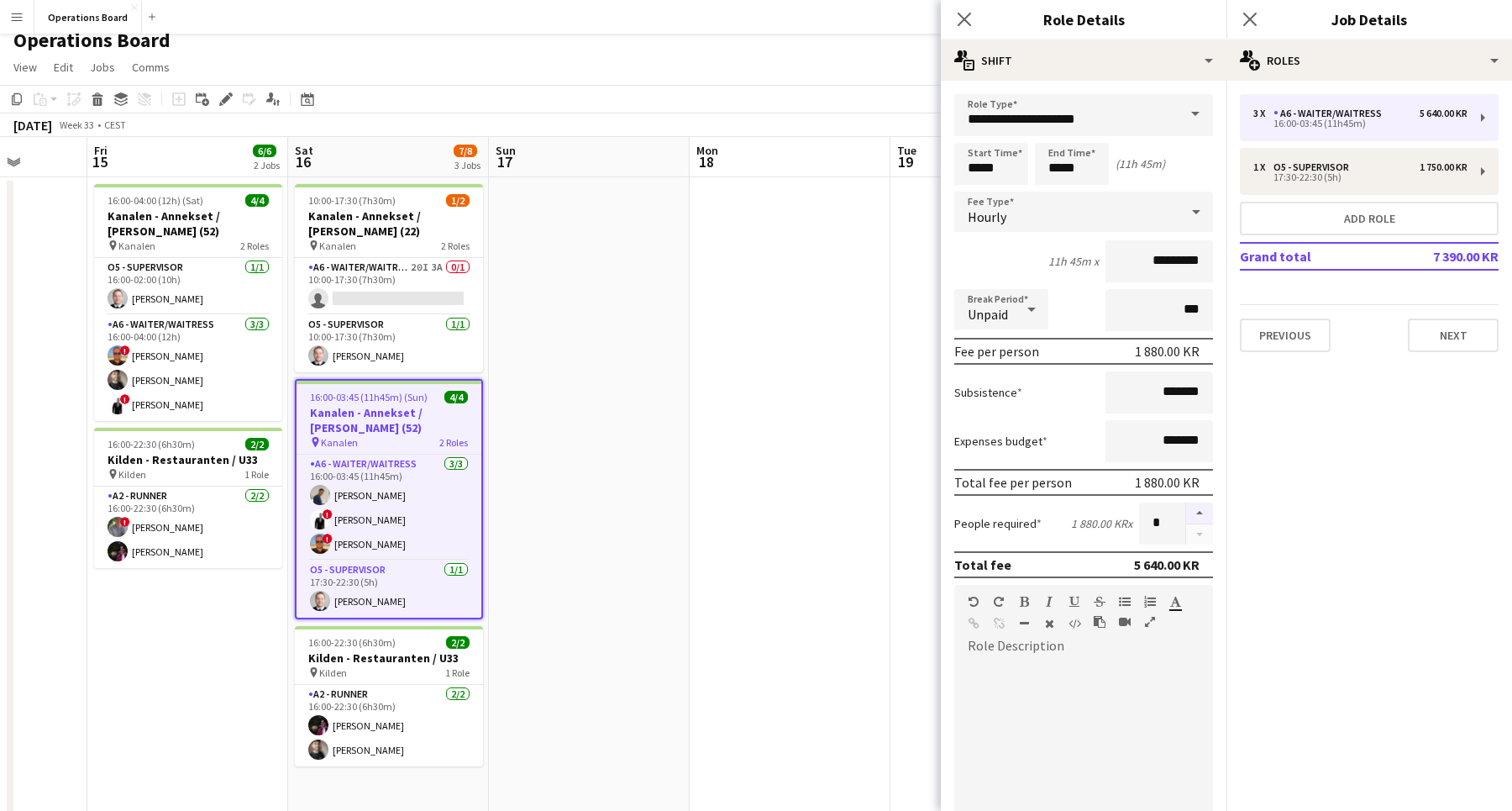
click at [1193, 512] on button "button" at bounding box center [1199, 513] width 27 height 22
type input "*"
click at [1252, 15] on icon "Close pop-in" at bounding box center [1250, 19] width 16 height 16
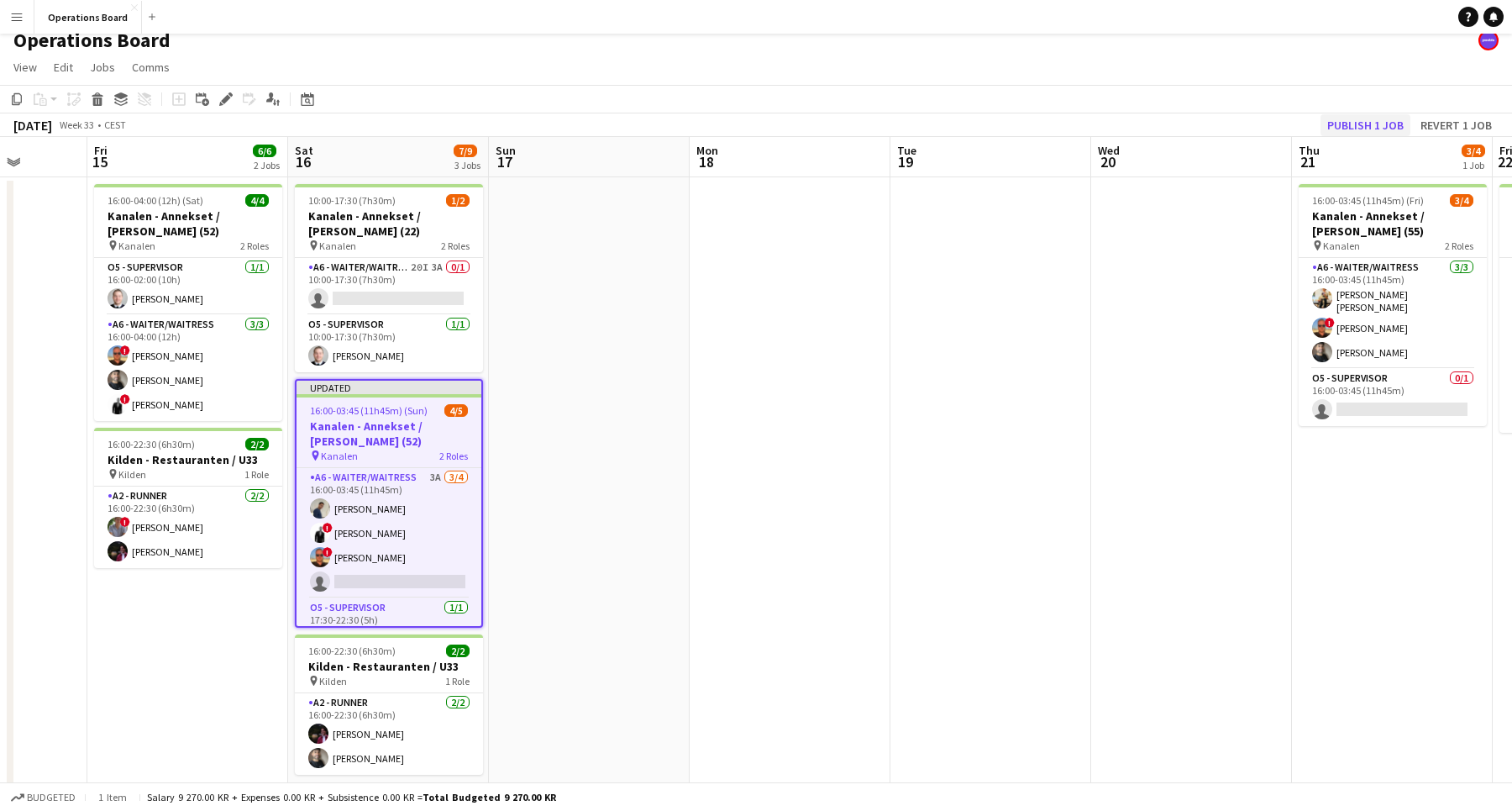
click at [1339, 124] on button "Publish 1 job" at bounding box center [1366, 125] width 89 height 22
click at [1307, 67] on app-page-menu "View Day view expanded Day view collapsed Month view Date picker Jump to [DATE]…" at bounding box center [756, 69] width 1512 height 32
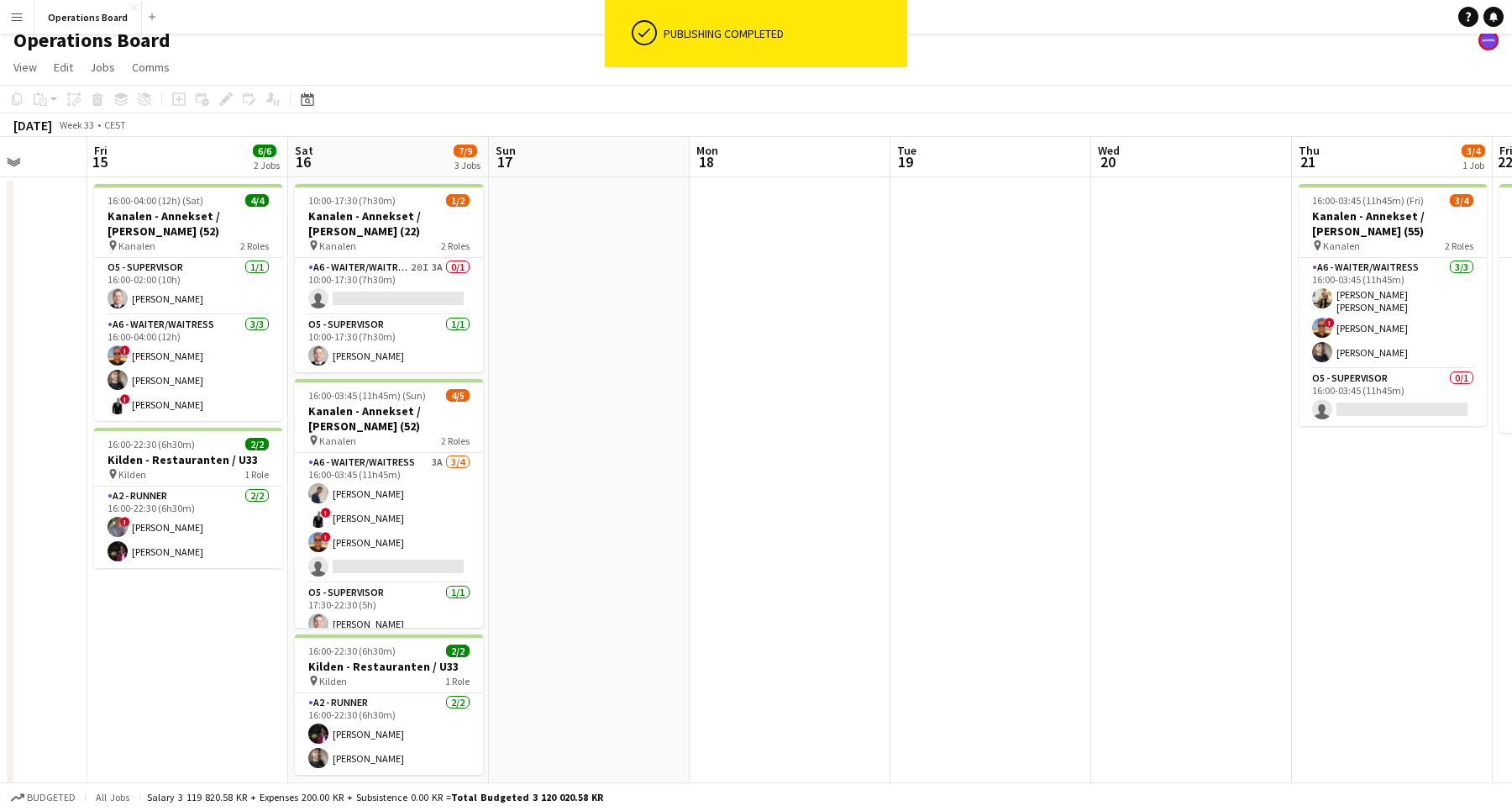
scroll to position [28, 0]
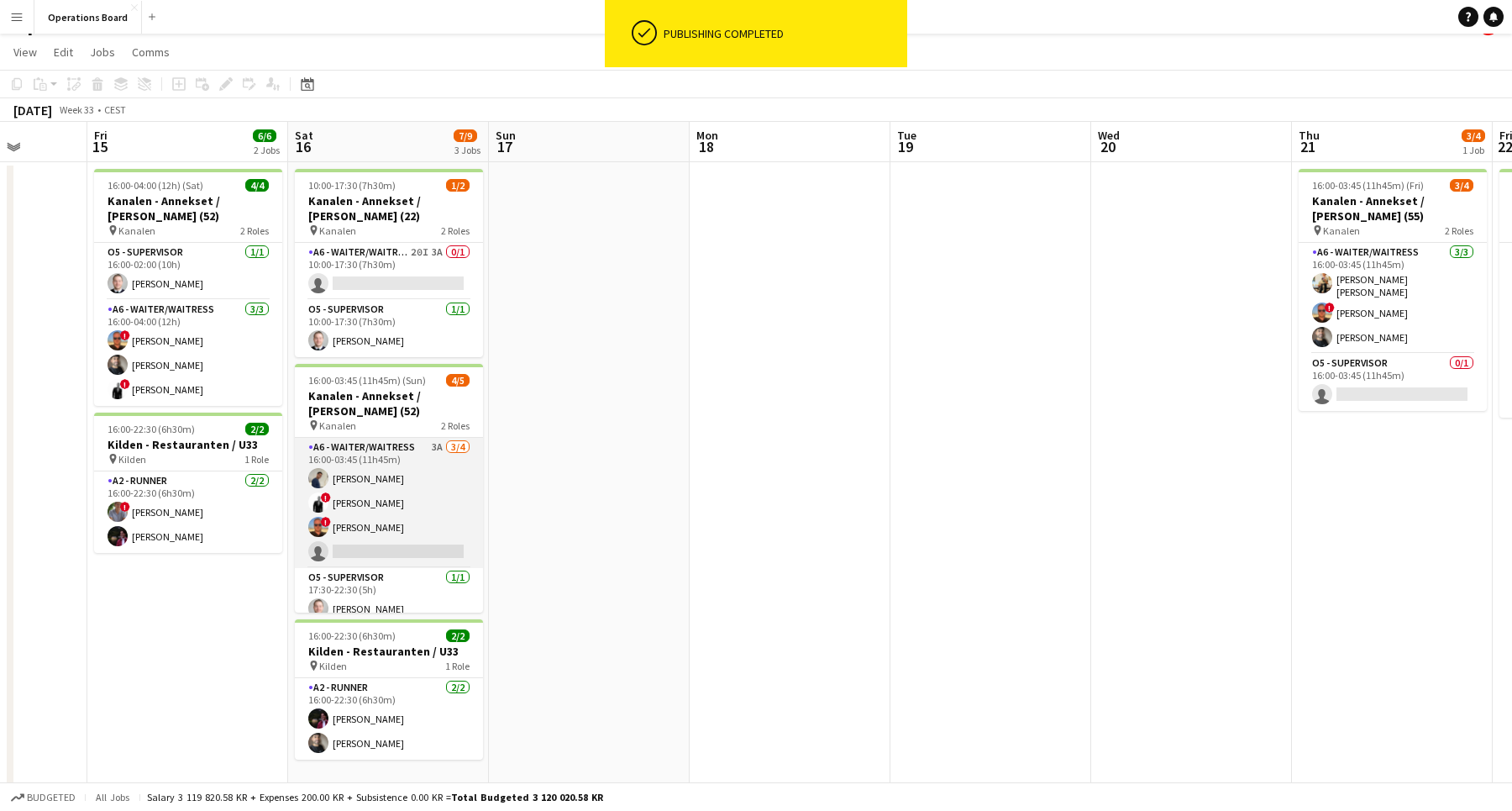
click at [415, 520] on app-card-role "A6 - WAITER/WAITRESS 3A [DATE] 16:00-03:45 (11h45m) [PERSON_NAME] ! [PERSON_NAM…" at bounding box center [389, 502] width 188 height 130
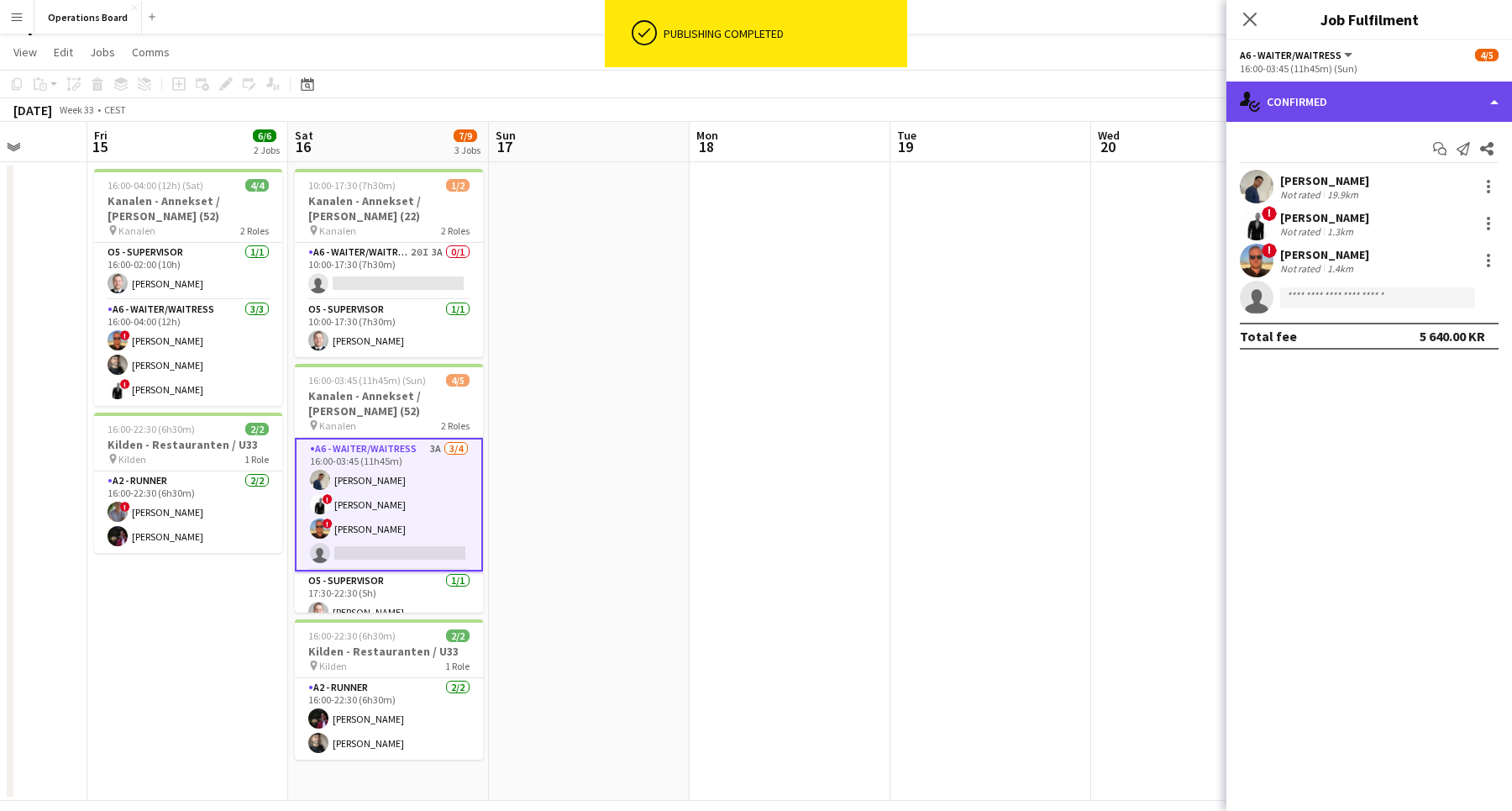
drag, startPoint x: 1437, startPoint y: 98, endPoint x: 1437, endPoint y: 110, distance: 12.0
click at [1437, 98] on div "single-neutral-actions-check-2 Confirmed" at bounding box center [1369, 101] width 285 height 41
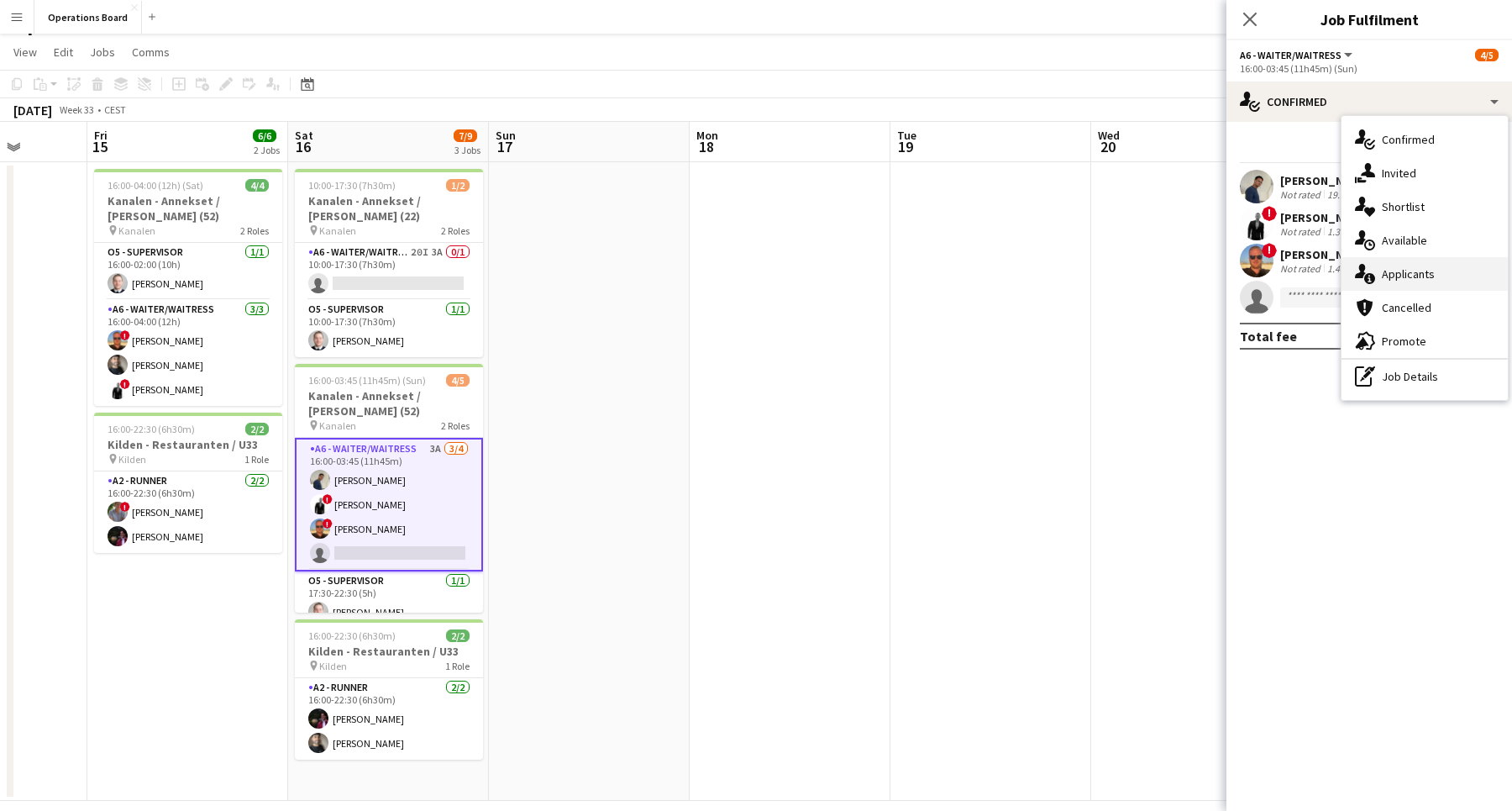
click at [1432, 271] on div "single-neutral-actions-information Applicants" at bounding box center [1425, 274] width 166 height 34
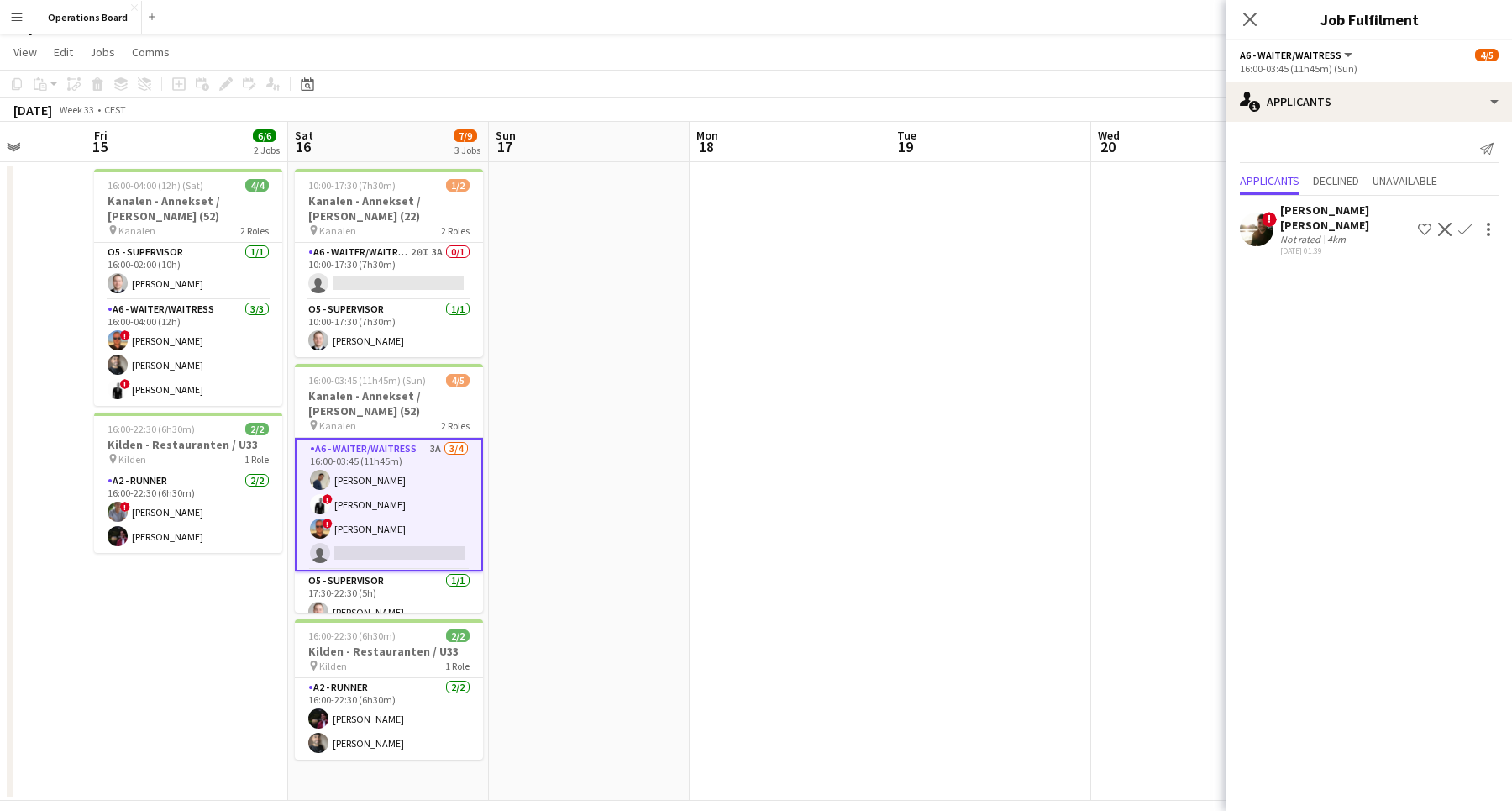
click at [1374, 166] on div "Send notification Applicants Declined Unavailable ! [PERSON_NAME] [PERSON_NAME]…" at bounding box center [1369, 198] width 285 height 151
click at [1249, 15] on icon "Close pop-in" at bounding box center [1250, 19] width 16 height 16
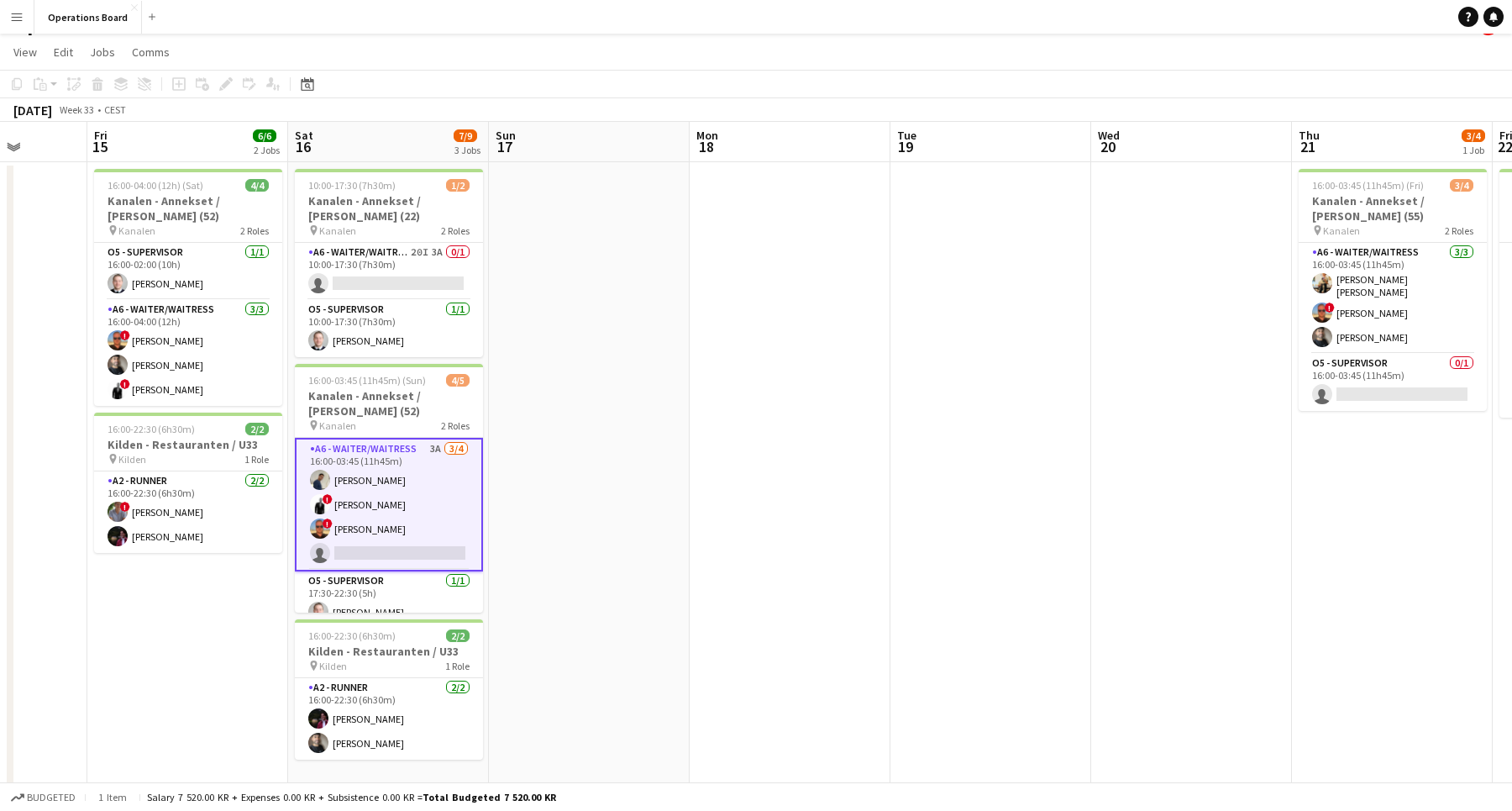
click at [1241, 44] on app-page-menu "View Day view expanded Day view collapsed Month view Date picker Jump to [DATE]…" at bounding box center [756, 54] width 1512 height 32
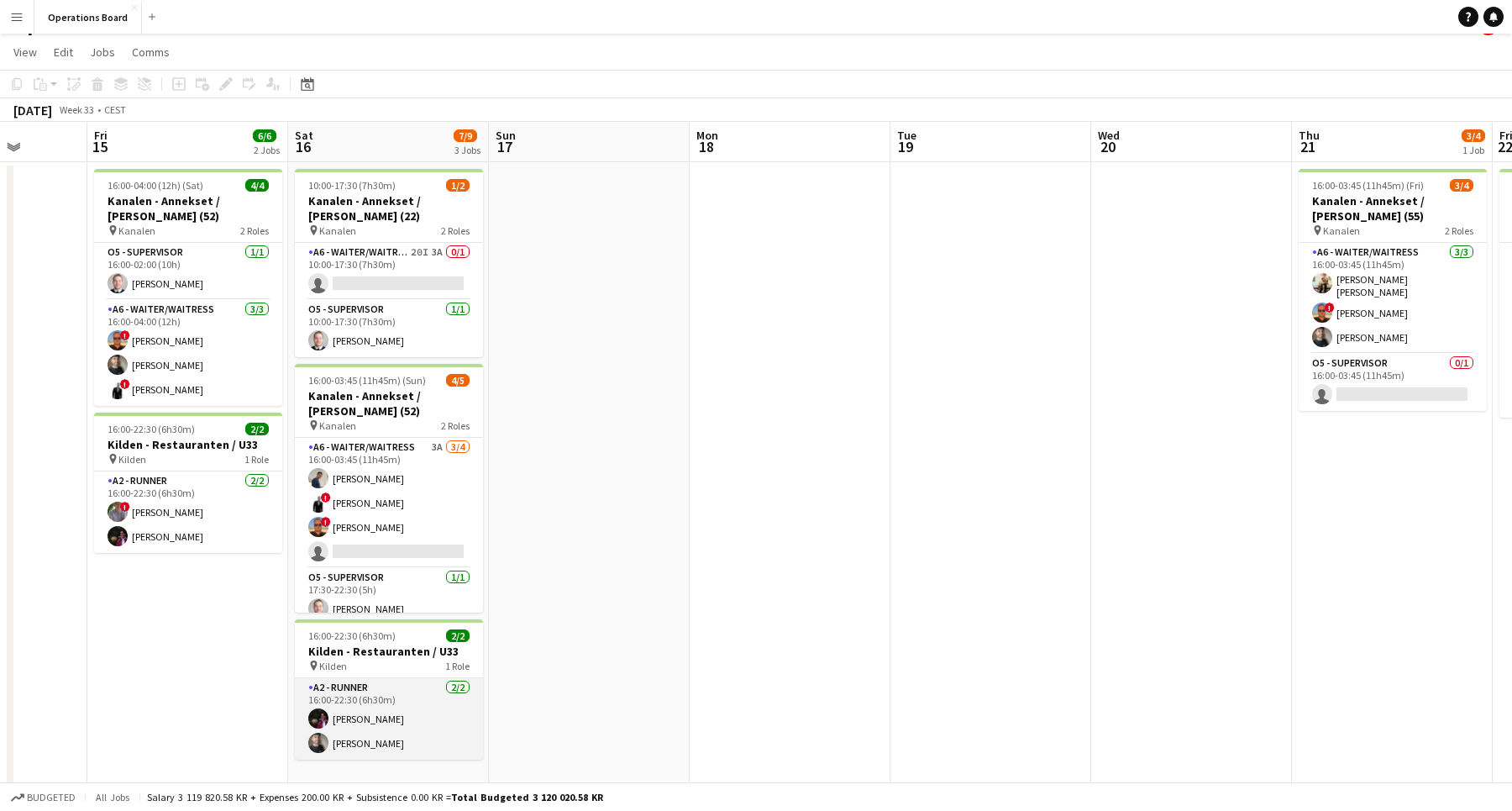
click at [368, 749] on app-card-role "A2 - RUNNER [DATE] 16:00-22:30 (6h30m) [PERSON_NAME] [PERSON_NAME]" at bounding box center [389, 719] width 188 height 81
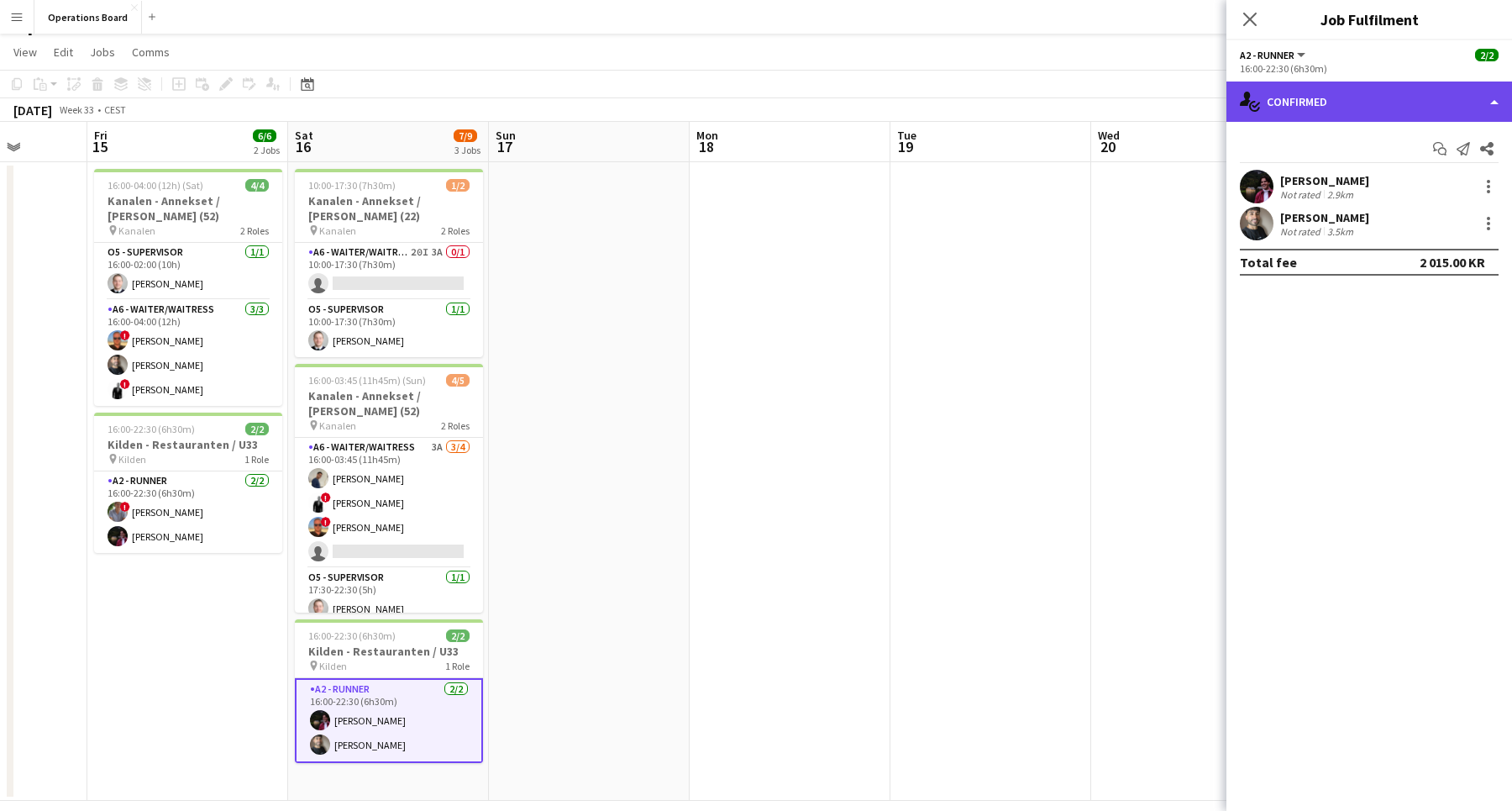
click at [1407, 113] on div "single-neutral-actions-check-2 Confirmed" at bounding box center [1369, 101] width 285 height 41
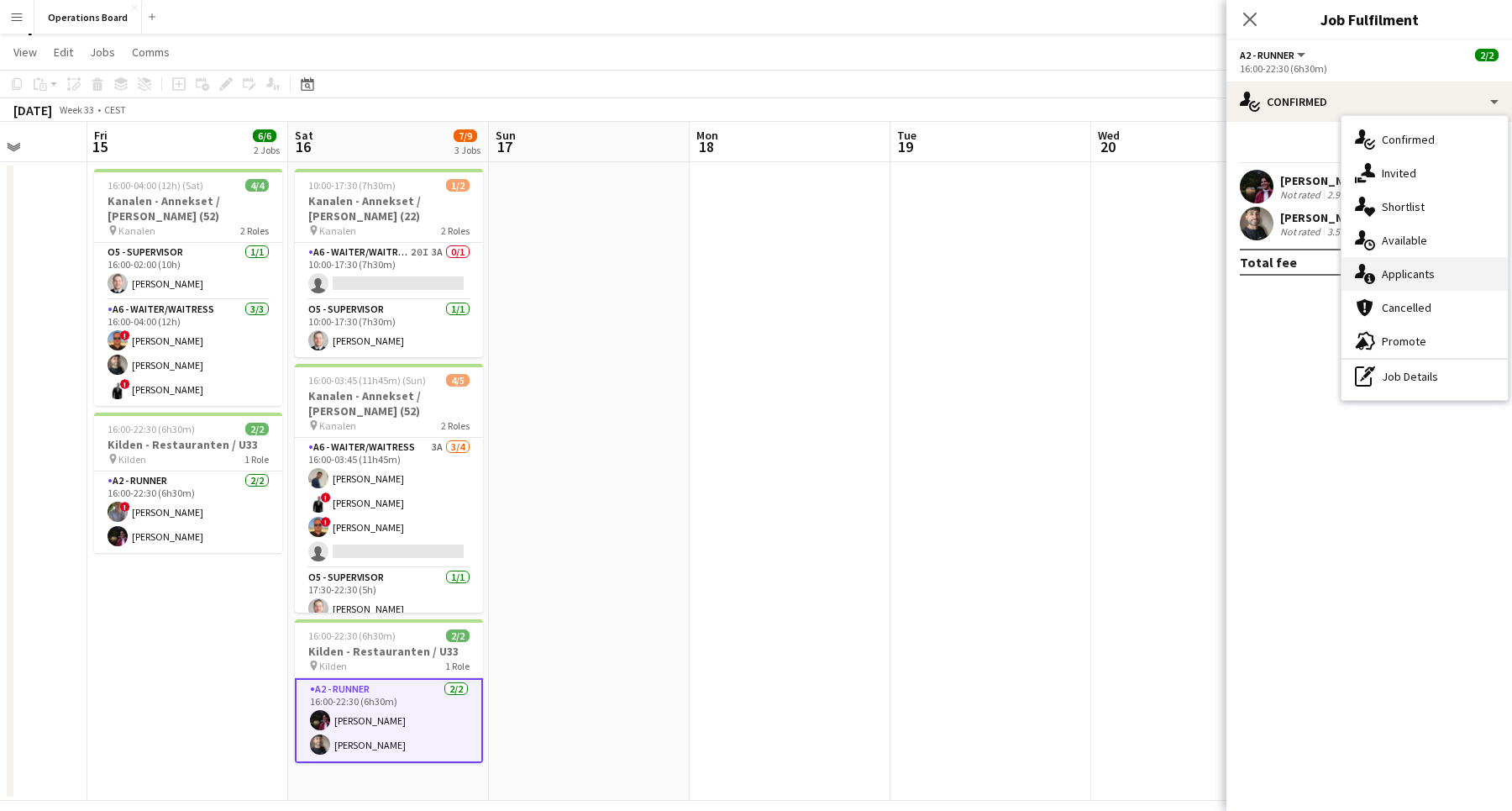
click at [1422, 283] on div "single-neutral-actions-information Applicants" at bounding box center [1425, 274] width 166 height 34
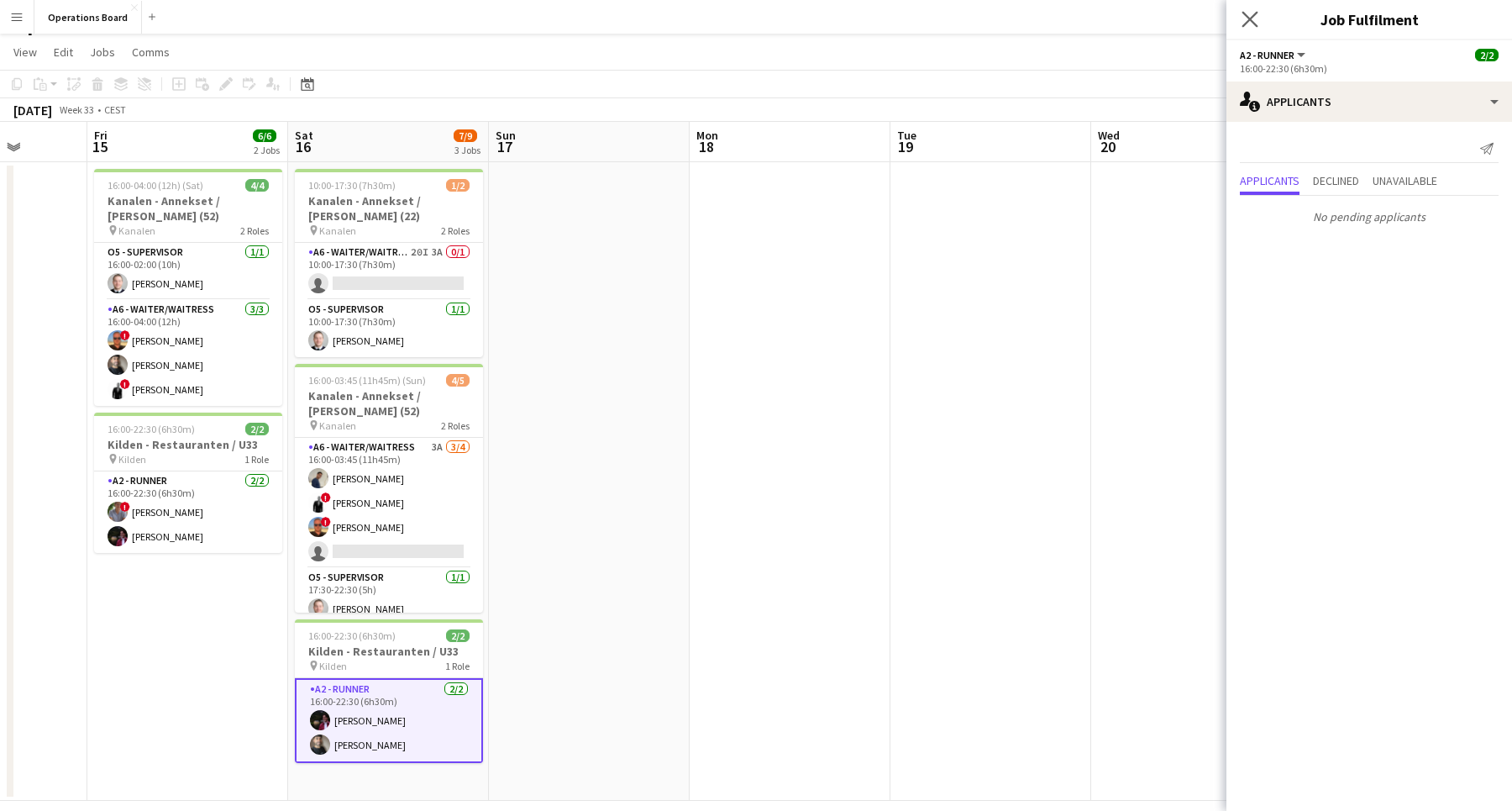
click at [1252, 11] on app-icon "Close pop-in" at bounding box center [1251, 20] width 25 height 25
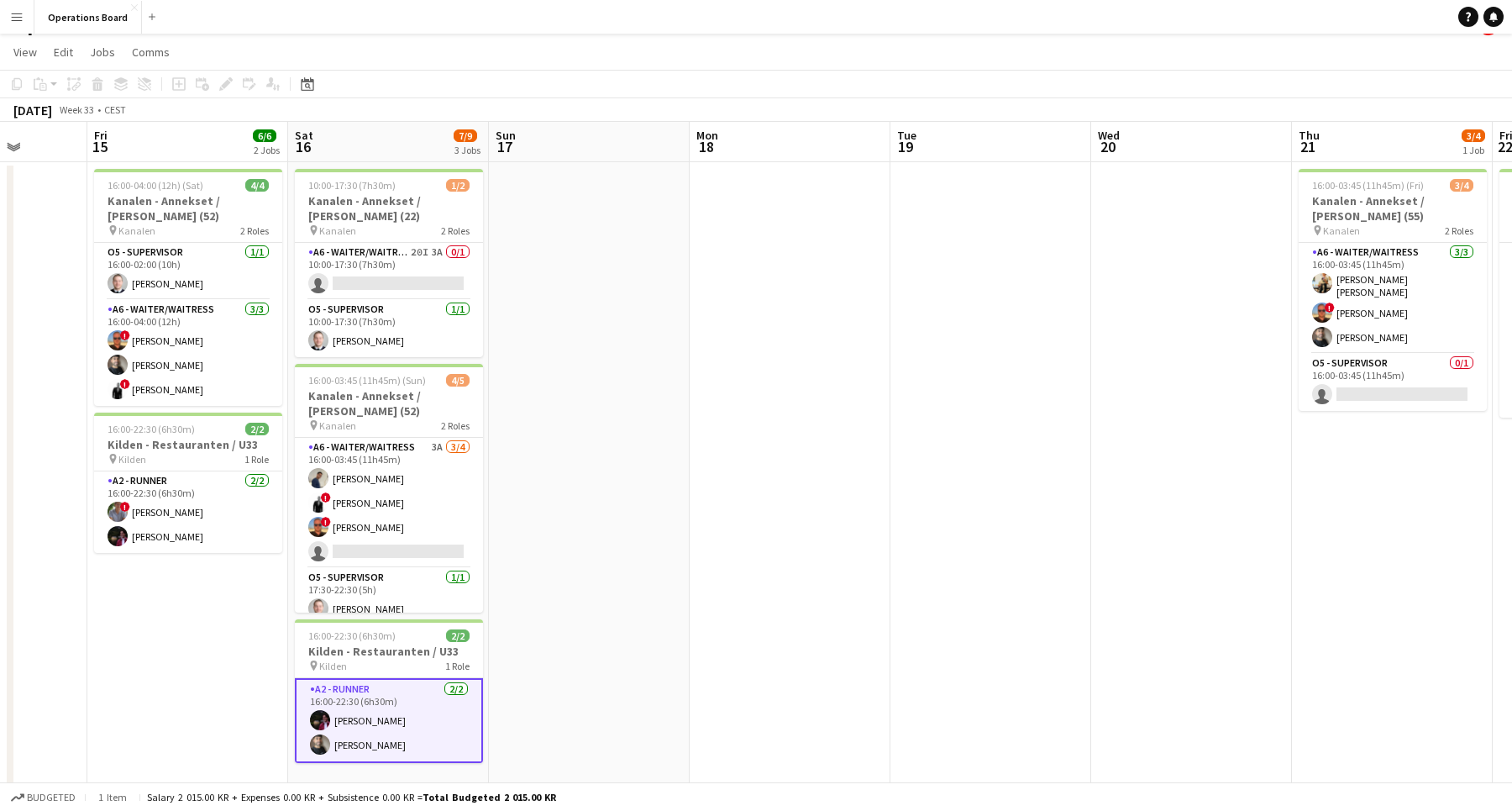
click at [1204, 68] on app-page-menu "View Day view expanded Day view collapsed Month view Date picker Jump to [DATE]…" at bounding box center [756, 54] width 1512 height 32
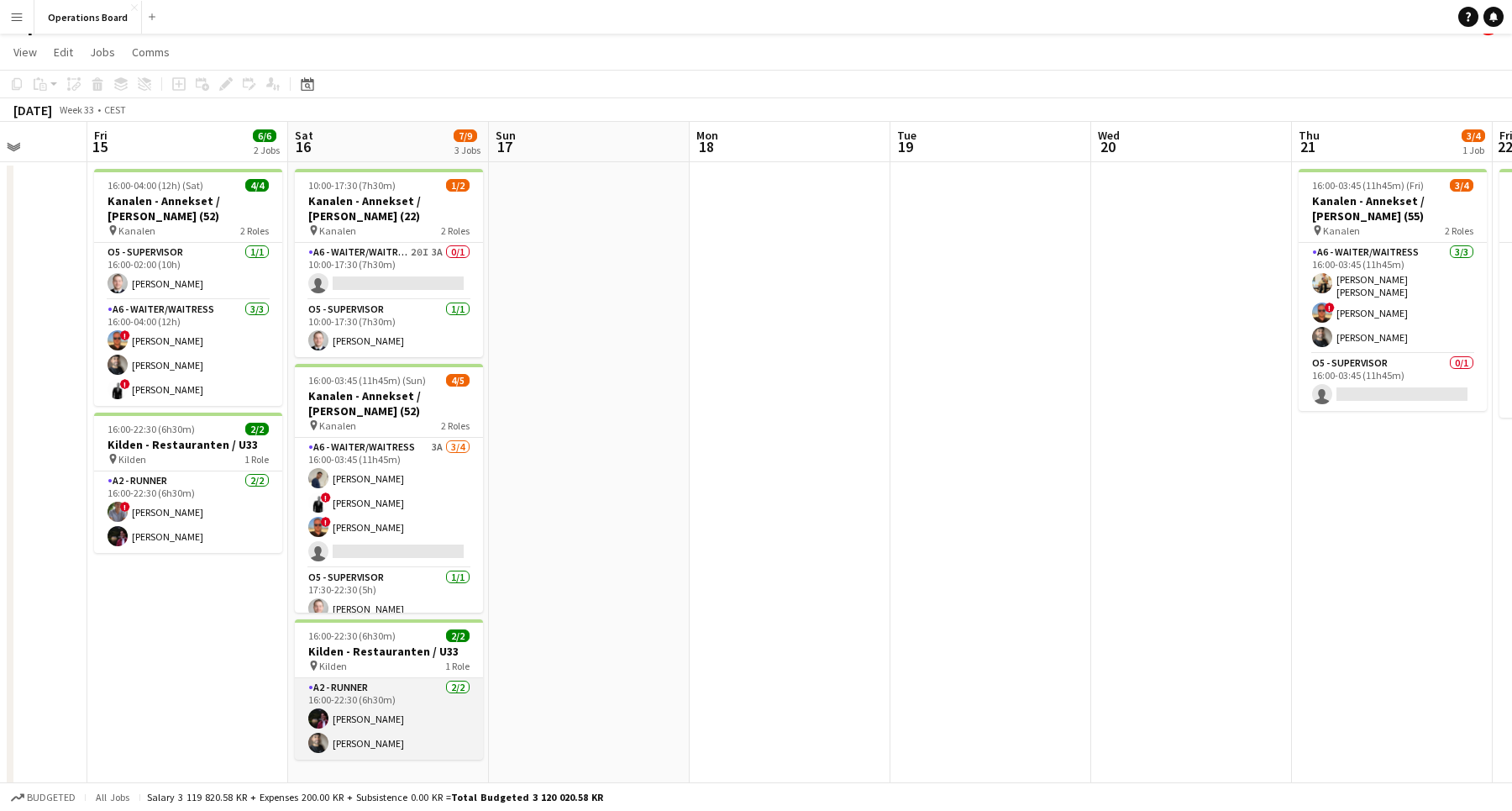
click at [415, 715] on app-card-role "A2 - RUNNER [DATE] 16:00-22:30 (6h30m) [PERSON_NAME] [PERSON_NAME]" at bounding box center [389, 719] width 188 height 81
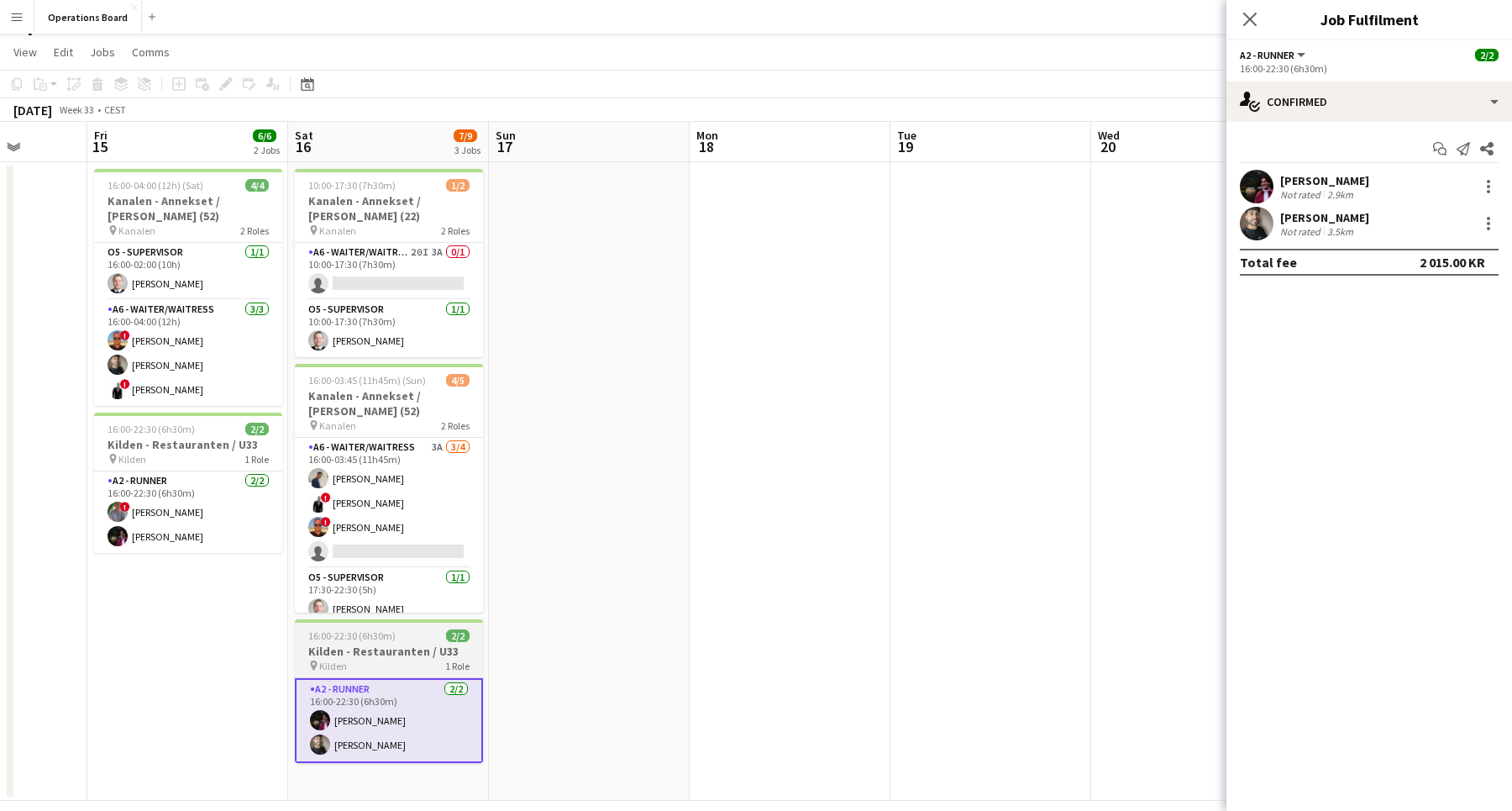
click at [413, 659] on div "pin Kilden 1 Role" at bounding box center [389, 666] width 188 height 14
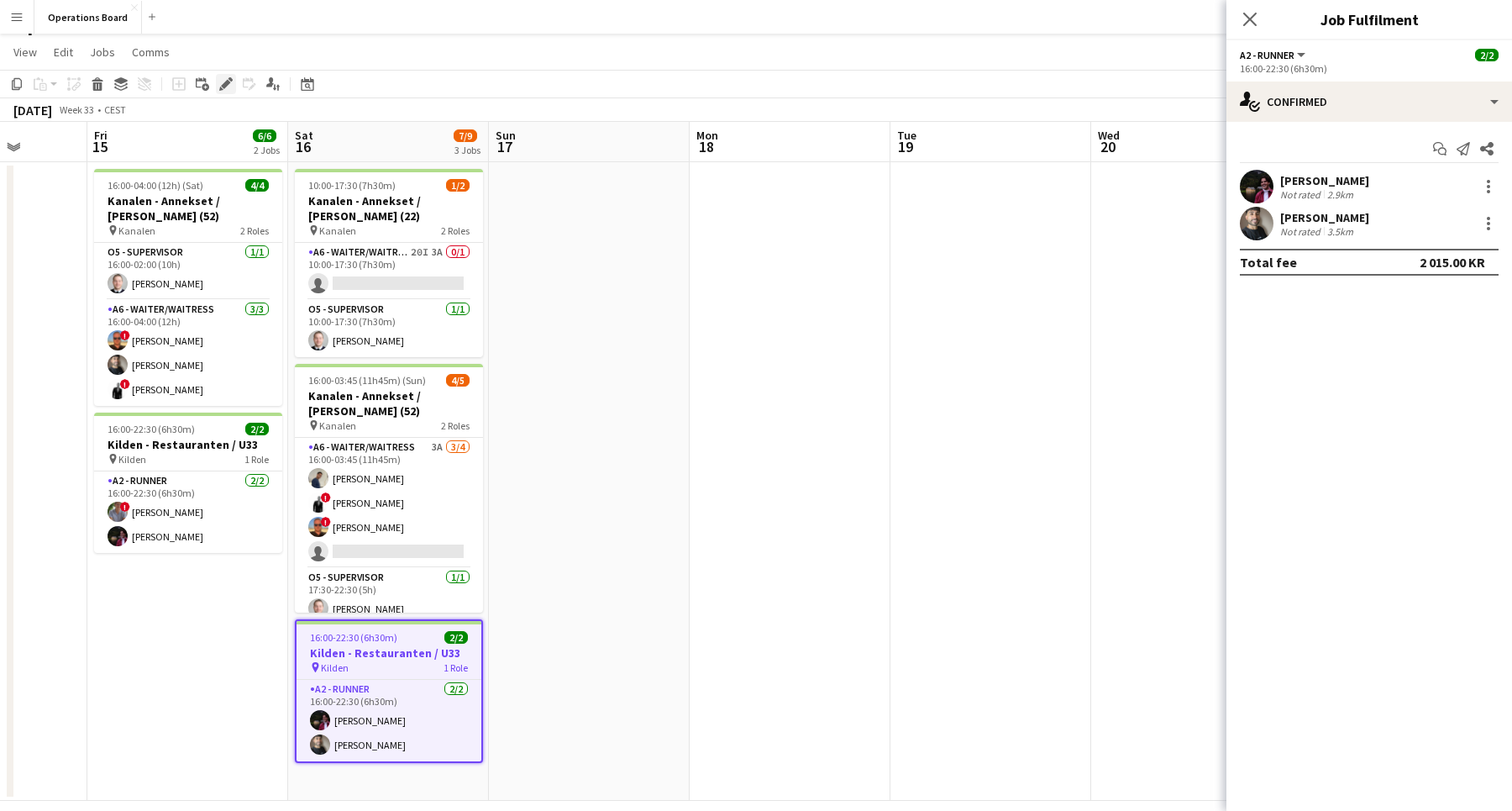
click at [231, 88] on icon "Edit" at bounding box center [227, 84] width 14 height 14
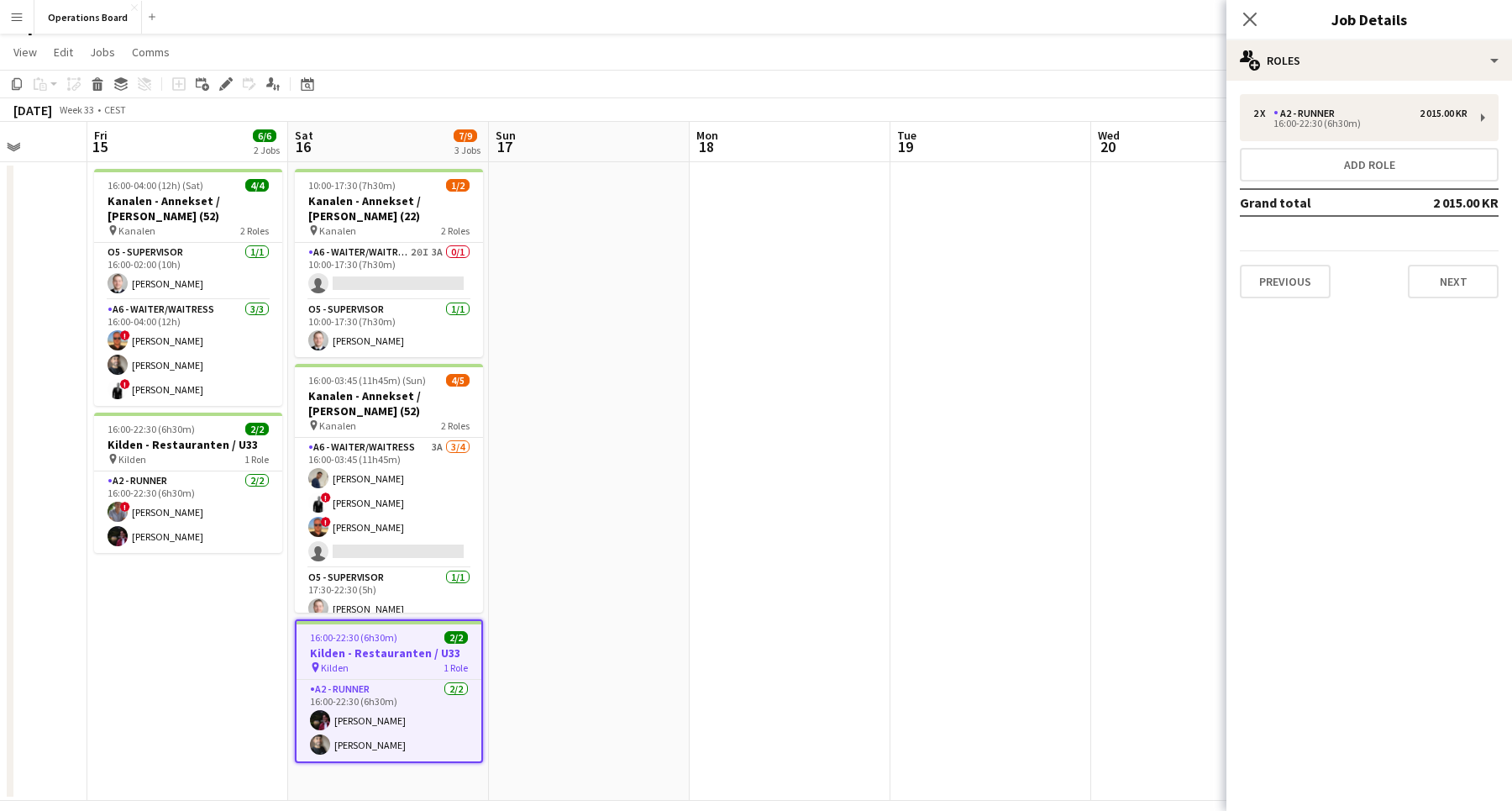
drag, startPoint x: 1228, startPoint y: 136, endPoint x: 1237, endPoint y: 136, distance: 9.0
click at [1229, 136] on div "2 x A2 - RUNNER 2 015.00 KR 16:00-22:30 (6h30m) Add role Grand total 2 015.00 K…" at bounding box center [1369, 196] width 285 height 204
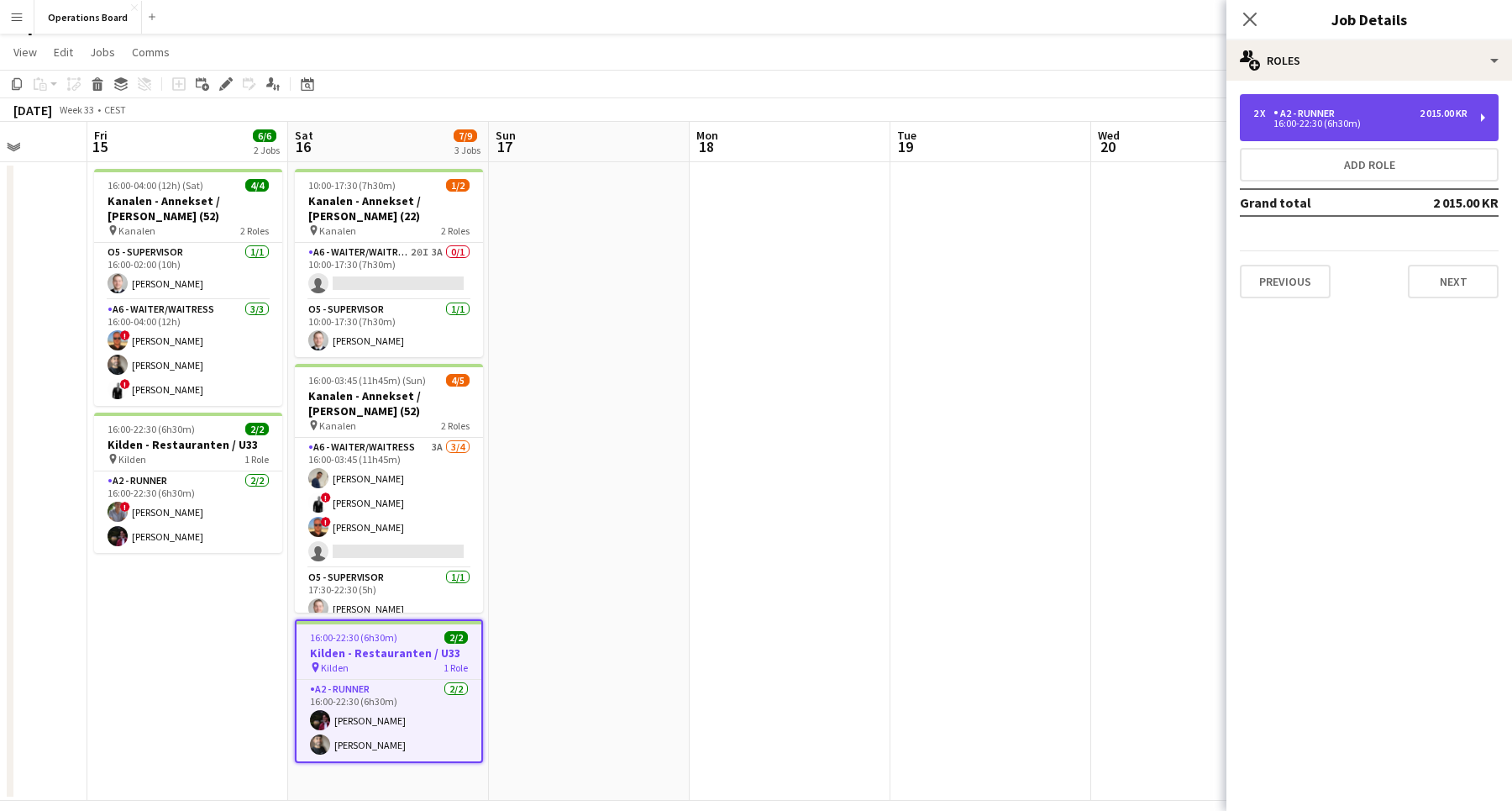
click at [1248, 135] on div "2 x A2 - RUNNER 2 015.00 KR 16:00-22:30 (6h30m)" at bounding box center [1370, 117] width 258 height 47
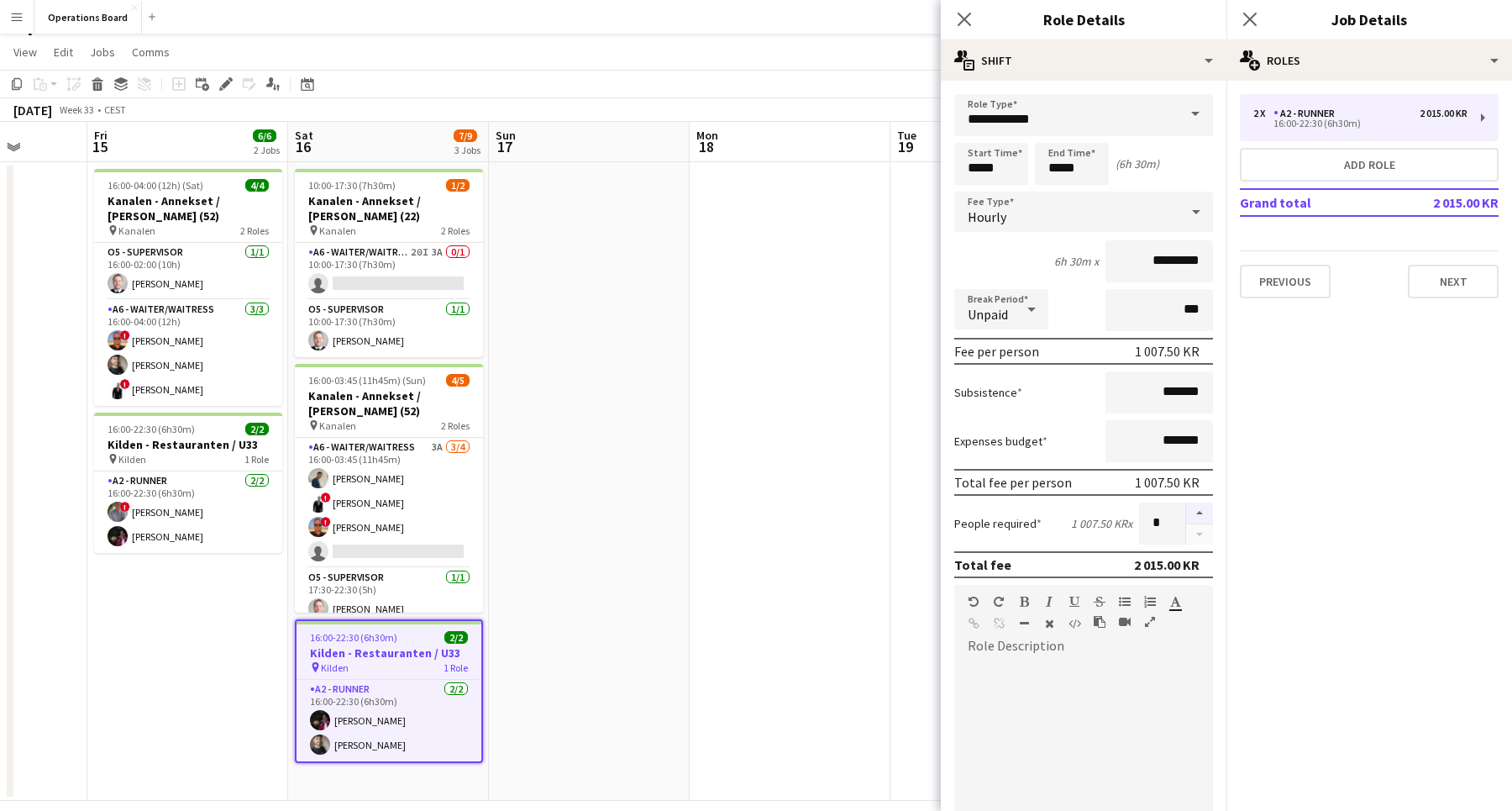
click at [1198, 518] on button "button" at bounding box center [1199, 513] width 27 height 22
type input "*"
click at [1246, 15] on icon at bounding box center [1250, 19] width 16 height 16
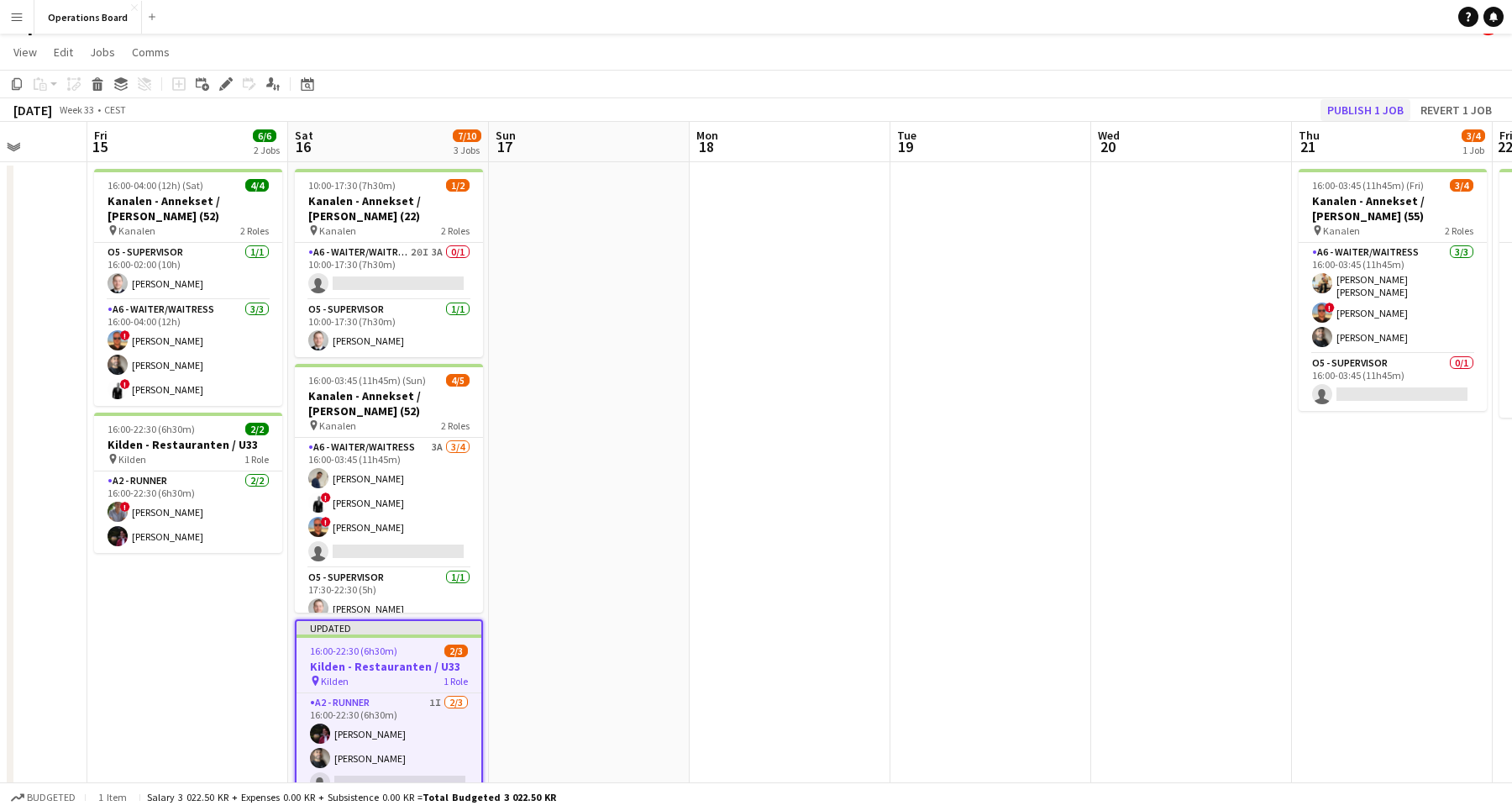
click at [1331, 107] on button "Publish 1 job" at bounding box center [1366, 110] width 89 height 22
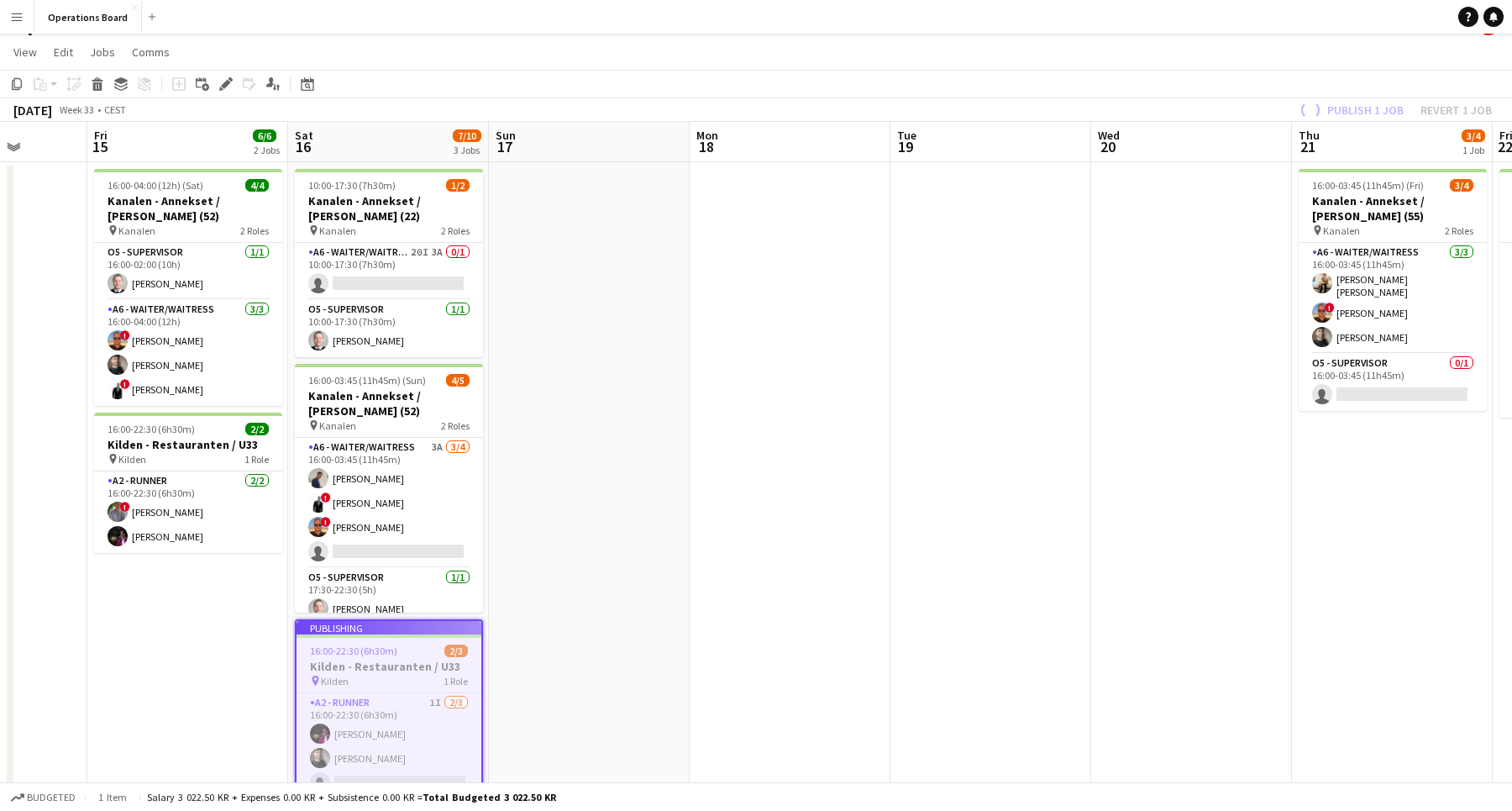
click at [1258, 52] on app-page-menu "View Day view expanded Day view collapsed Month view Date picker Jump to [DATE]…" at bounding box center [756, 54] width 1512 height 32
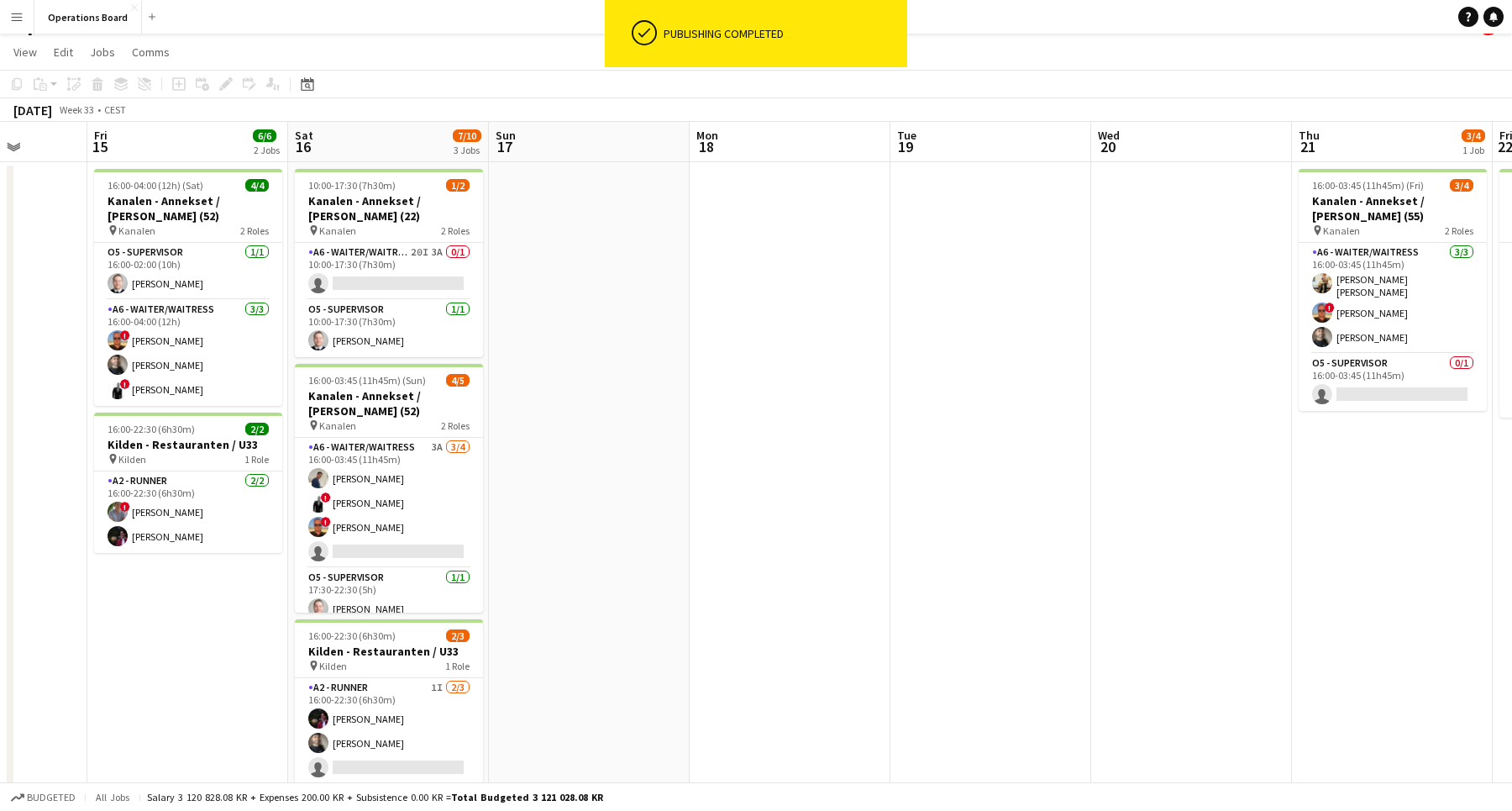
scroll to position [46, 0]
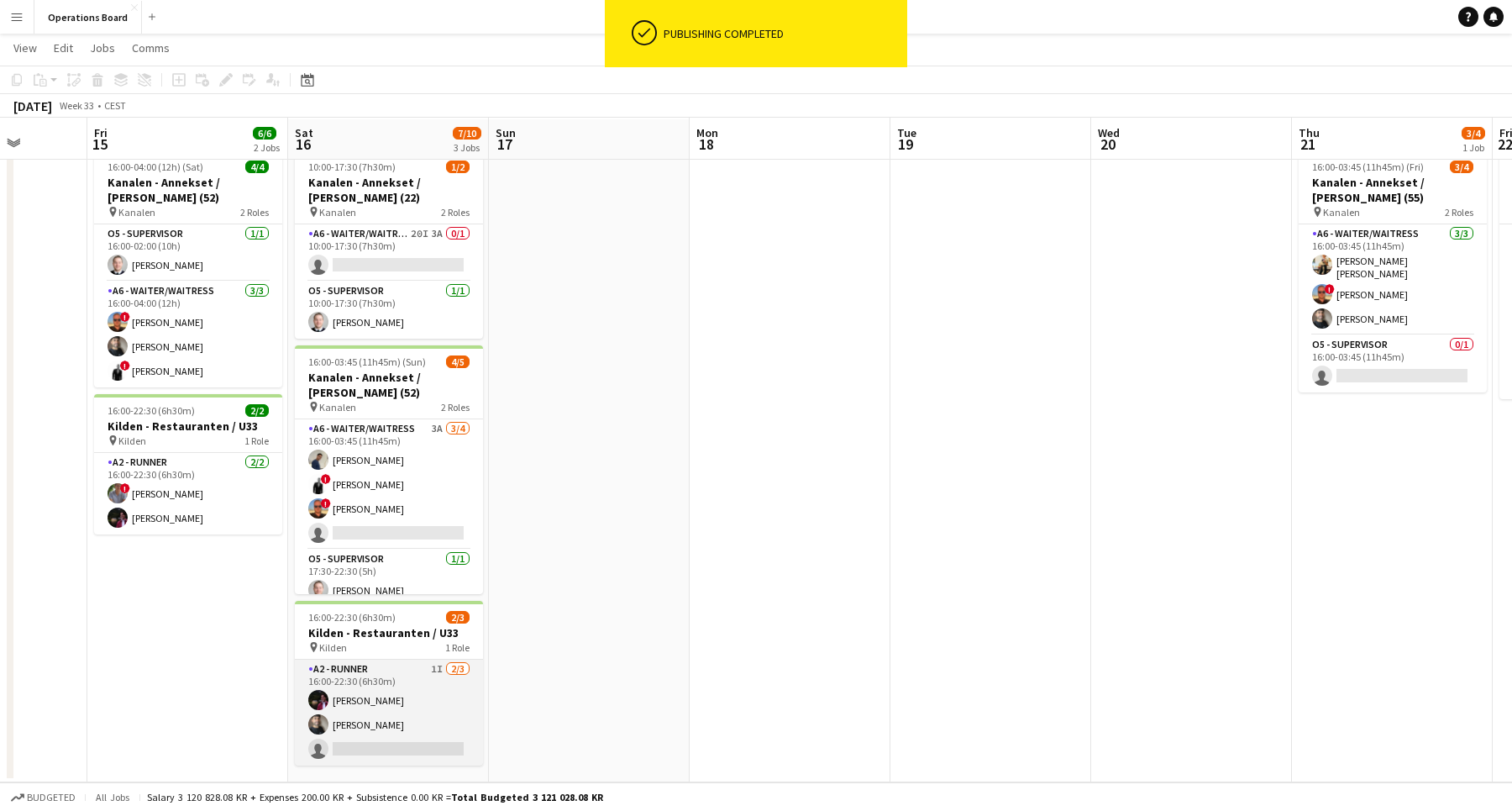
click at [450, 691] on app-card-role "A2 - RUNNER 1I [DATE] 16:00-22:30 (6h30m) [PERSON_NAME] [PERSON_NAME] single-ne…" at bounding box center [389, 712] width 188 height 105
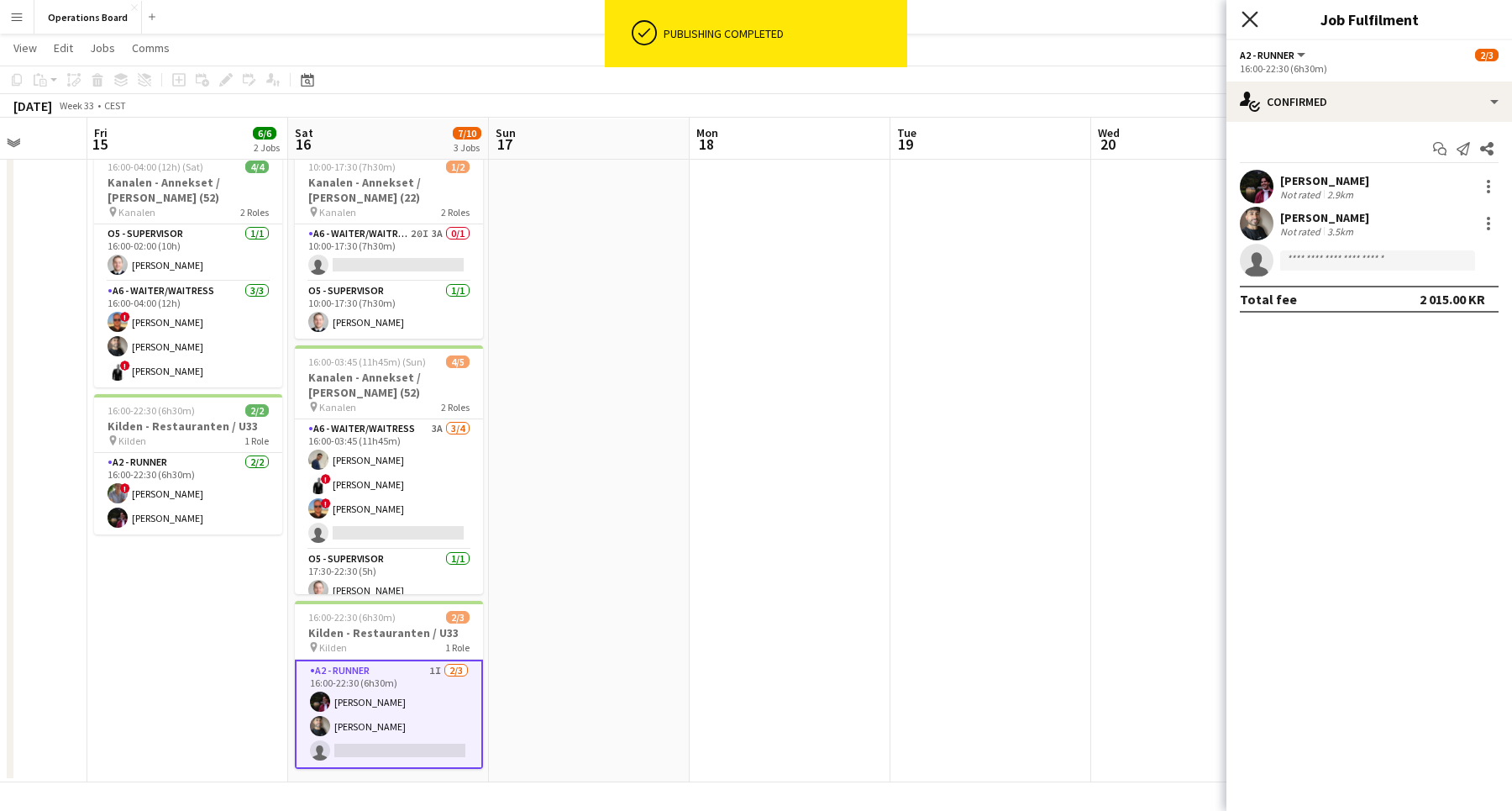
click at [1252, 22] on icon at bounding box center [1250, 19] width 16 height 16
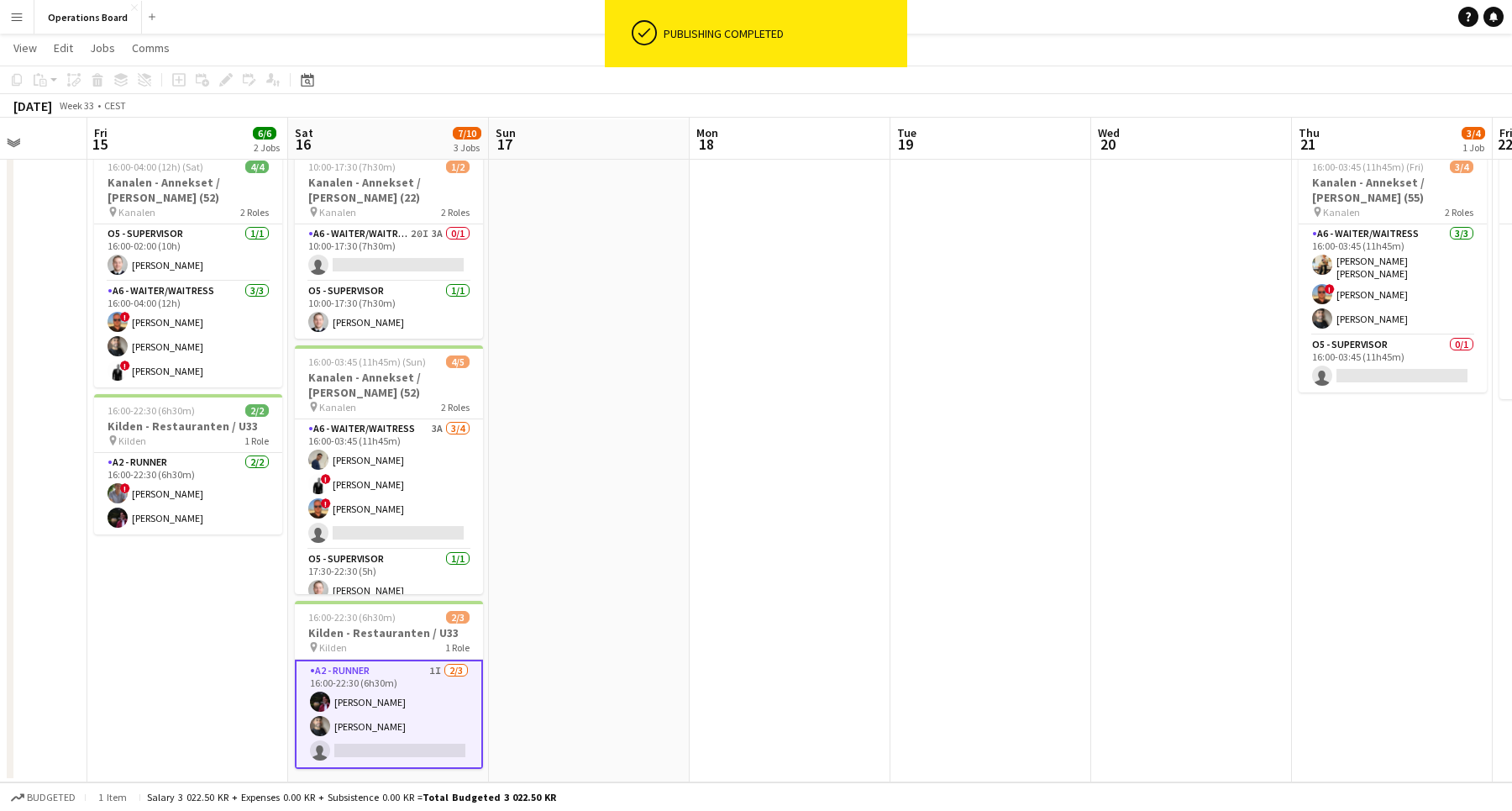
click at [1213, 129] on app-board-header-date "Wed 20" at bounding box center [1192, 139] width 201 height 41
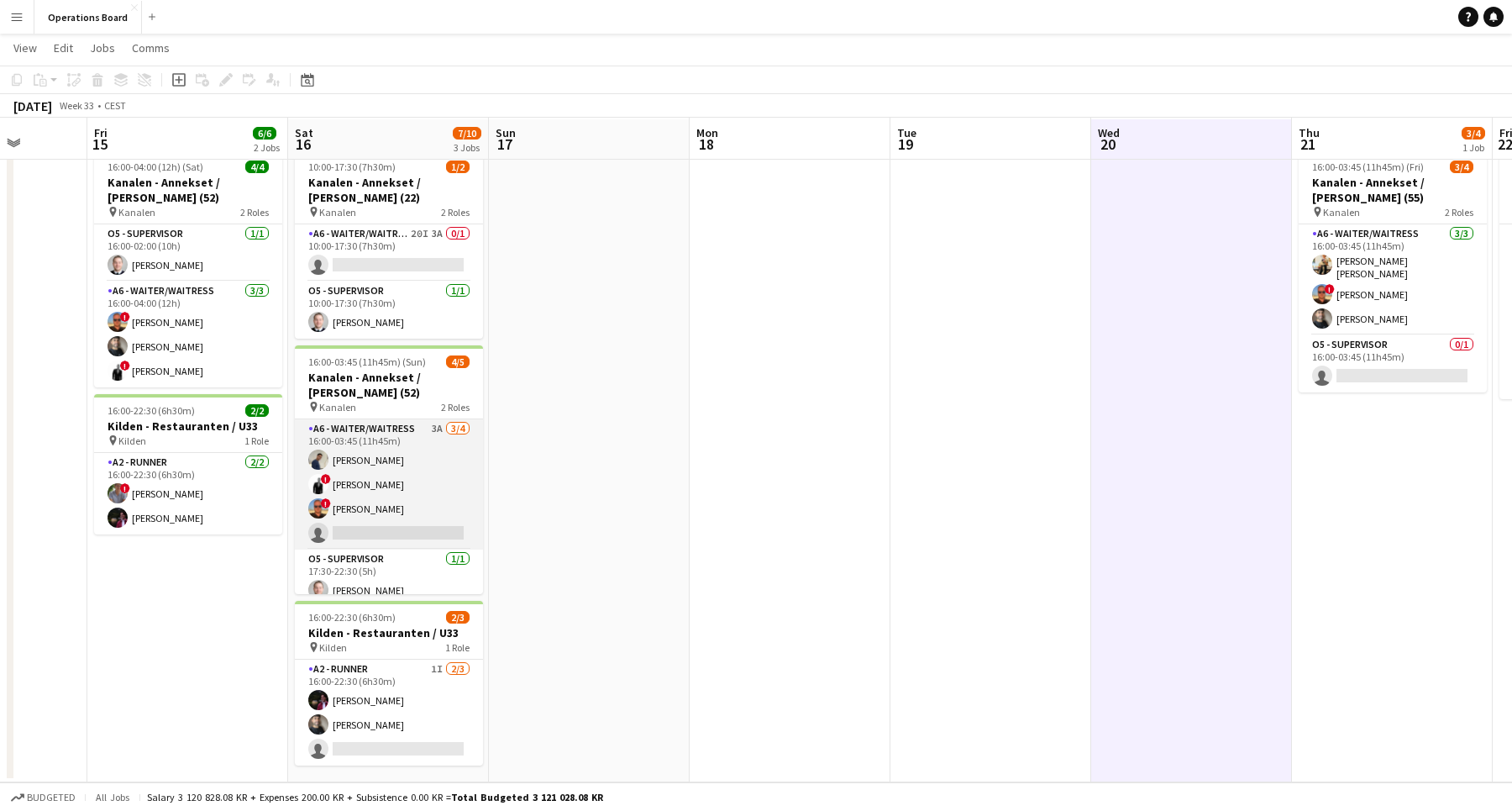
click at [394, 502] on app-card-role "A6 - WAITER/WAITRESS 3A [DATE] 16:00-03:45 (11h45m) [PERSON_NAME] ! [PERSON_NAM…" at bounding box center [389, 484] width 188 height 130
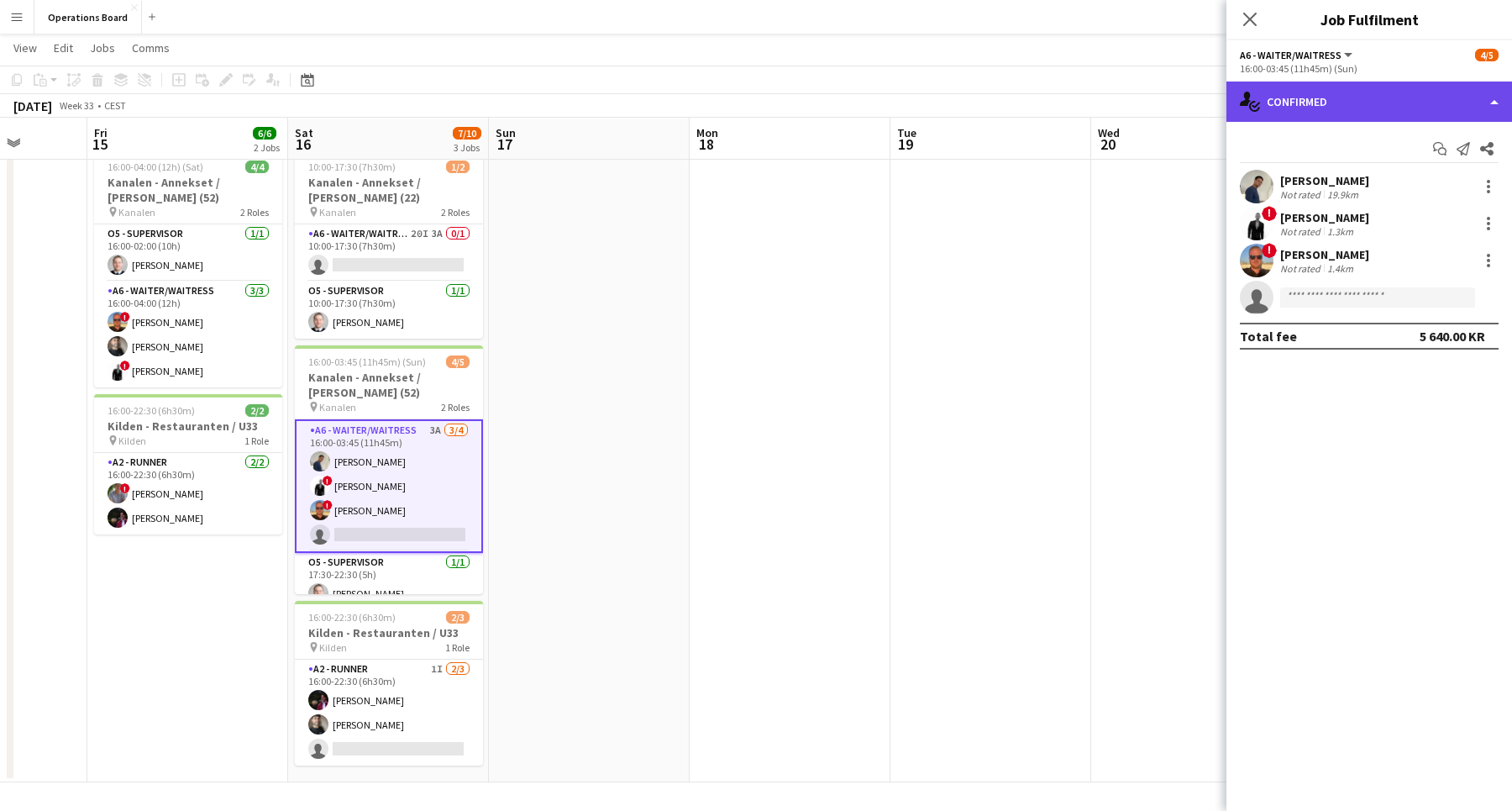
click at [1358, 98] on div "single-neutral-actions-check-2 Confirmed" at bounding box center [1369, 101] width 285 height 41
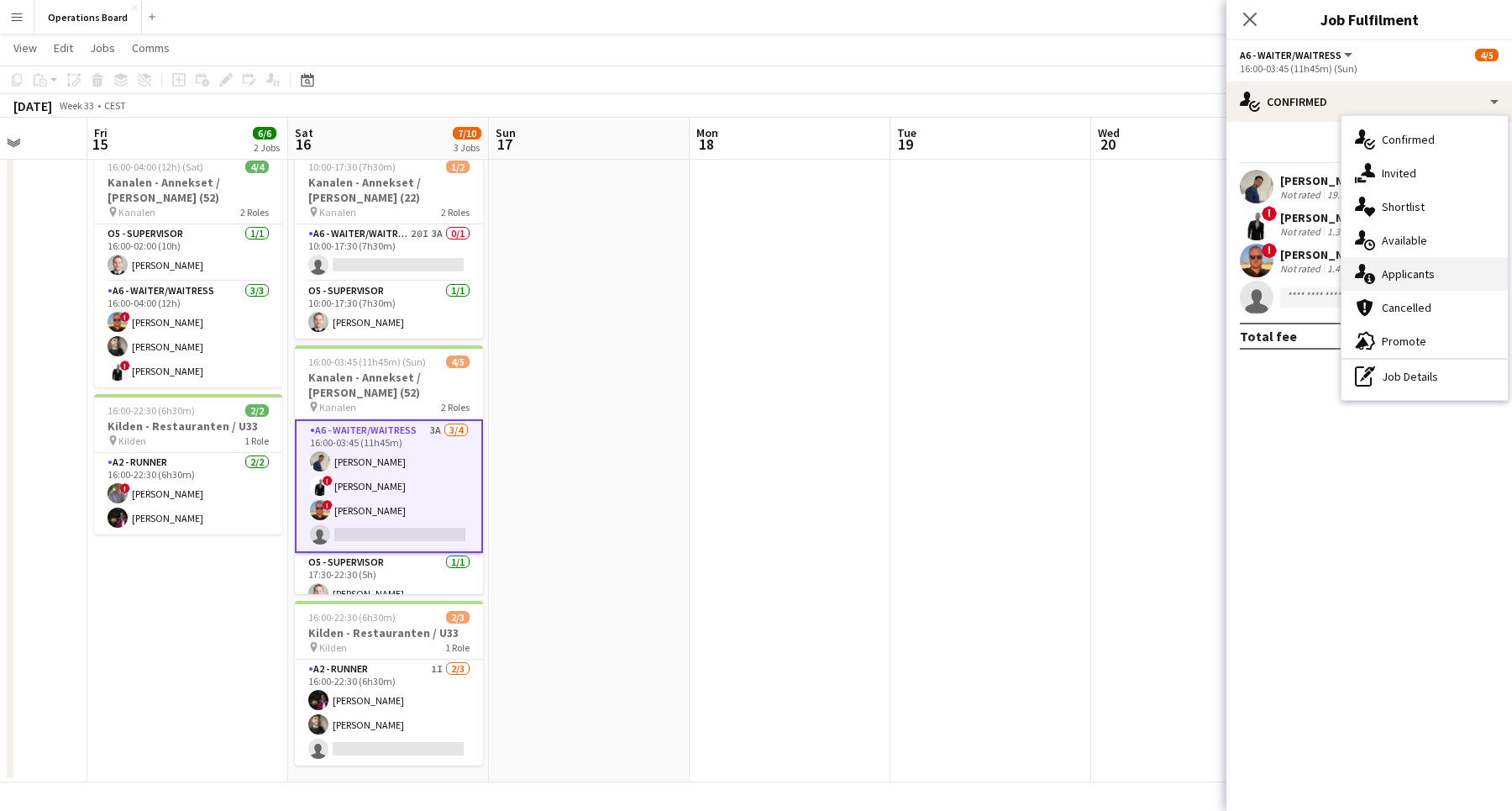
click at [1431, 277] on div "single-neutral-actions-information Applicants" at bounding box center [1425, 274] width 166 height 34
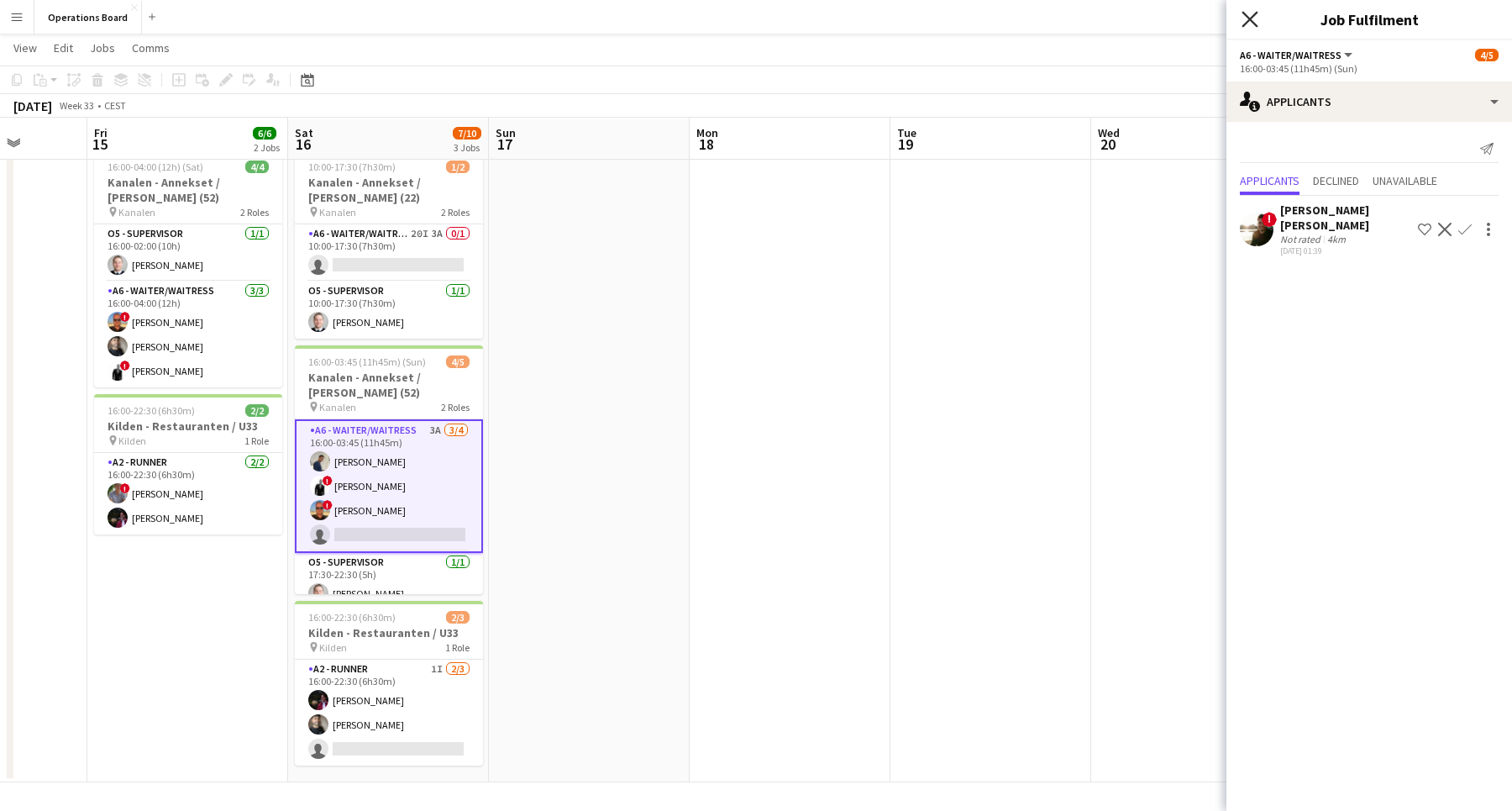
click at [1251, 24] on icon "Close pop-in" at bounding box center [1250, 19] width 16 height 16
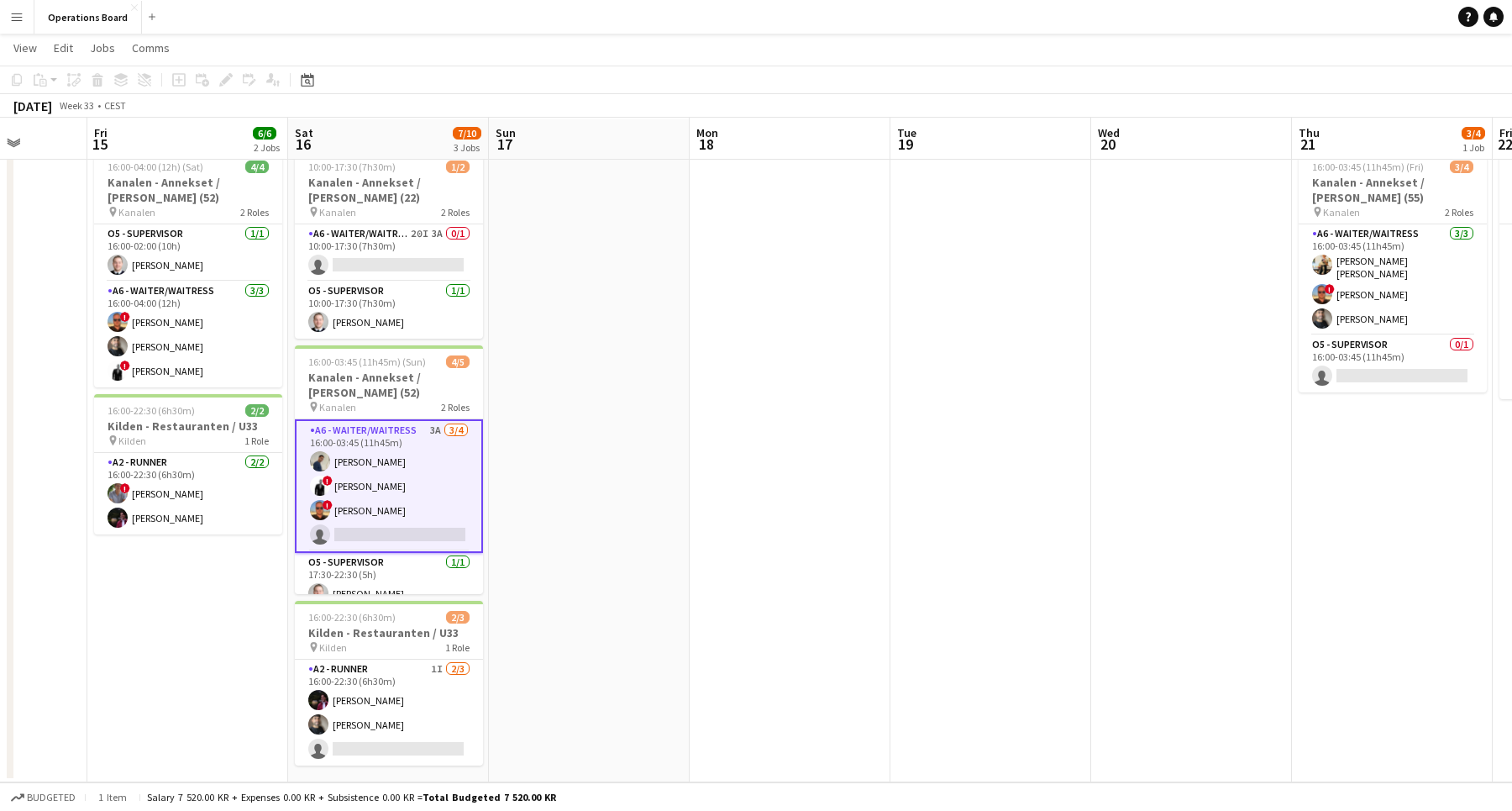
click at [1170, 42] on app-page-menu "View Day view expanded Day view collapsed Month view Date picker Jump to [DATE]…" at bounding box center [756, 50] width 1512 height 32
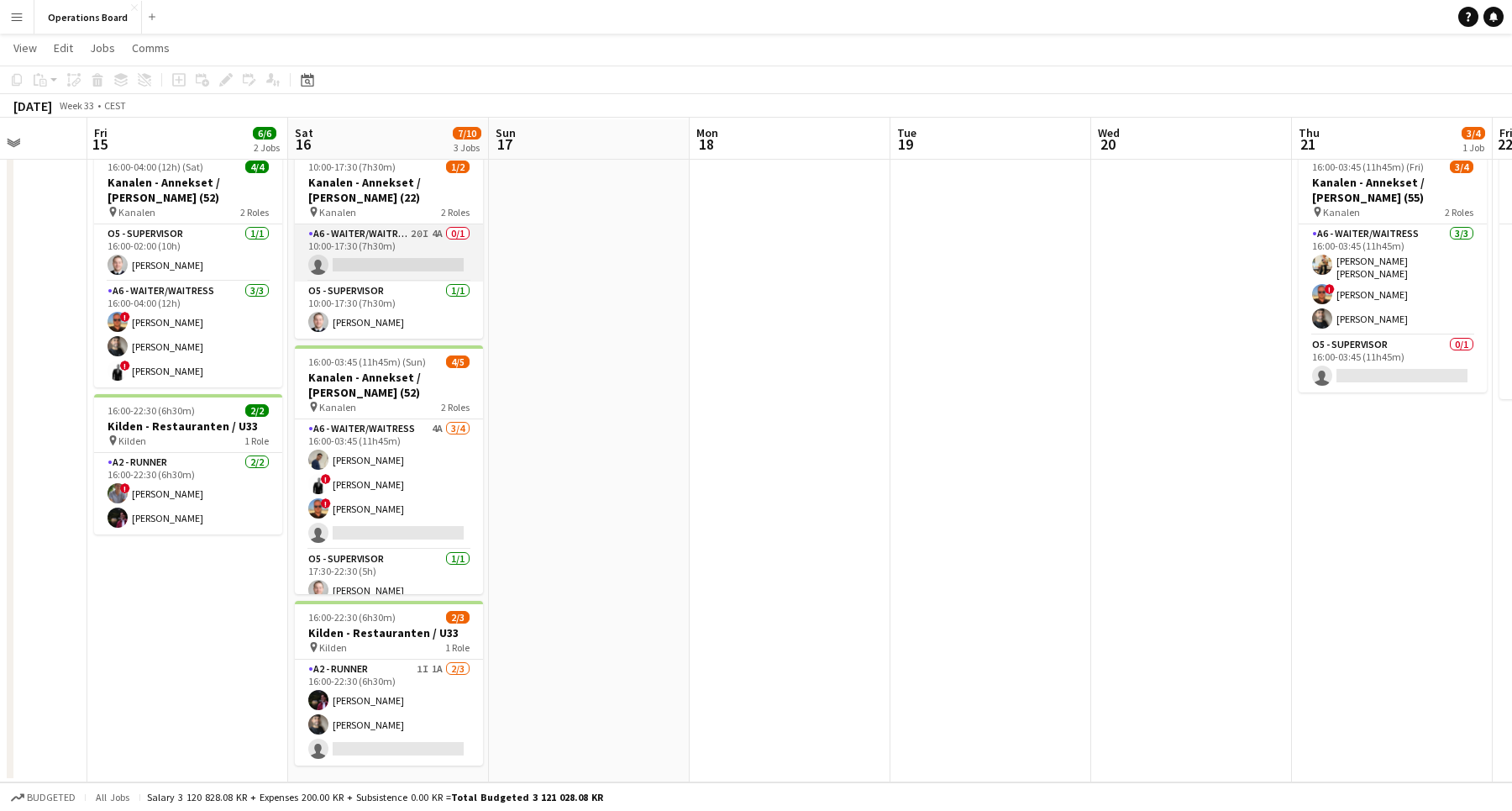
click at [437, 243] on app-card-role "A6 - WAITER/WAITRESS 20I 4A 0/1 10:00-17:30 (7h30m) single-neutral-actions" at bounding box center [389, 252] width 188 height 57
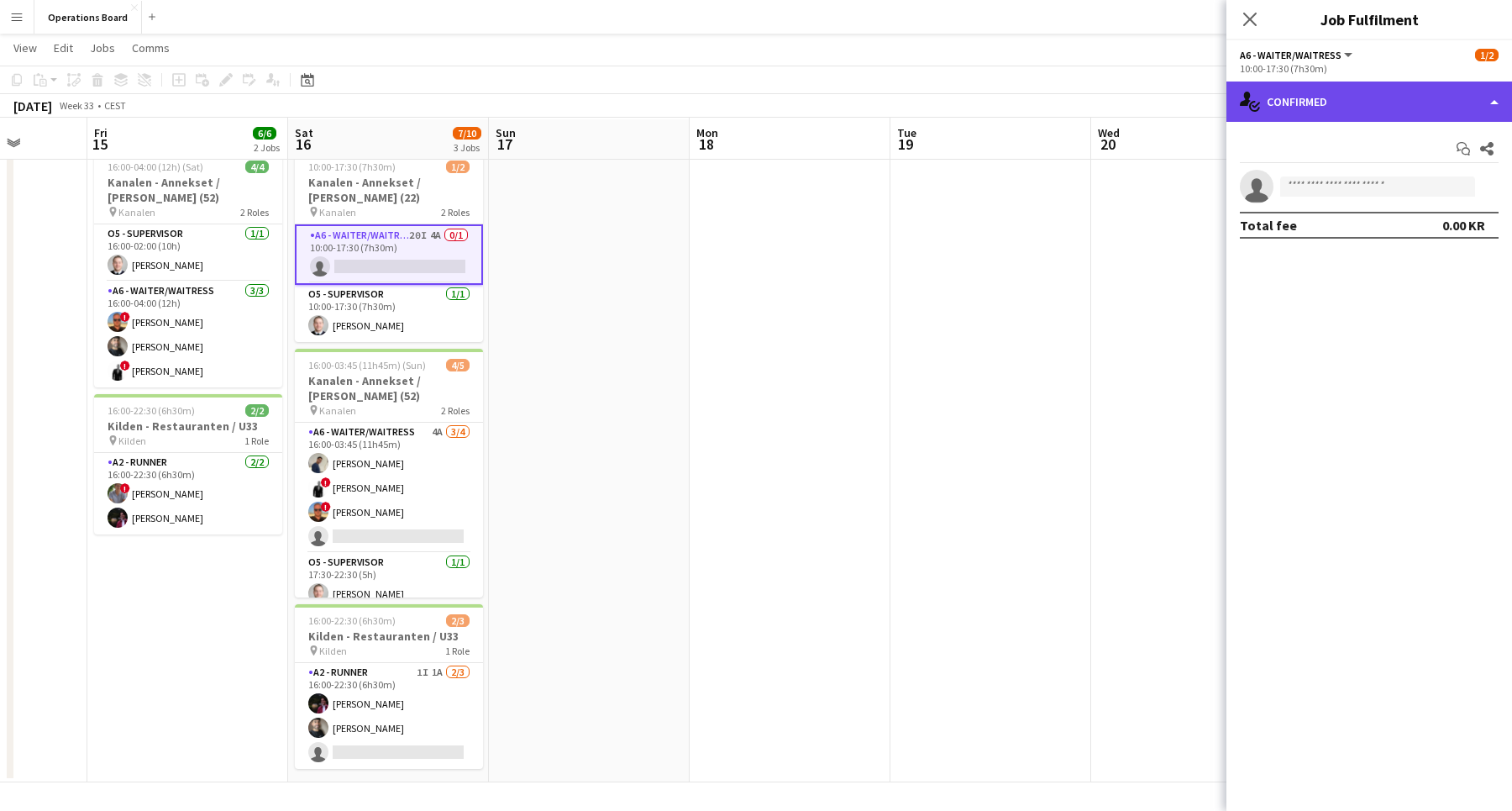
click at [1311, 115] on div "single-neutral-actions-check-2 Confirmed" at bounding box center [1369, 101] width 285 height 41
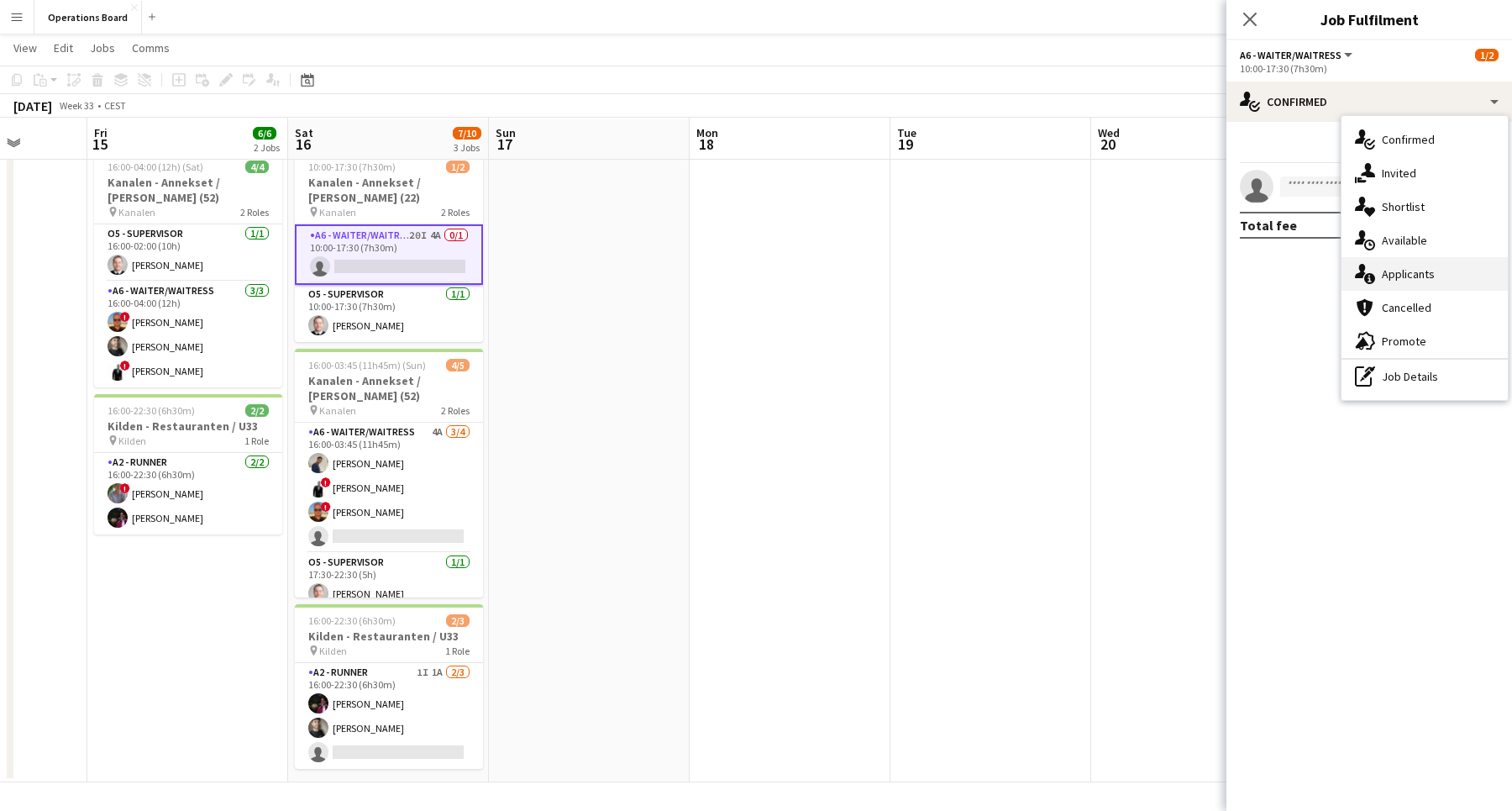
click at [1383, 265] on div "single-neutral-actions-information Applicants" at bounding box center [1425, 274] width 166 height 34
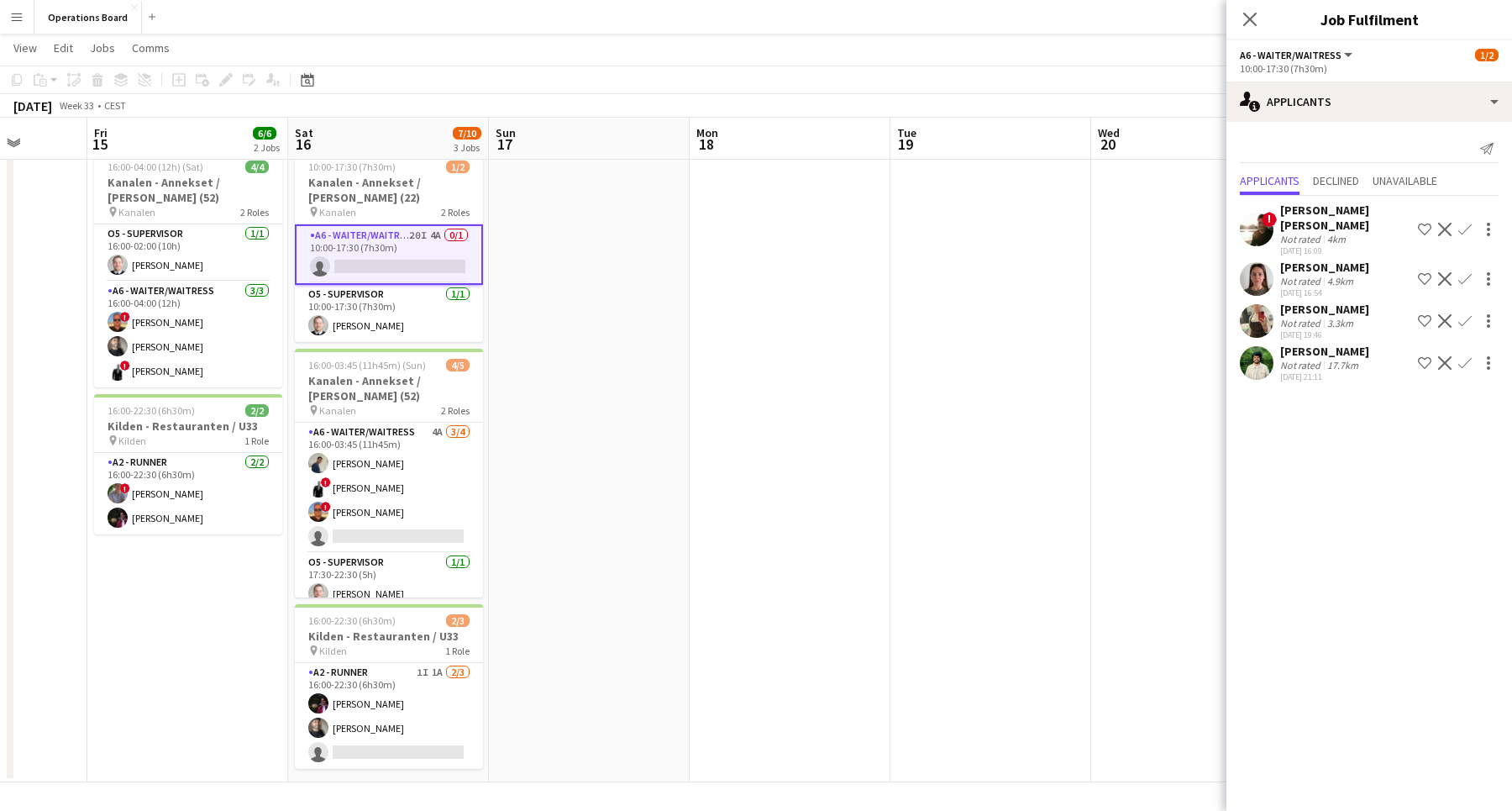
click at [1339, 359] on div "17.7km" at bounding box center [1343, 365] width 38 height 13
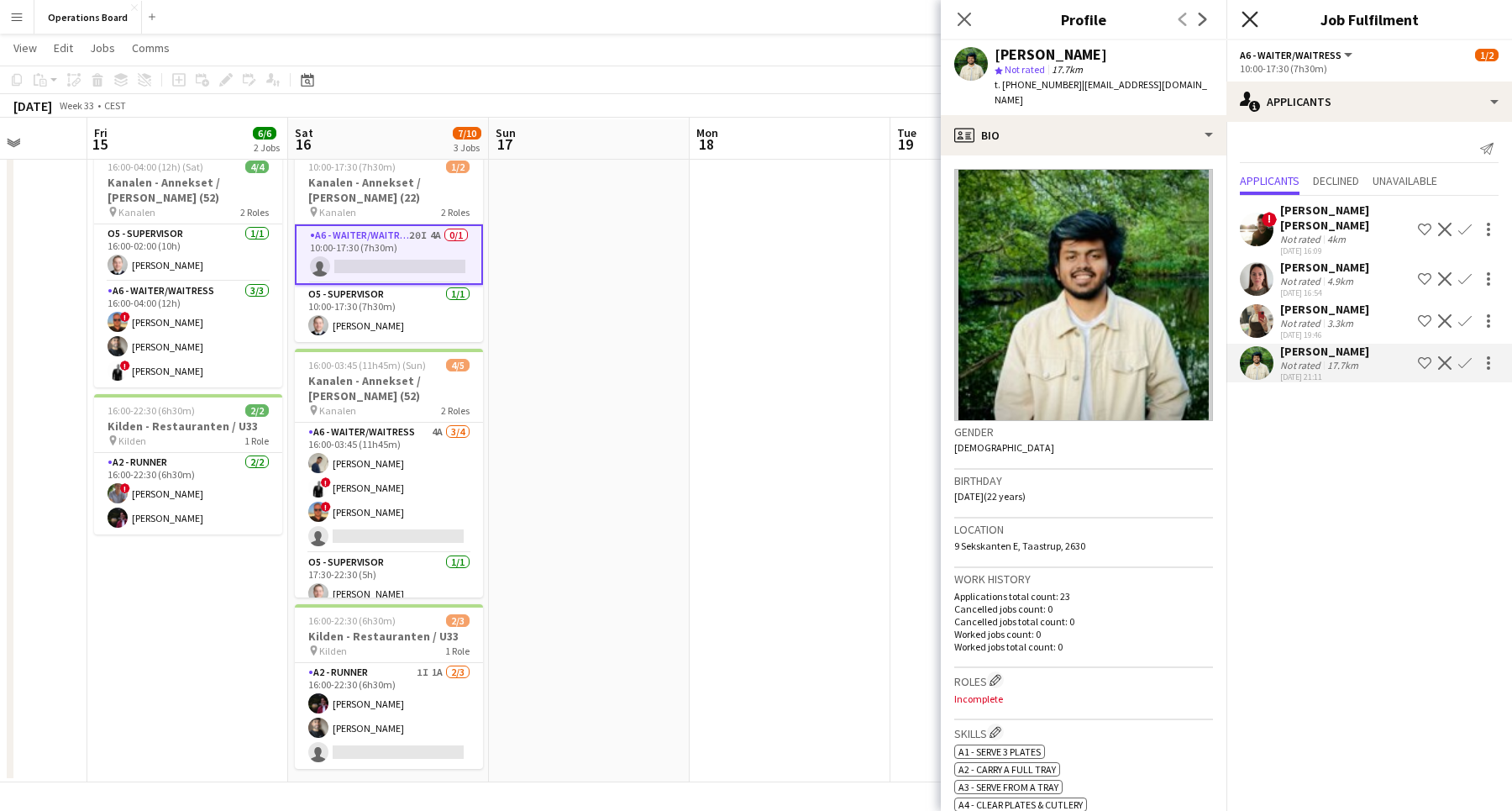
click at [1252, 20] on icon at bounding box center [1250, 19] width 16 height 16
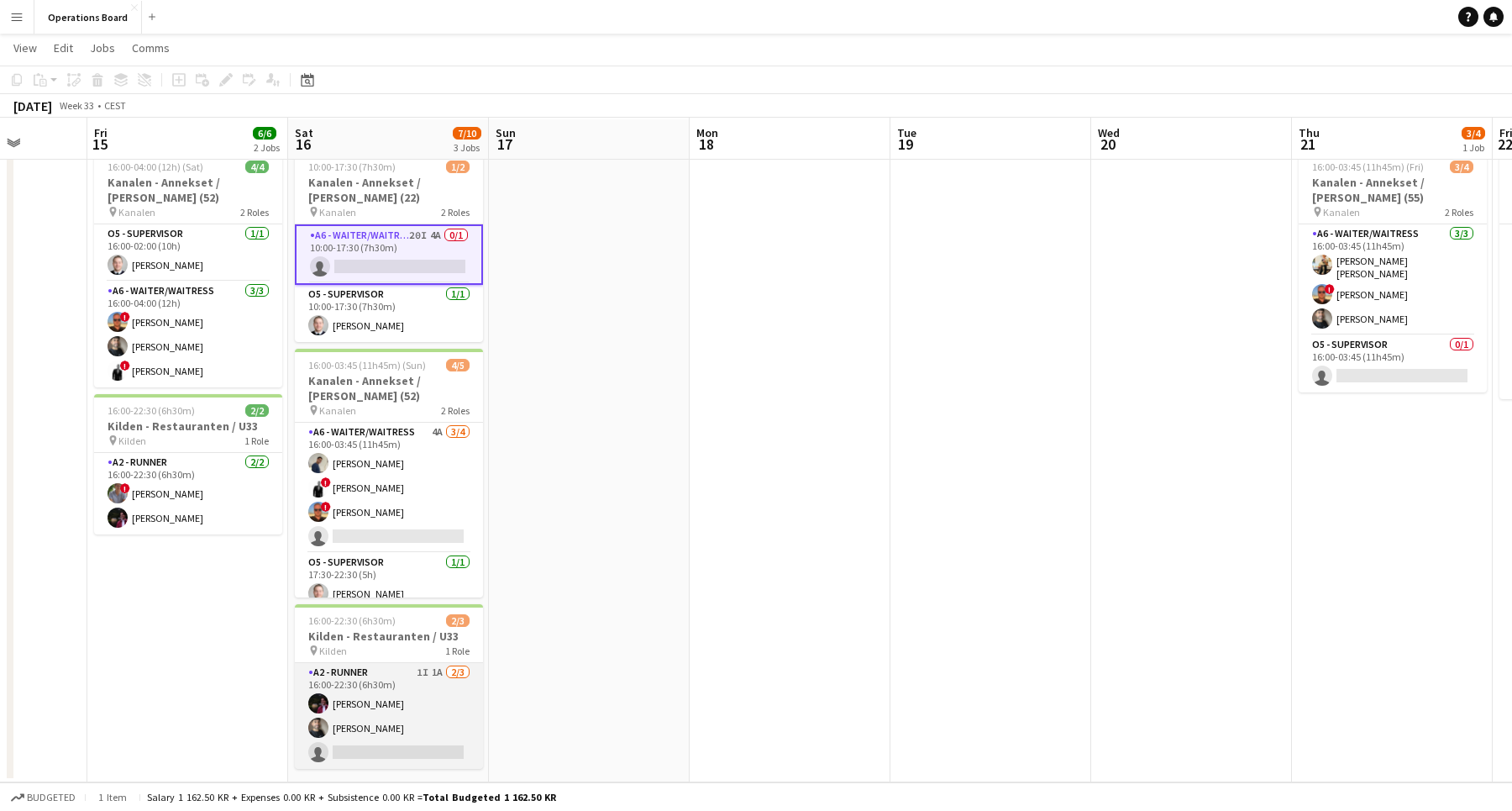
click at [414, 733] on app-card-role "A2 - RUNNER 1I 1A [DATE] 16:00-22:30 (6h30m) [PERSON_NAME] [PERSON_NAME] single…" at bounding box center [389, 716] width 188 height 105
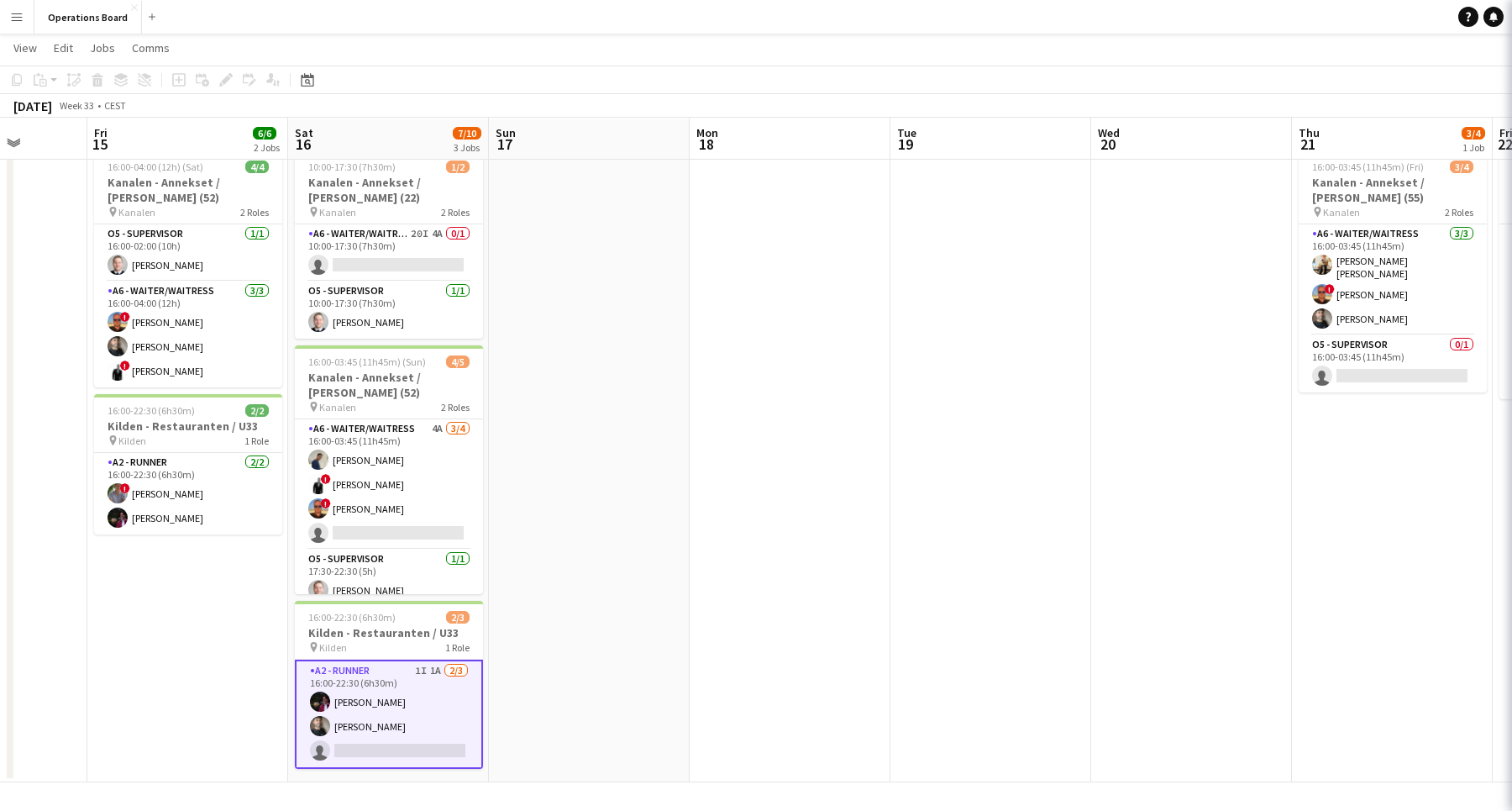
scroll to position [0, 516]
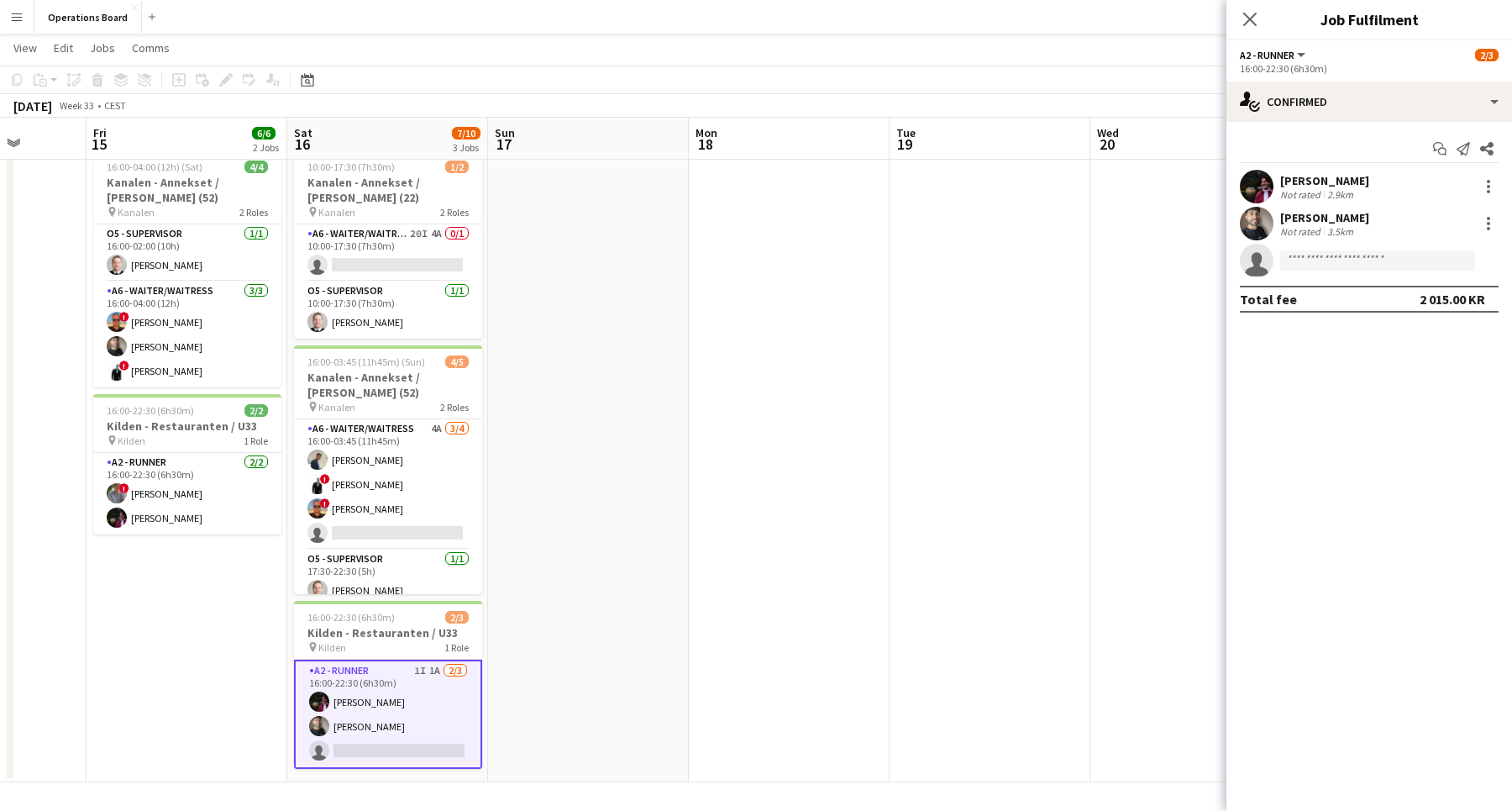
click at [1299, 125] on div "Start chat Send notification Share [PERSON_NAME] Not rated 2.9km [PERSON_NAME] …" at bounding box center [1369, 224] width 285 height 204
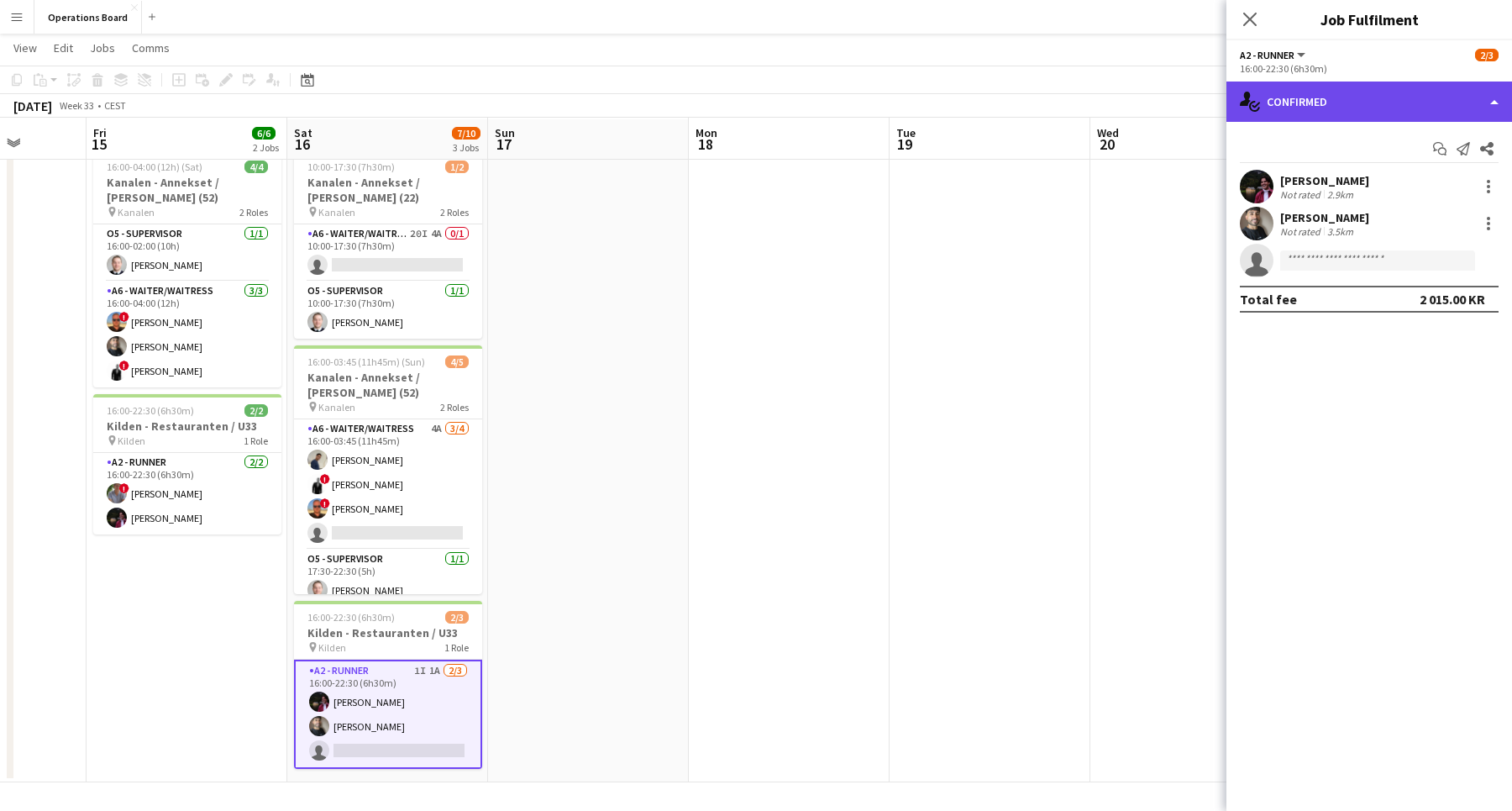
click at [1299, 109] on div "single-neutral-actions-check-2 Confirmed" at bounding box center [1369, 101] width 285 height 41
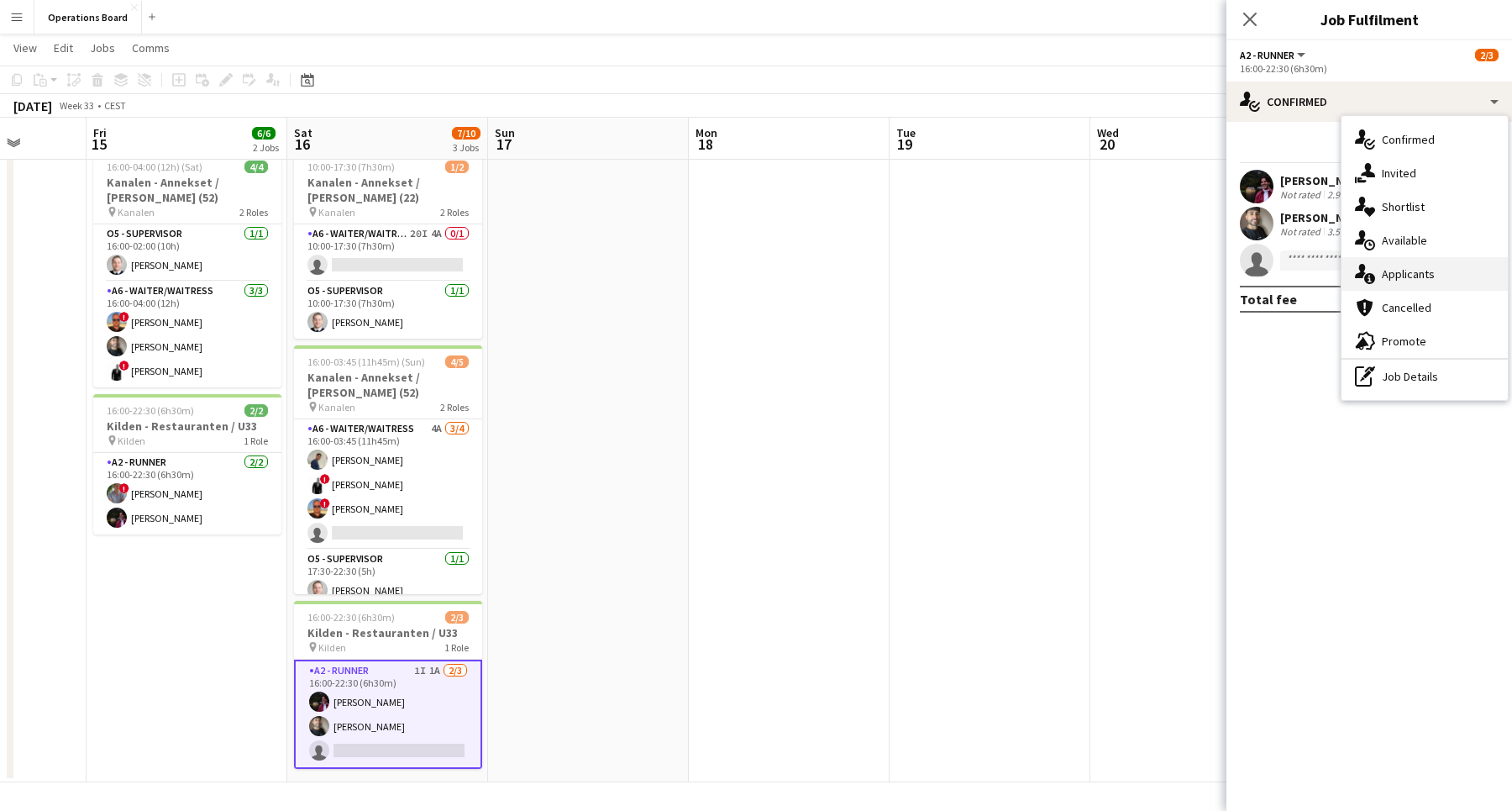
click at [1401, 273] on div "single-neutral-actions-information Applicants" at bounding box center [1425, 274] width 166 height 34
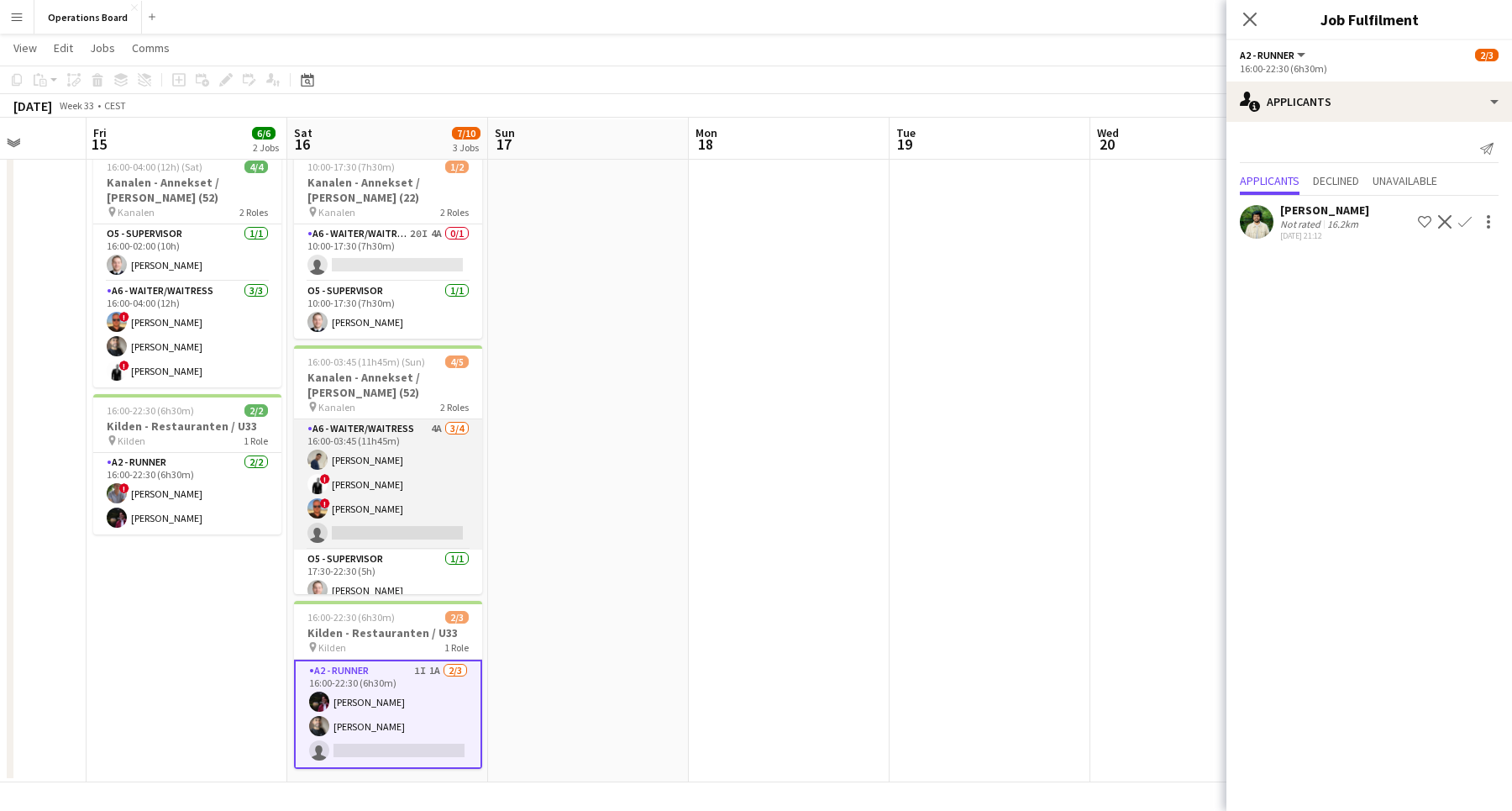
click at [417, 487] on app-card-role "A6 - WAITER/WAITRESS 4A [DATE] 16:00-03:45 (11h45m) [PERSON_NAME] ! [PERSON_NAM…" at bounding box center [388, 484] width 188 height 130
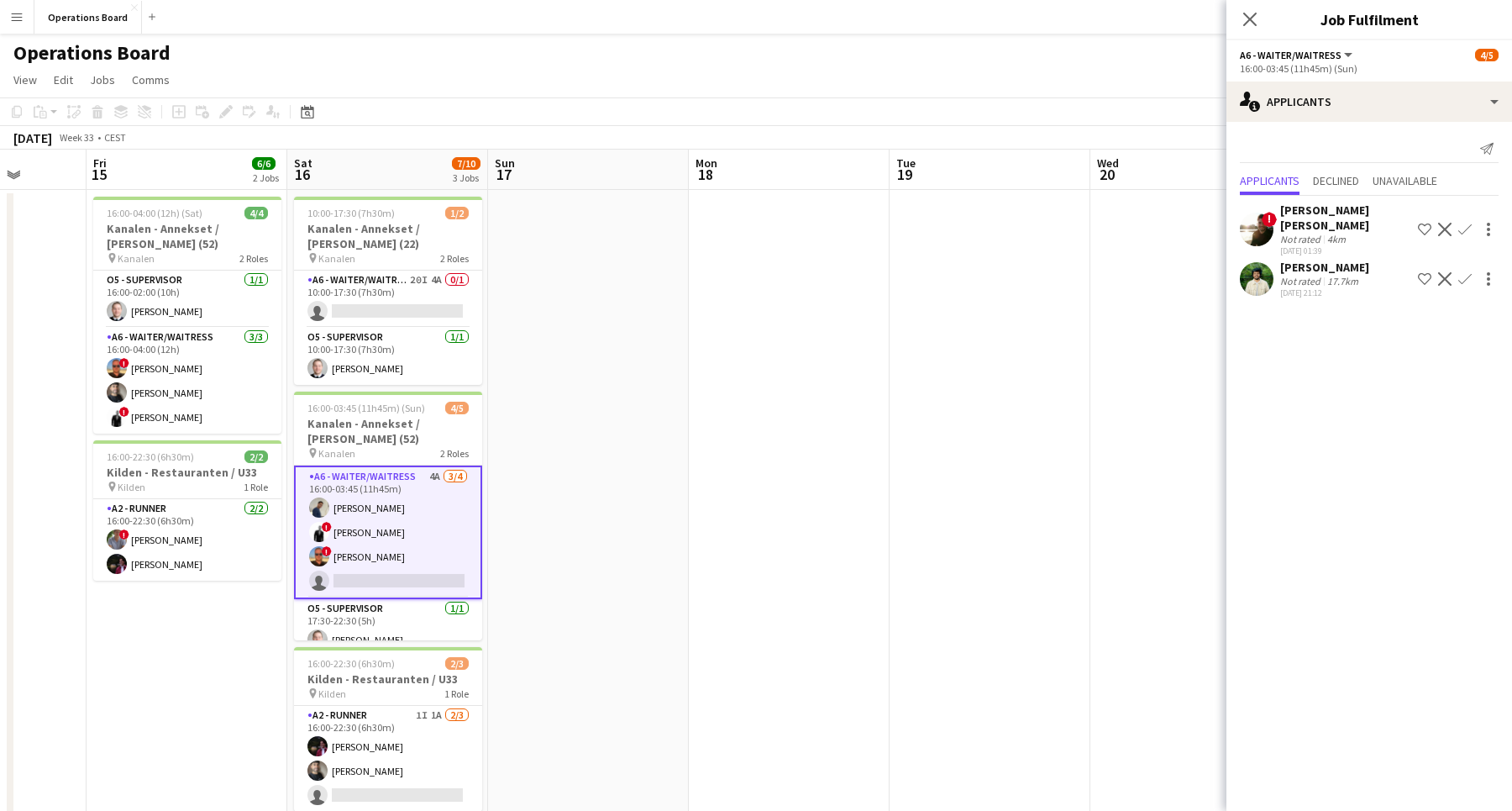
scroll to position [0, 0]
